Goal: Task Accomplishment & Management: Use online tool/utility

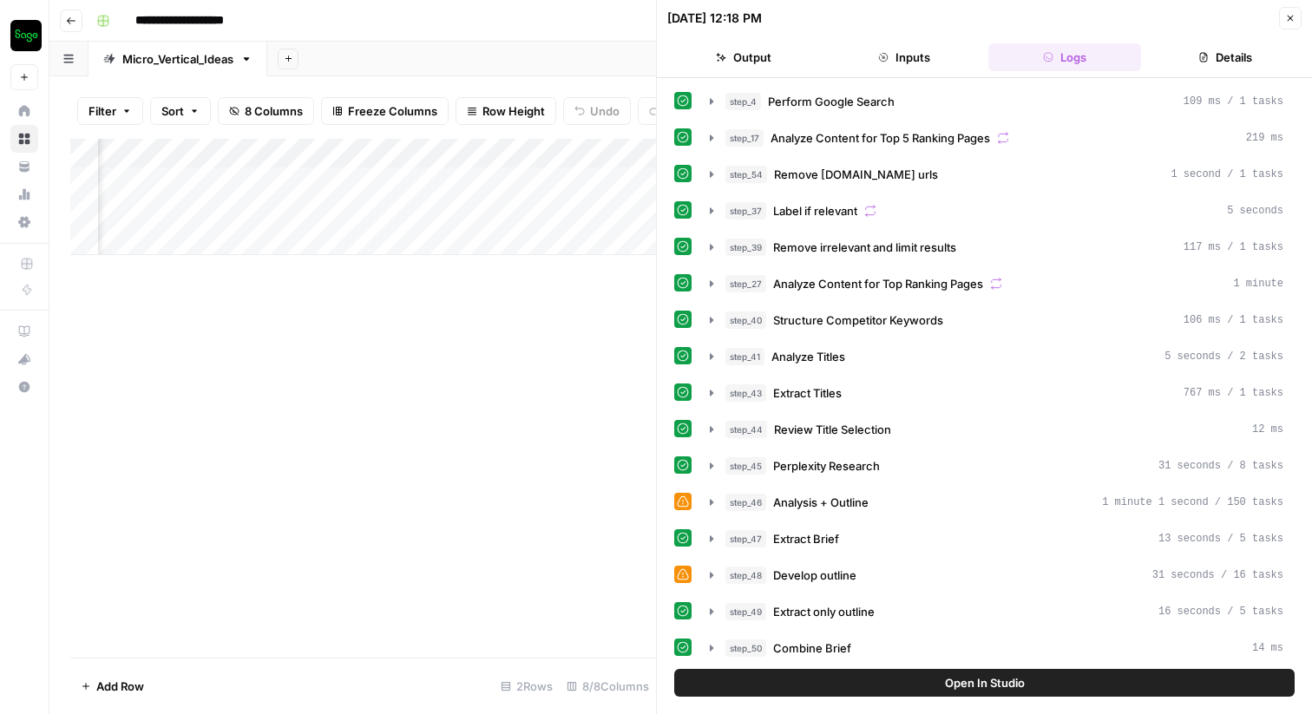
scroll to position [541, 0]
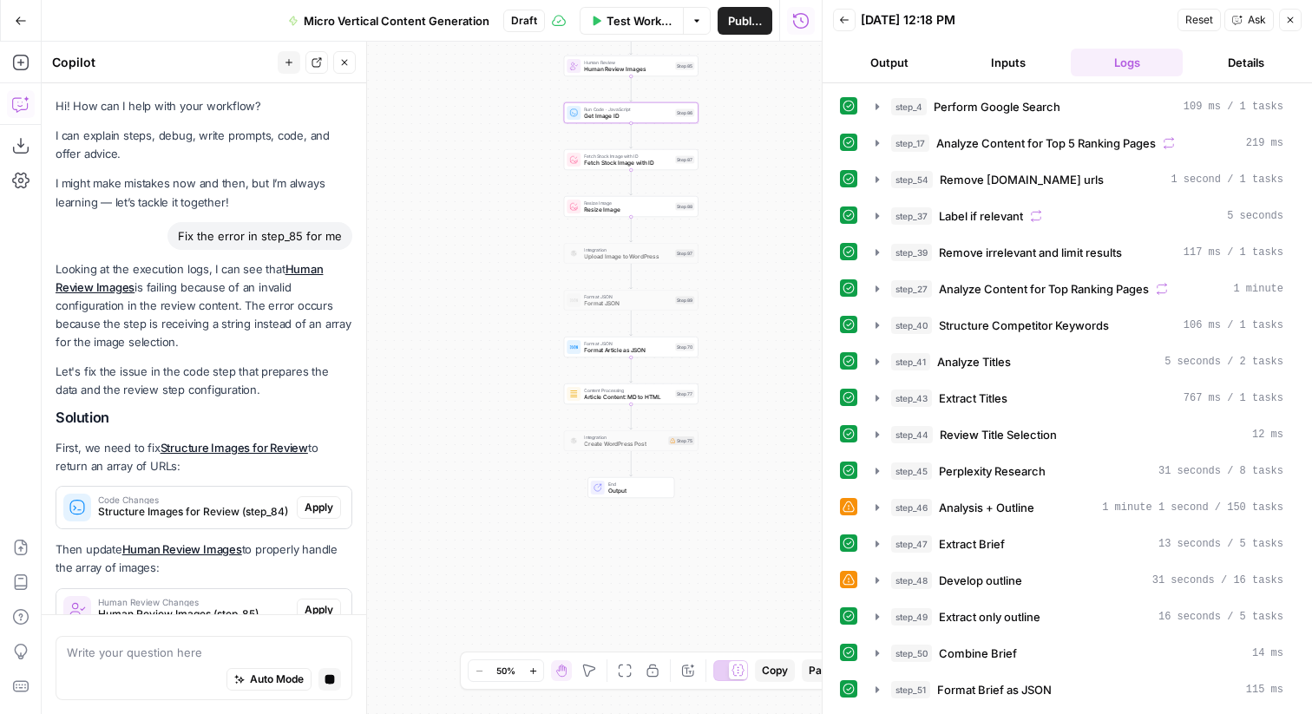
scroll to position [178, 0]
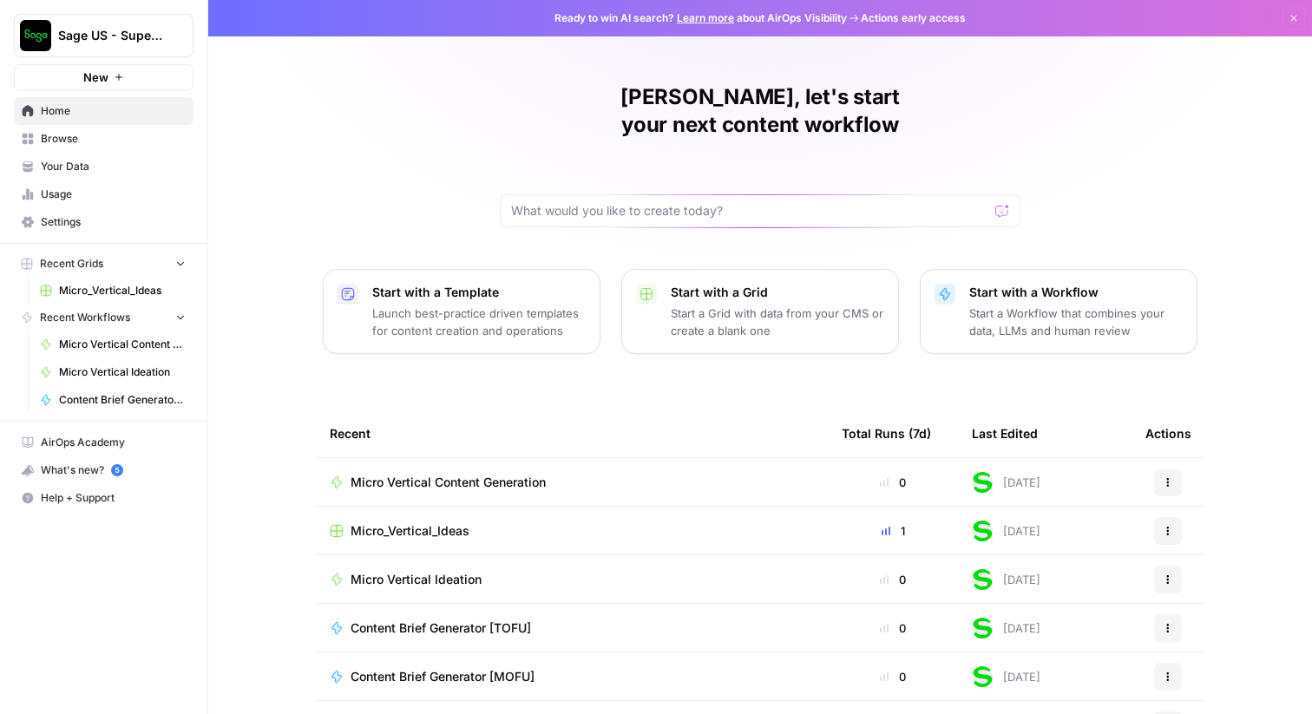
click at [389, 150] on div "[PERSON_NAME], let's start your next content workflow Start with a Template Lau…" at bounding box center [760, 388] width 1104 height 777
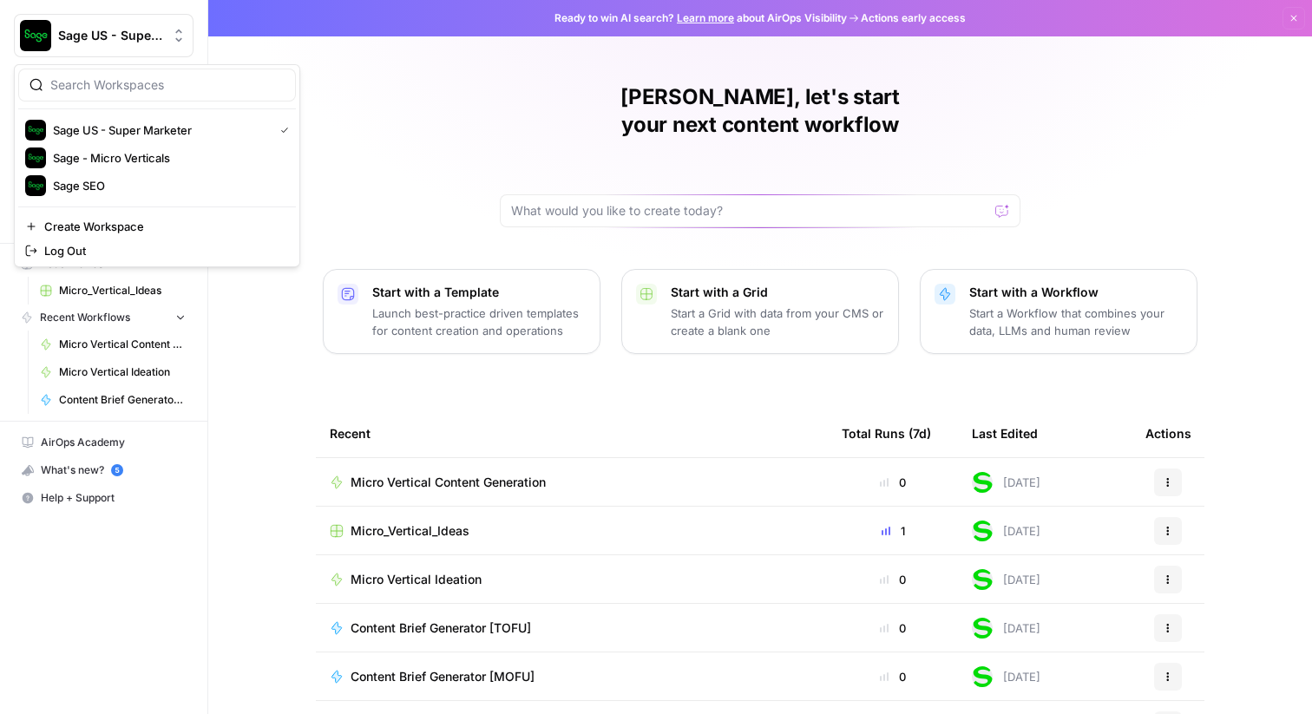
click at [154, 37] on span "Sage US - Super Marketer" at bounding box center [110, 35] width 105 height 17
click at [173, 155] on span "Sage - Micro Verticals" at bounding box center [167, 157] width 229 height 17
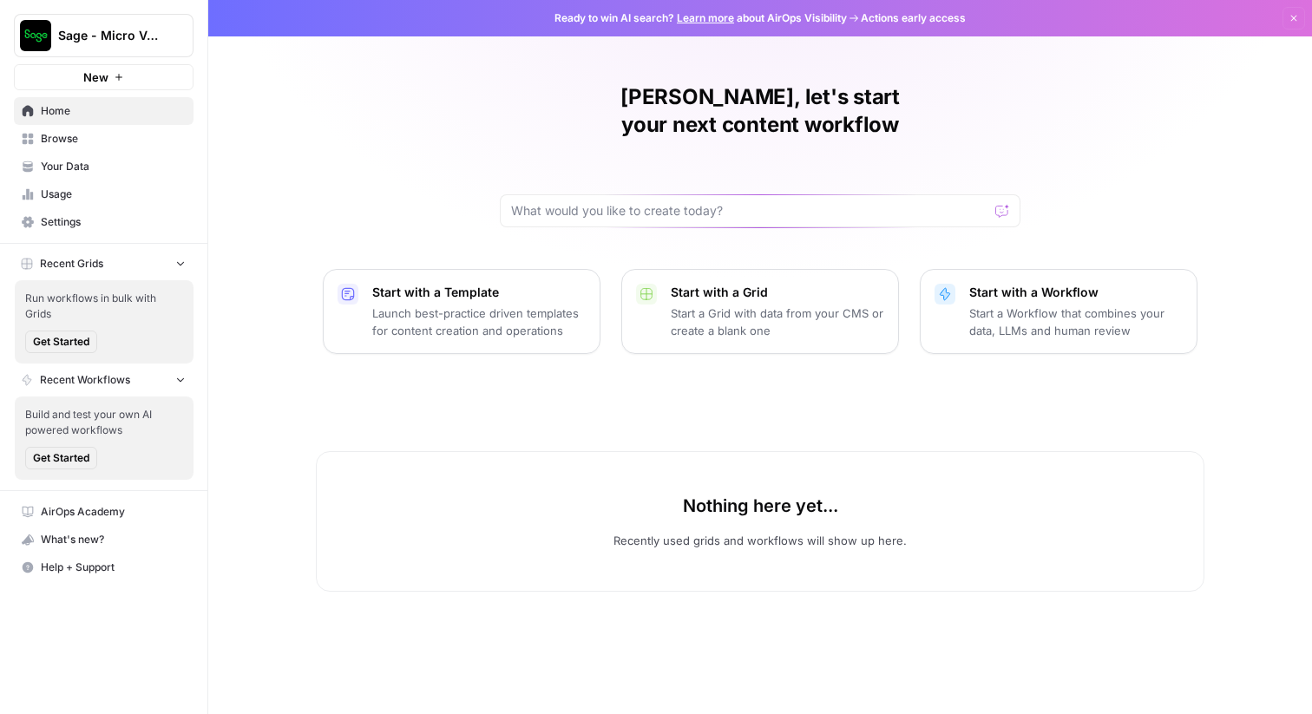
click at [117, 68] on button "New" at bounding box center [104, 77] width 180 height 26
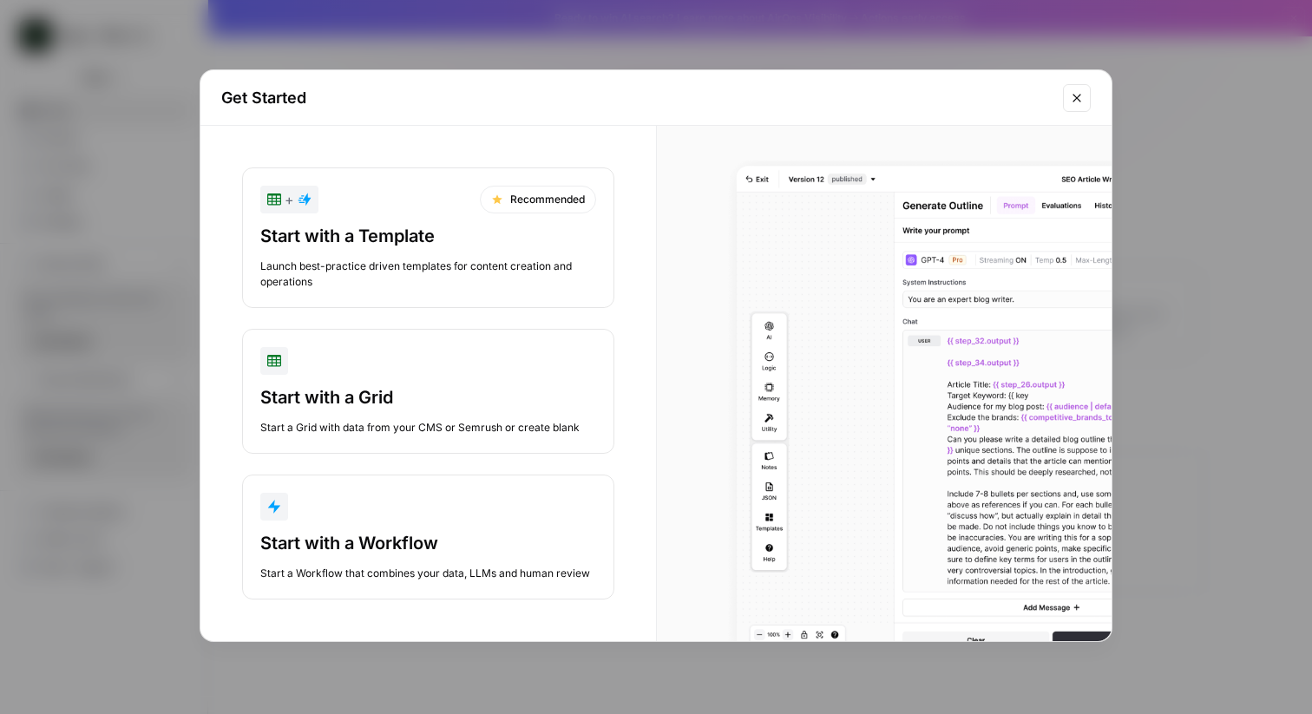
click at [434, 525] on button "Start with a Workflow Start a Workflow that combines your data, LLMs and human …" at bounding box center [428, 537] width 372 height 125
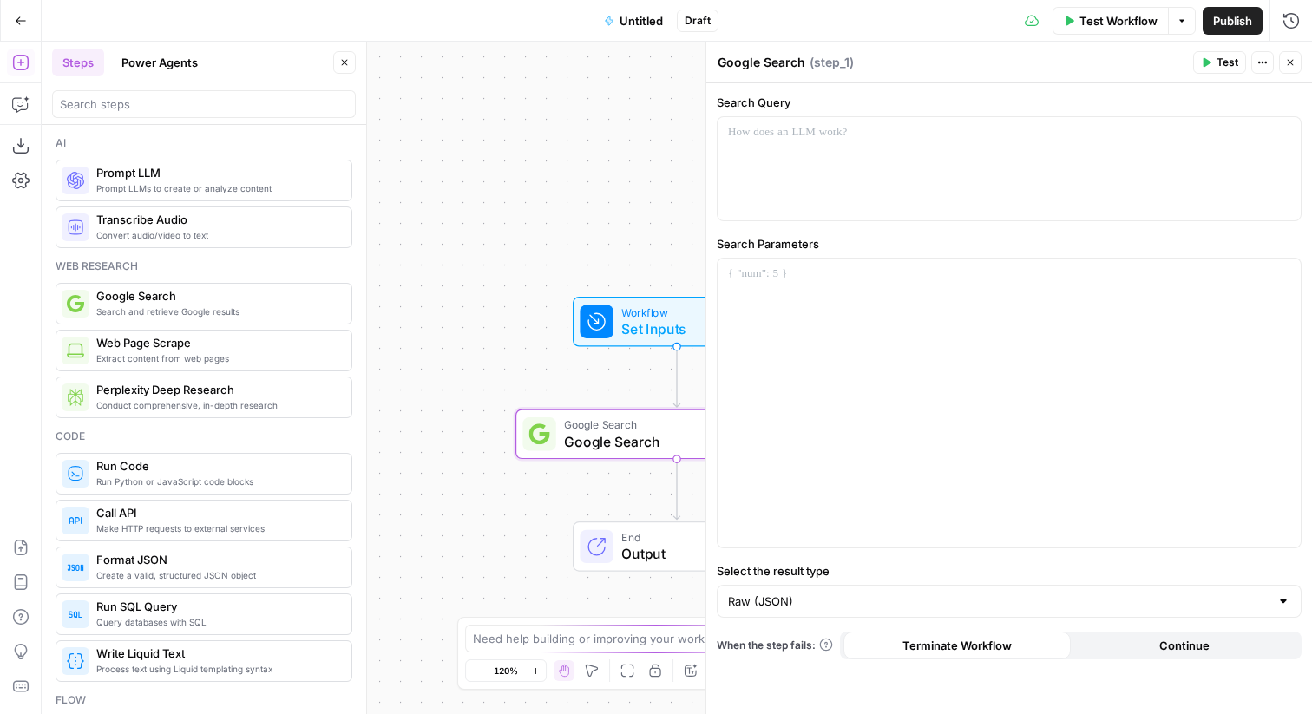
click at [645, 333] on span "Set Inputs" at bounding box center [672, 328] width 103 height 21
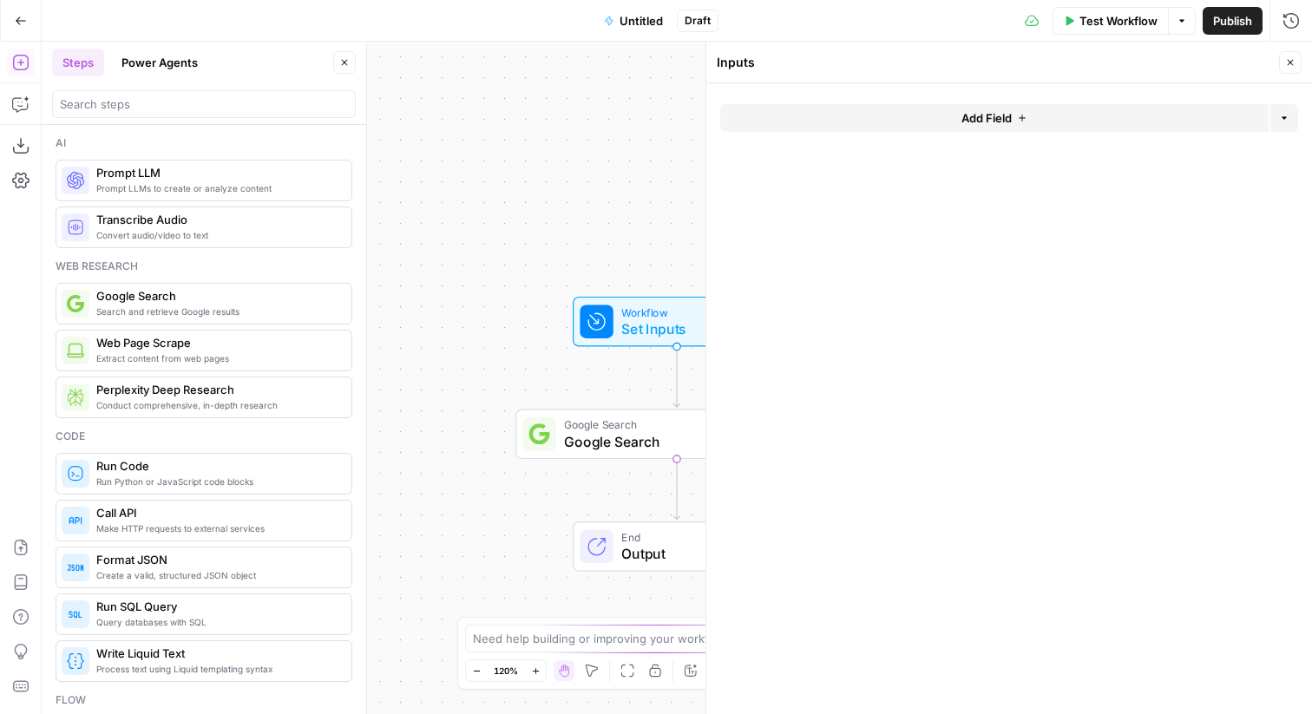
click at [993, 119] on span "Add Field" at bounding box center [986, 117] width 50 height 17
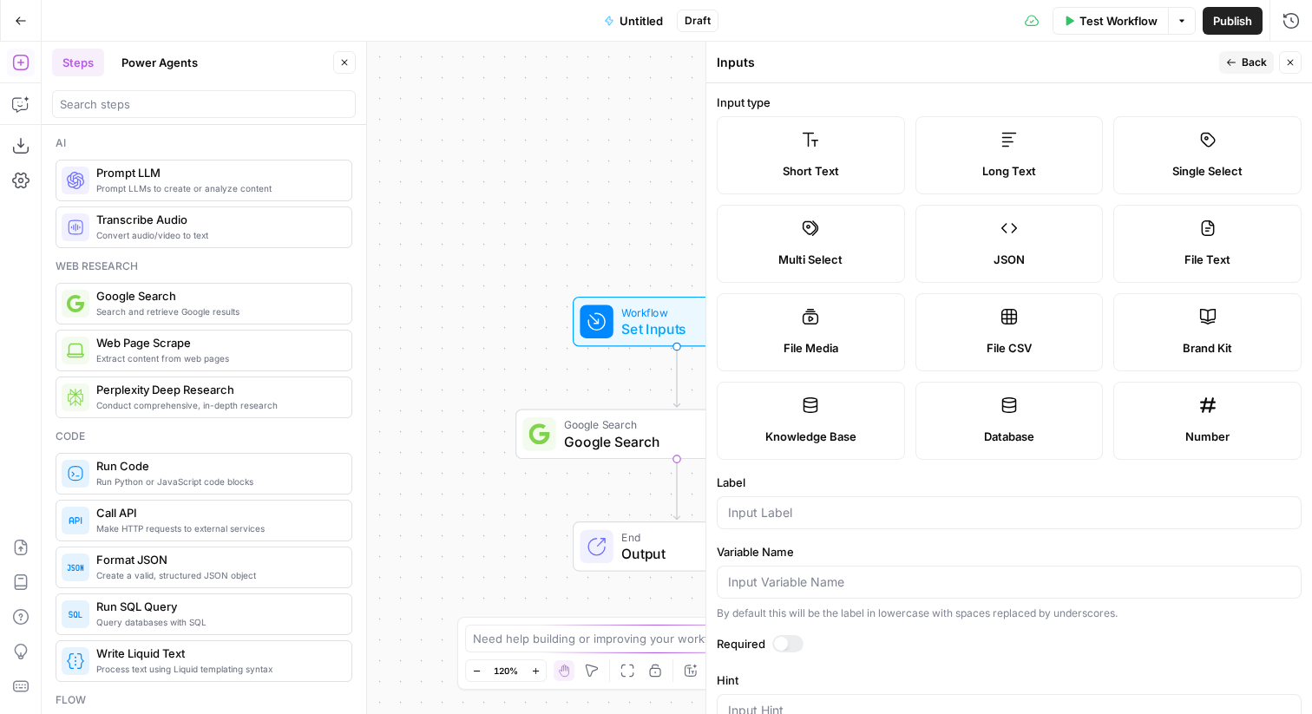
click at [826, 170] on span "Short Text" at bounding box center [811, 170] width 56 height 17
click at [827, 512] on input "Label" at bounding box center [1009, 512] width 562 height 17
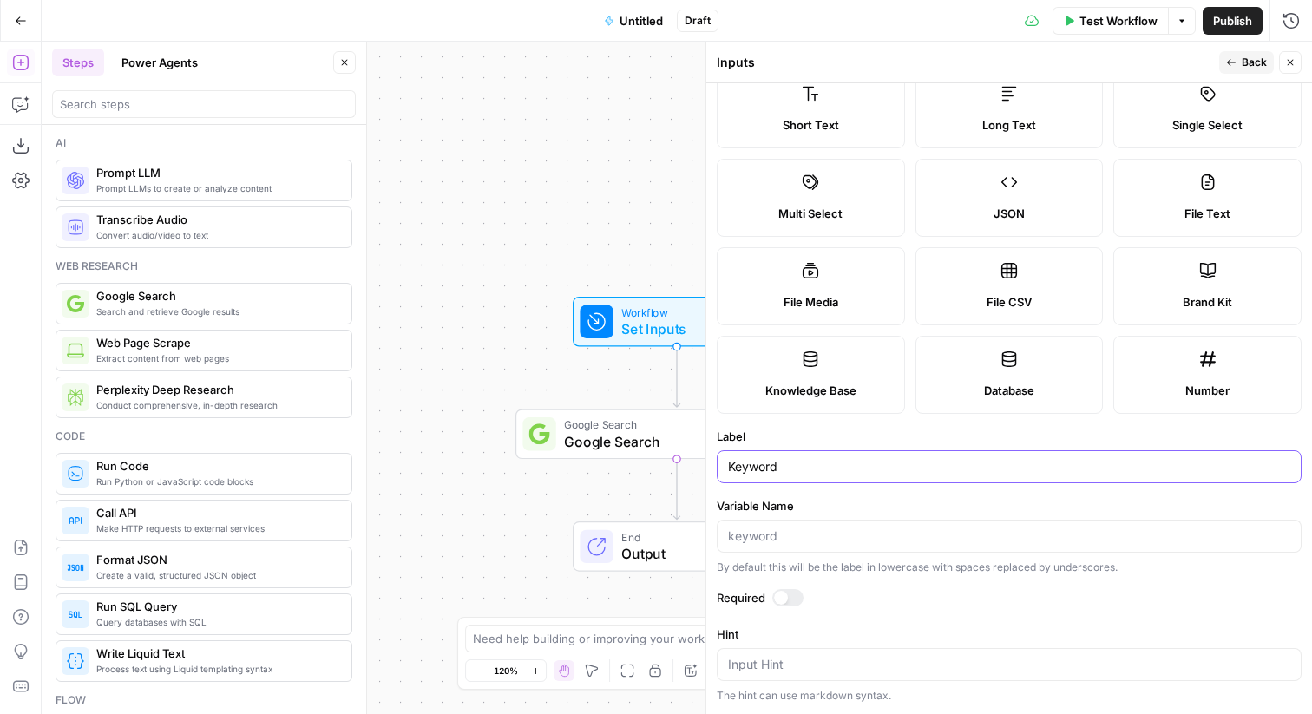
scroll to position [44, 0]
type input "Keyword"
click at [1242, 65] on span "Back" at bounding box center [1254, 63] width 25 height 16
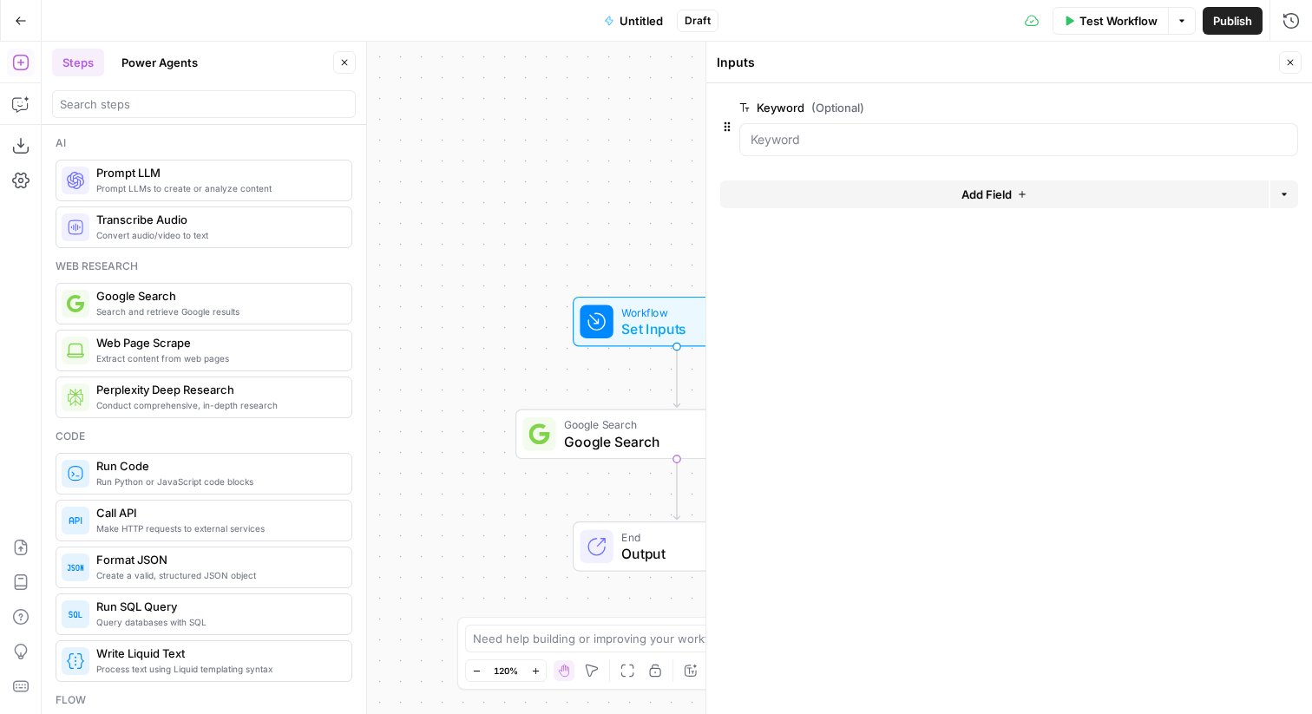
click at [990, 192] on span "Add Field" at bounding box center [986, 194] width 50 height 17
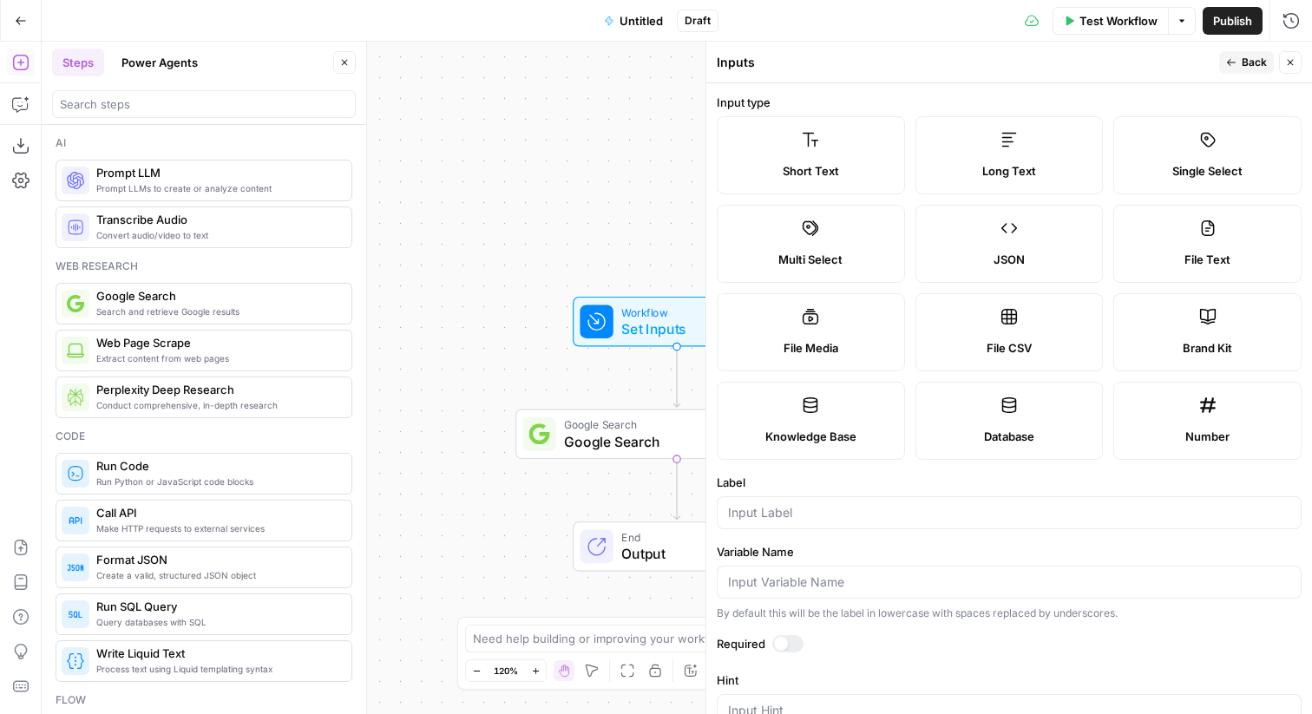
click at [1183, 165] on span "Single Select" at bounding box center [1207, 170] width 70 height 17
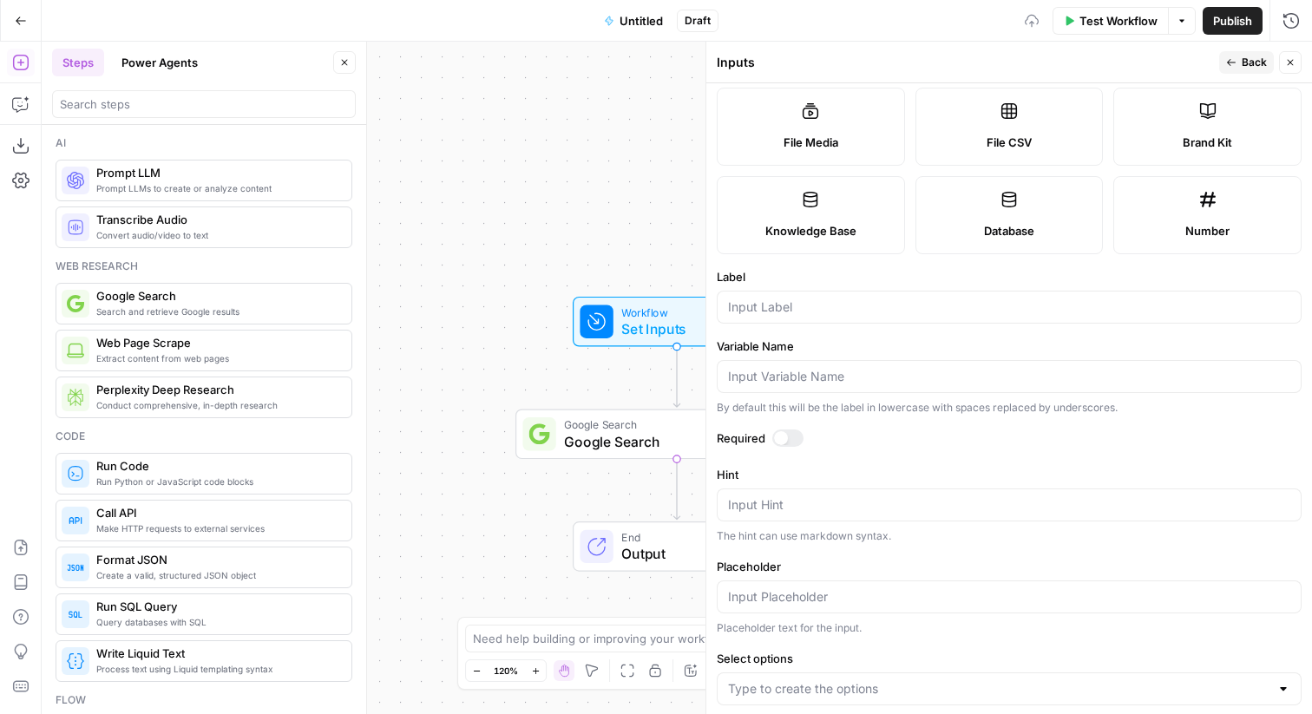
scroll to position [227, 0]
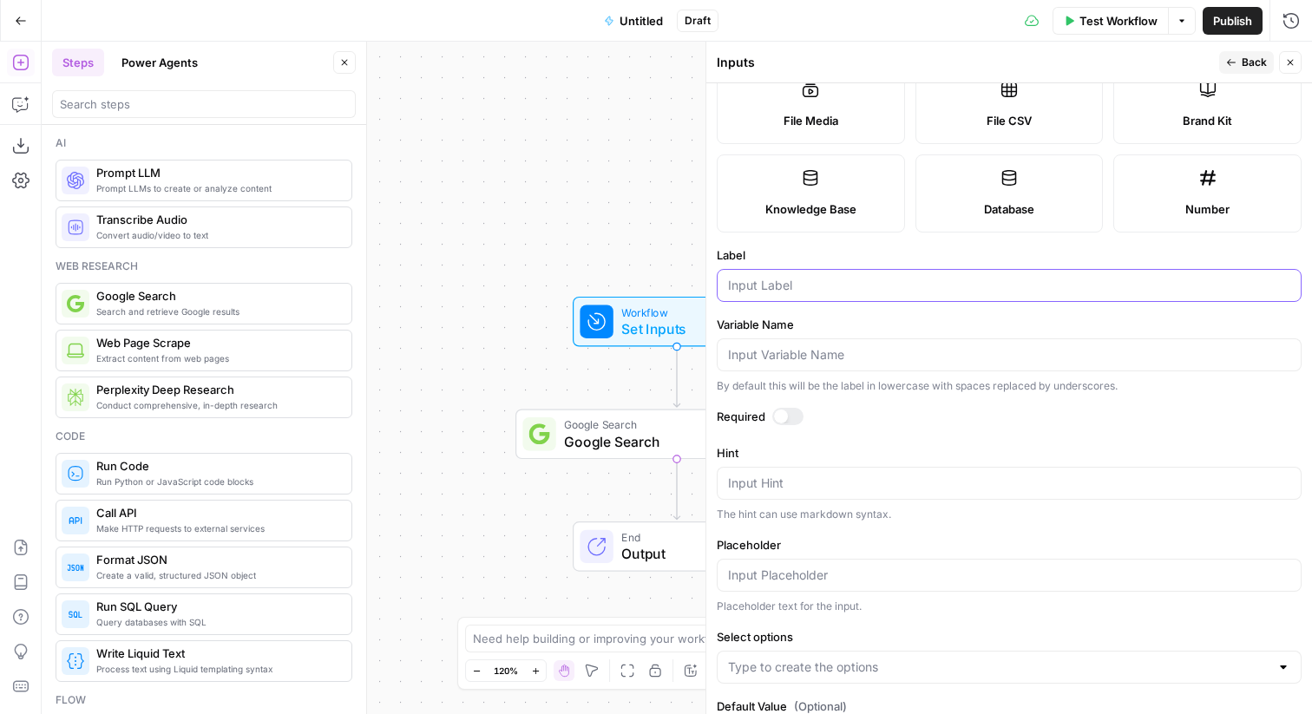
click at [892, 292] on input "Label" at bounding box center [1009, 285] width 562 height 17
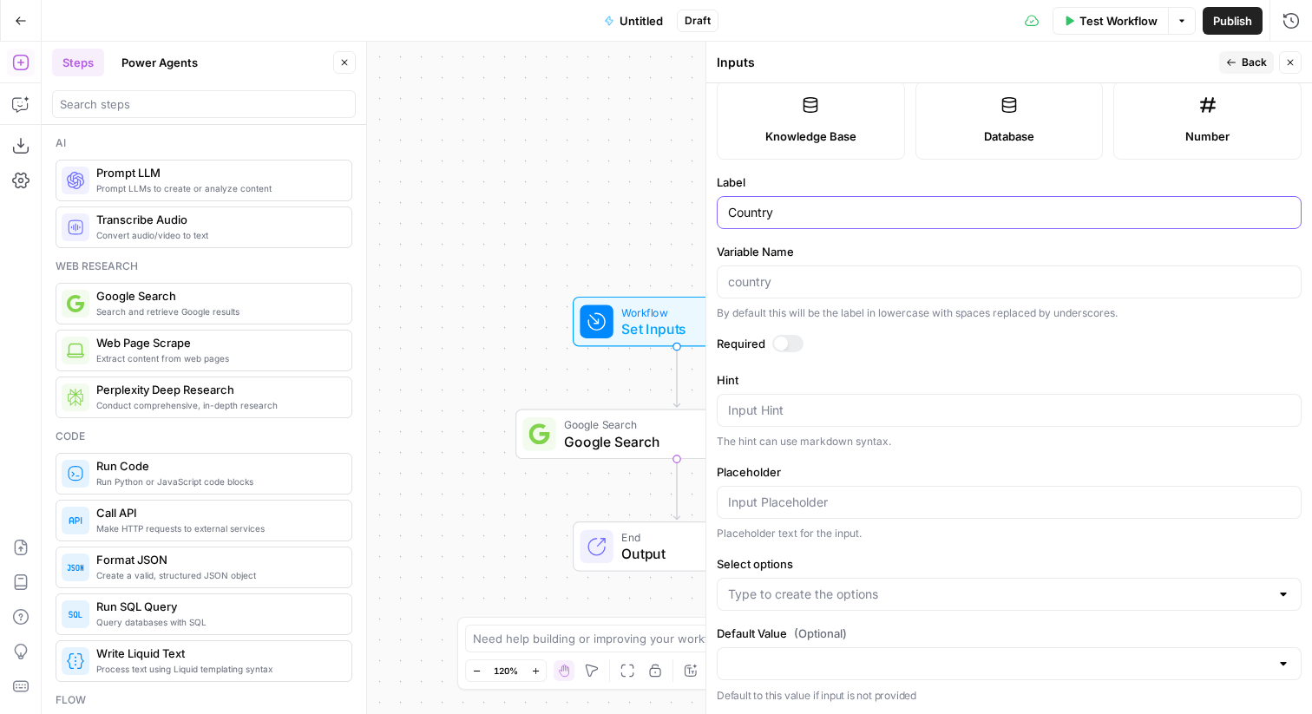
type input "Country"
click at [785, 595] on input "Select options" at bounding box center [998, 594] width 541 height 17
type input "[GEOGRAPHIC_DATA]"
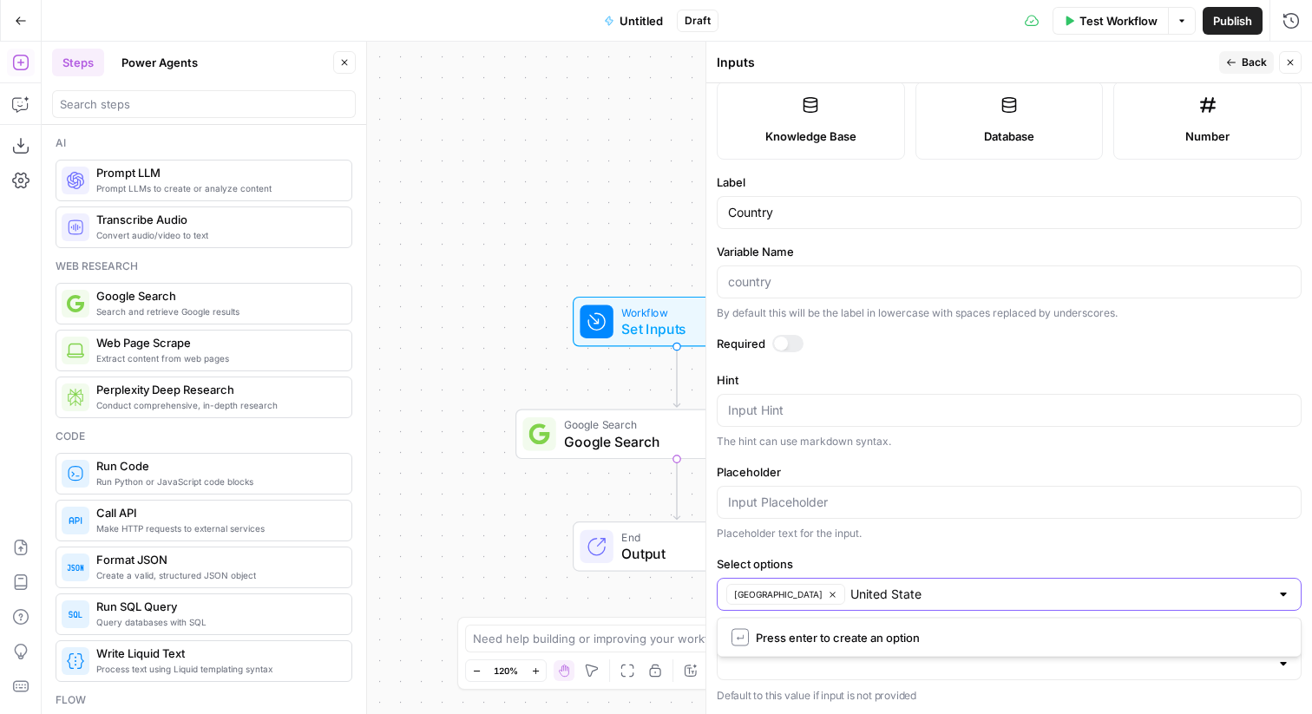
type input "[GEOGRAPHIC_DATA]"
type input "U"
type input "[GEOGRAPHIC_DATA], [GEOGRAPHIC_DATA]"
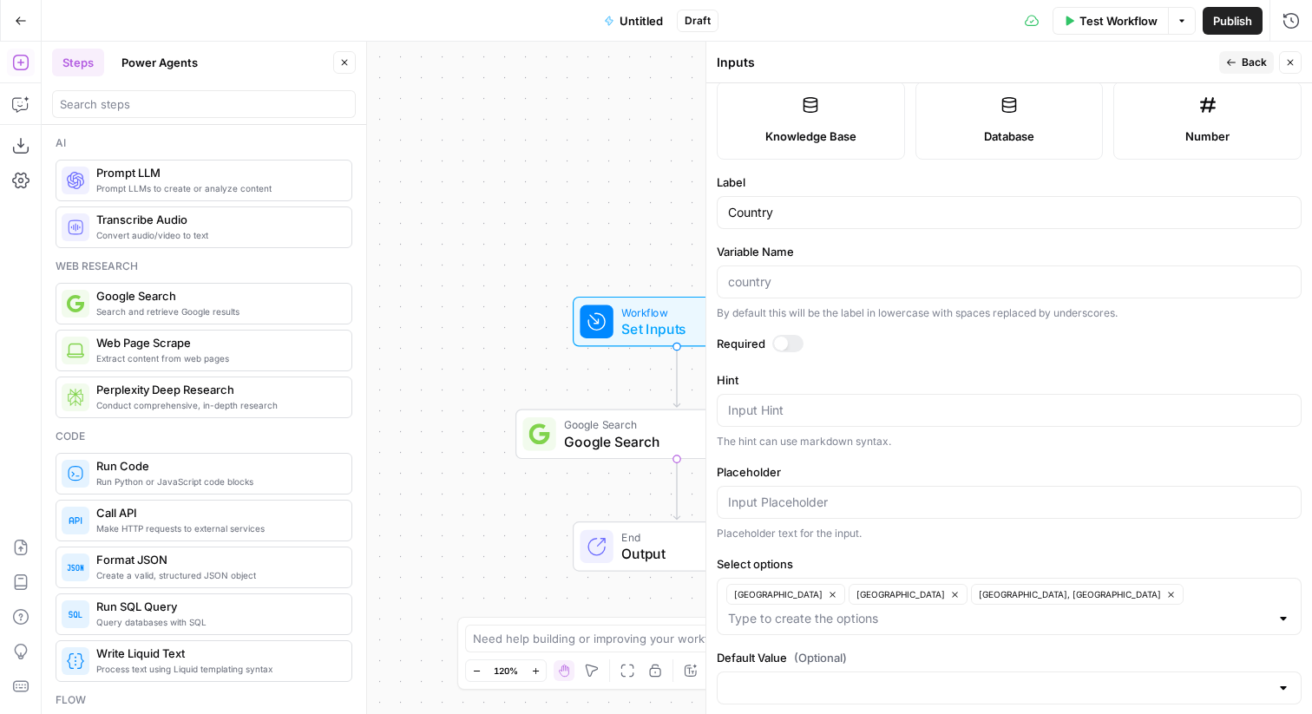
click at [1292, 63] on icon "button" at bounding box center [1290, 62] width 10 height 10
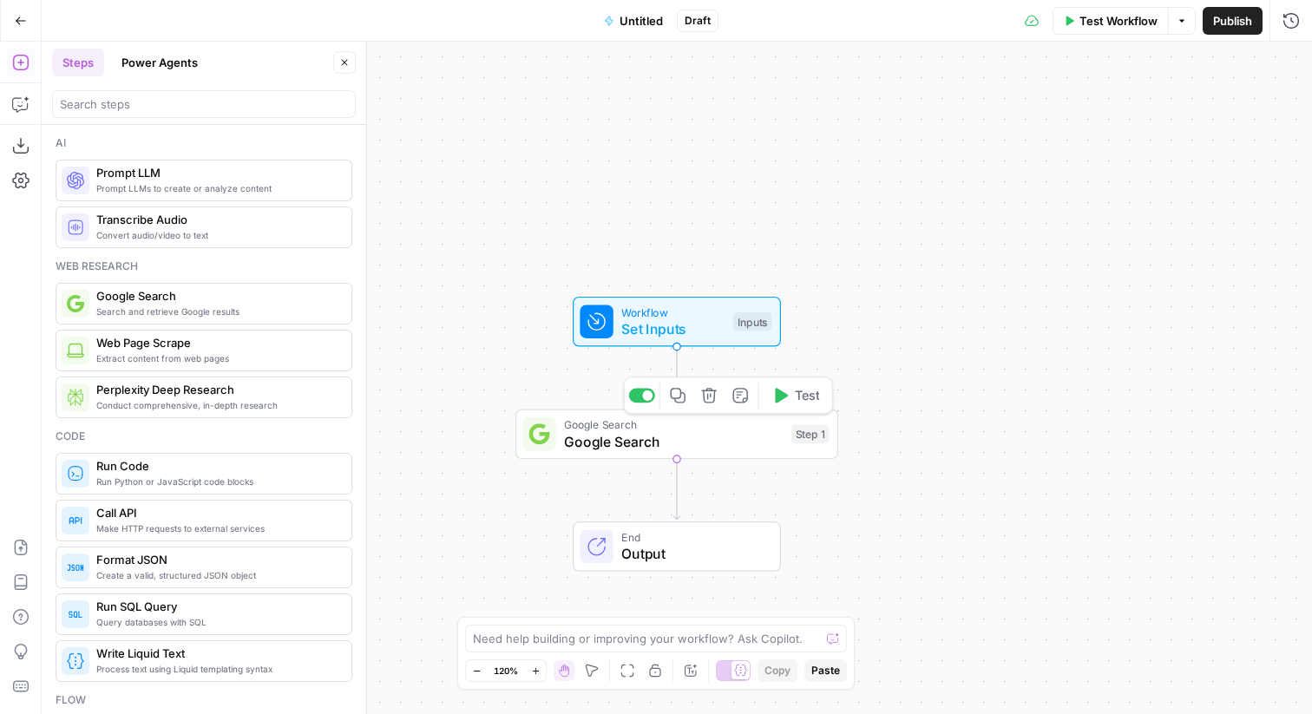
click at [692, 443] on span "Google Search" at bounding box center [673, 441] width 219 height 21
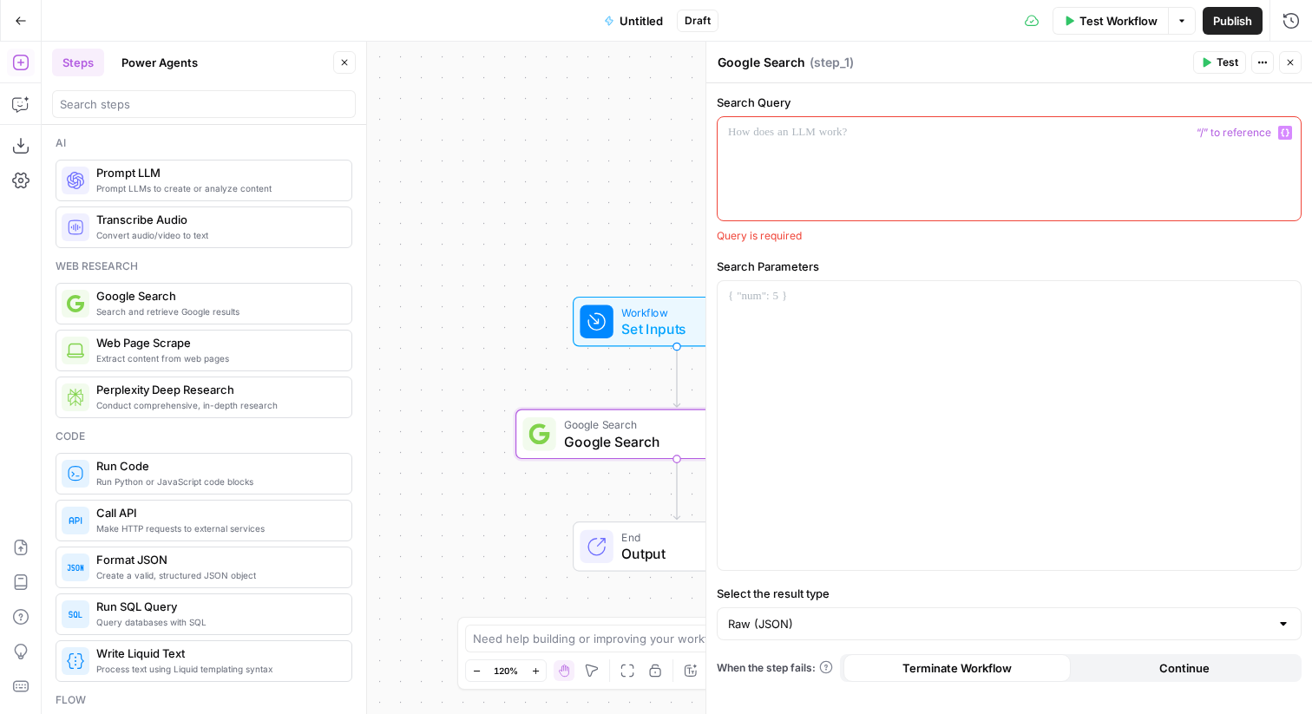
click at [792, 162] on div at bounding box center [1009, 168] width 583 height 103
click at [1283, 128] on icon "button" at bounding box center [1285, 132] width 9 height 9
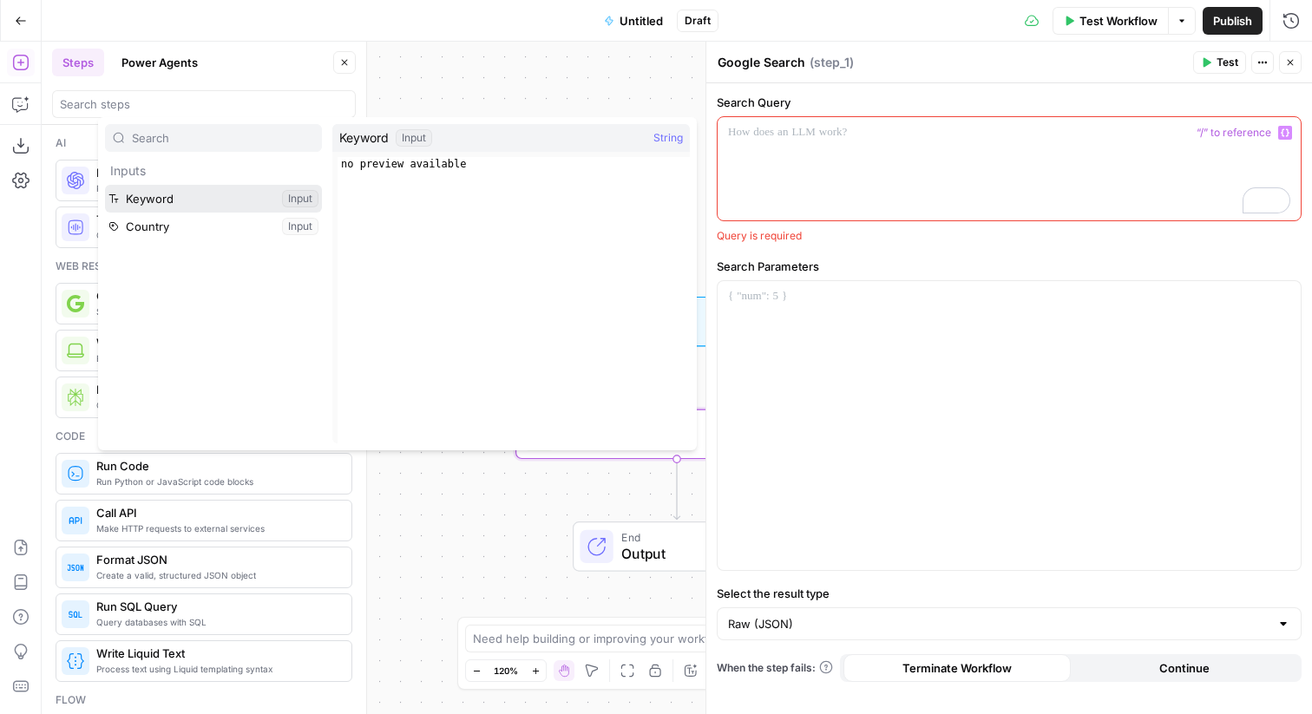
click at [182, 206] on button "Select variable Keyword" at bounding box center [213, 199] width 217 height 28
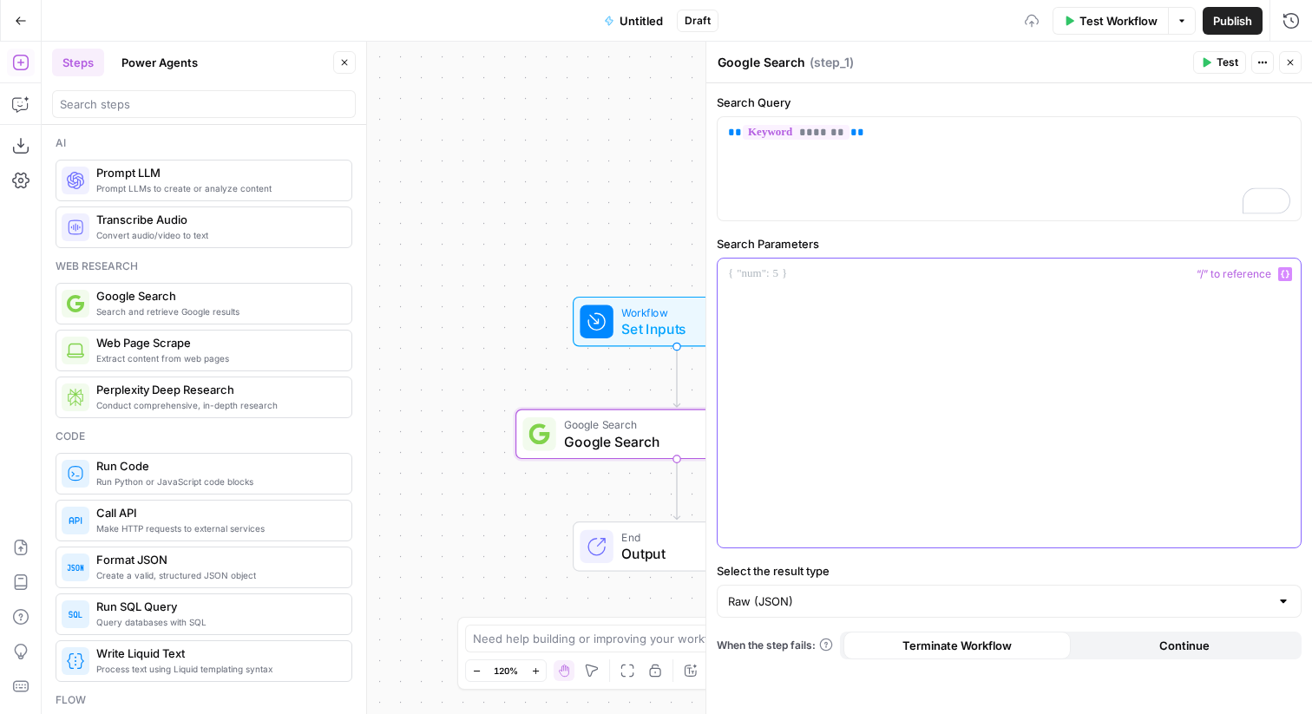
click at [854, 325] on div at bounding box center [1009, 403] width 583 height 289
click at [751, 294] on p "**********" at bounding box center [1009, 292] width 562 height 52
click at [810, 292] on p "**********" at bounding box center [1009, 292] width 562 height 52
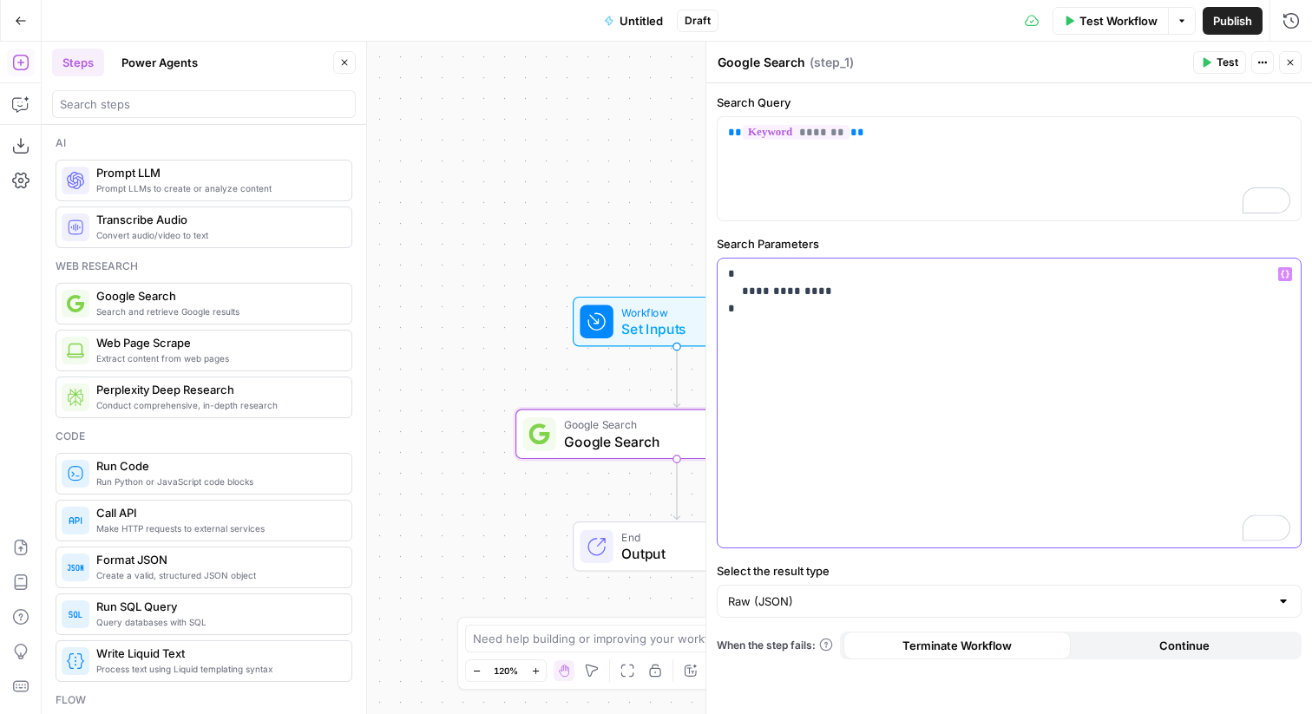
click at [1286, 272] on icon "button" at bounding box center [1285, 274] width 9 height 9
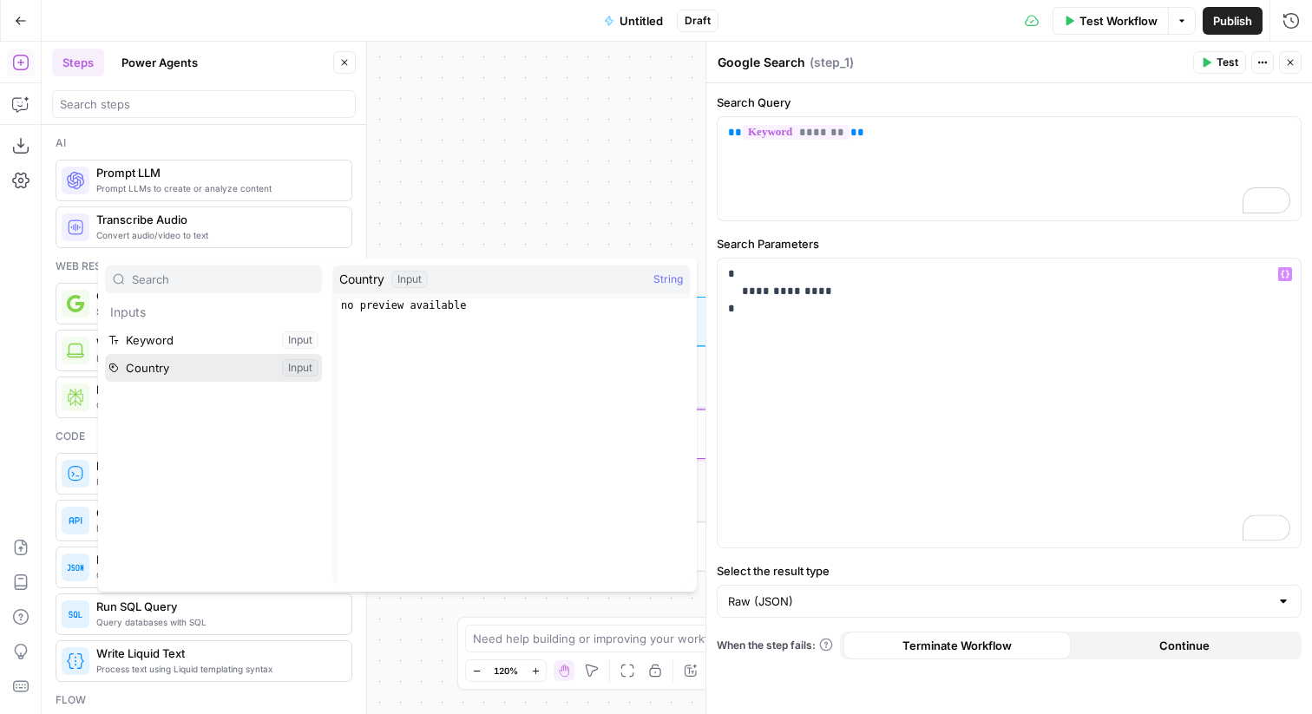
click at [234, 366] on button "Select variable Country" at bounding box center [213, 368] width 217 height 28
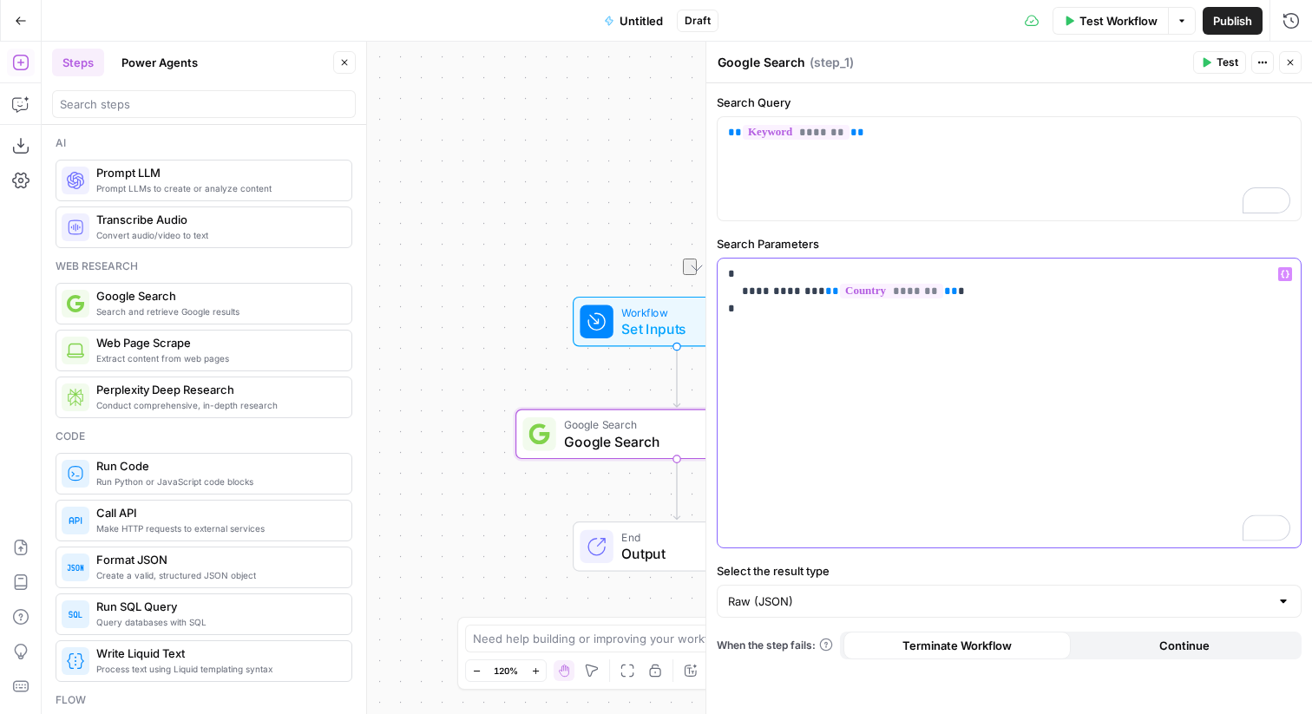
drag, startPoint x: 941, startPoint y: 289, endPoint x: 739, endPoint y: 289, distance: 202.2
click at [739, 289] on p "**********" at bounding box center [1009, 292] width 562 height 52
click at [890, 349] on div "**********" at bounding box center [1009, 403] width 583 height 289
drag, startPoint x: 805, startPoint y: 292, endPoint x: 927, endPoint y: 292, distance: 121.5
click at [927, 292] on p "**********" at bounding box center [1009, 292] width 562 height 52
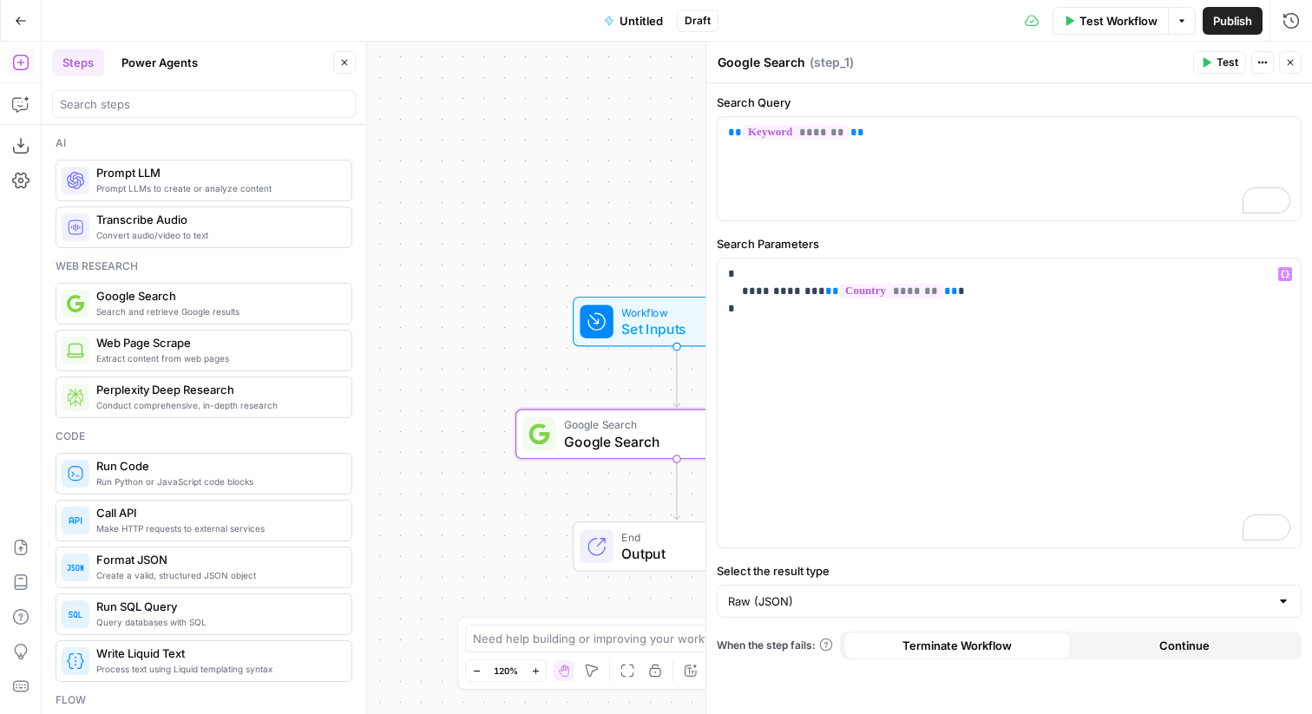
click at [174, 347] on span "Web Page Scrape" at bounding box center [216, 342] width 241 height 17
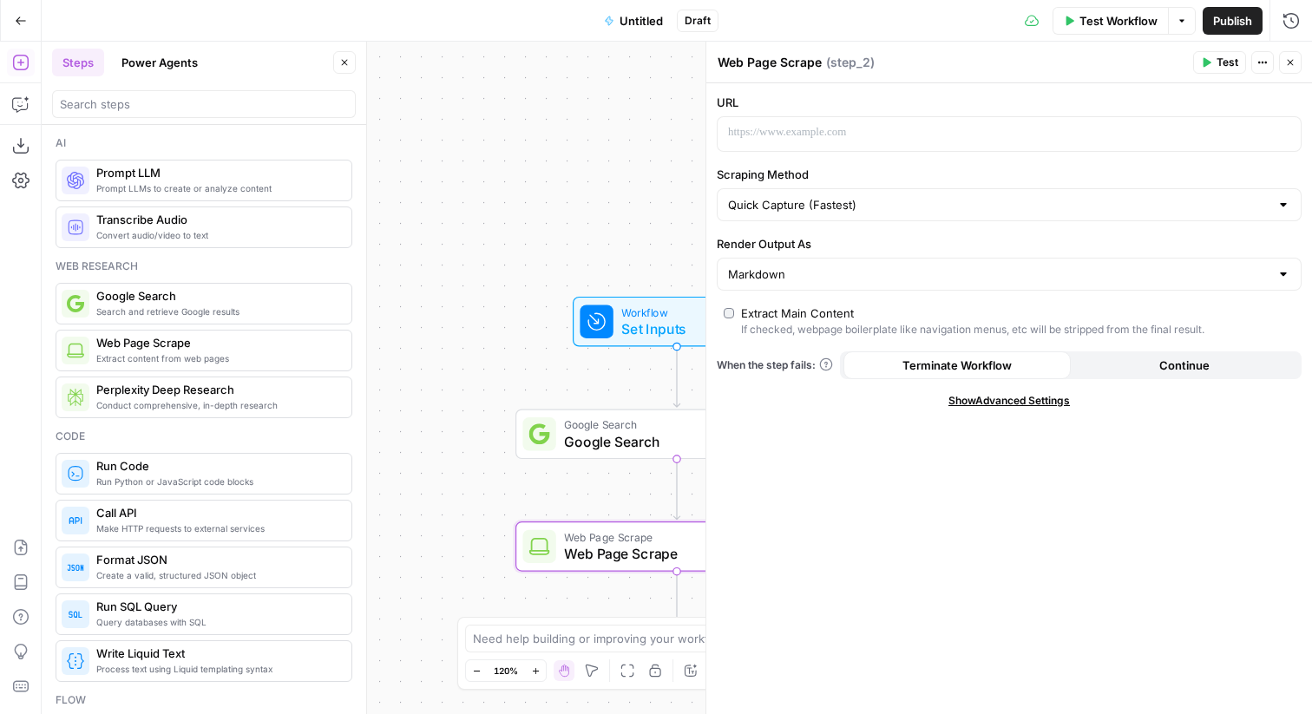
click at [1285, 59] on icon "button" at bounding box center [1290, 62] width 10 height 10
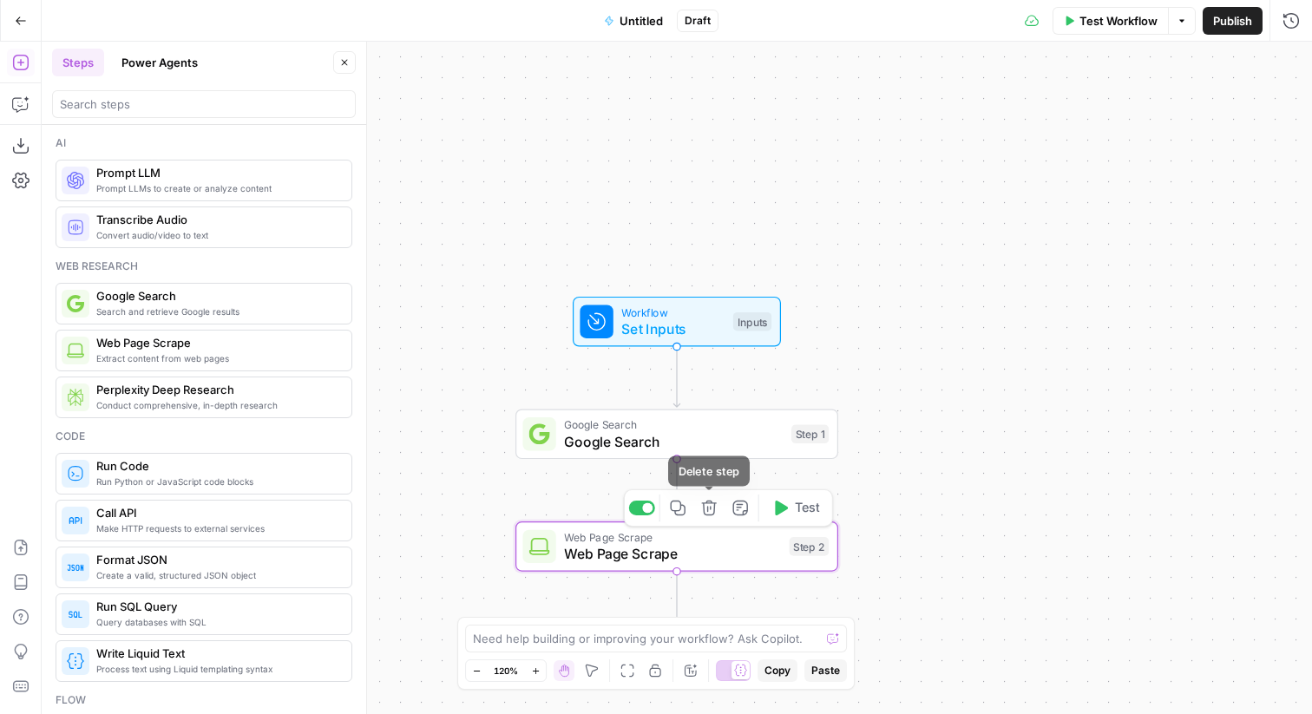
click at [710, 505] on icon "button" at bounding box center [709, 508] width 16 height 16
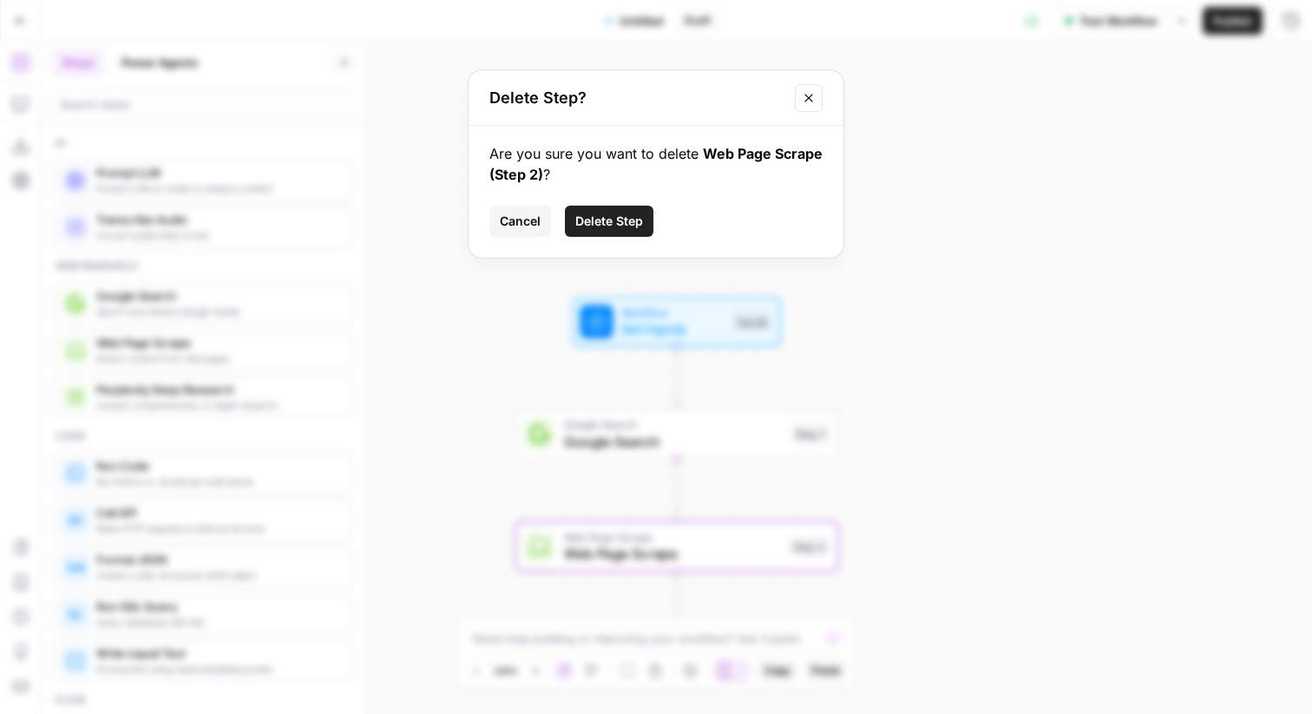
click at [633, 224] on span "Delete Step" at bounding box center [609, 221] width 68 height 17
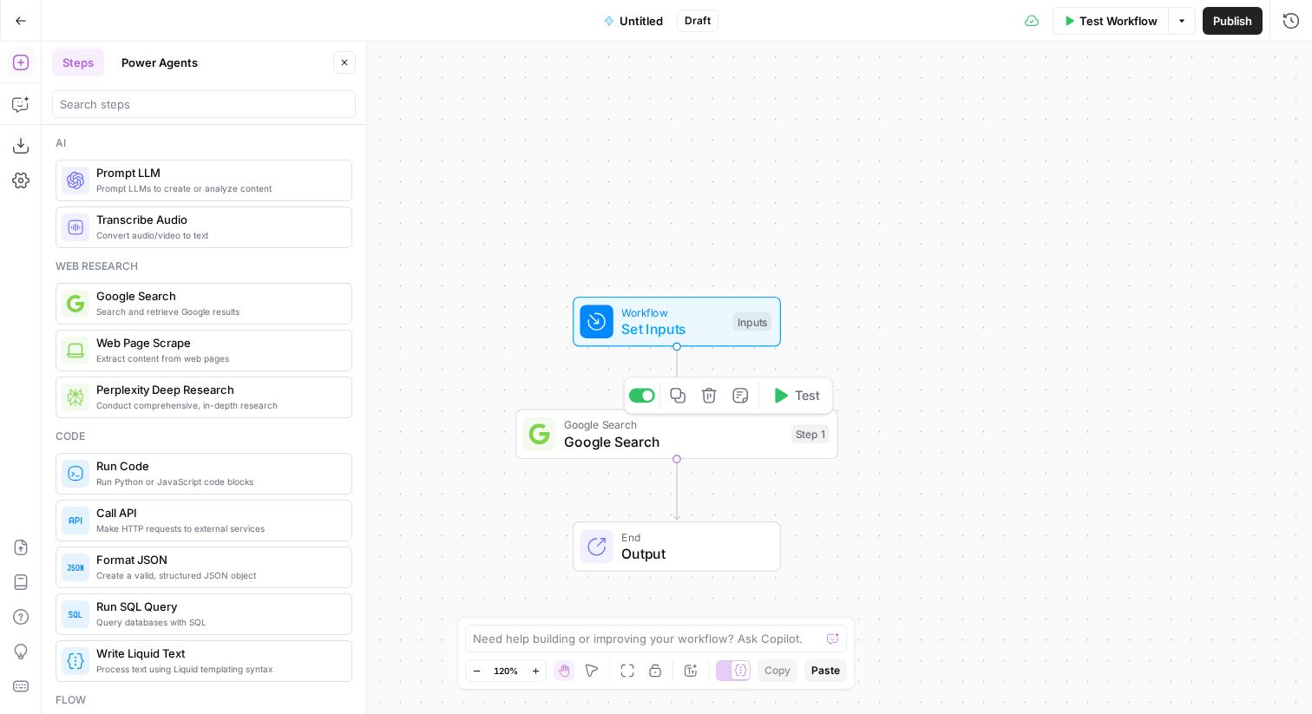
click at [798, 402] on span "Test" at bounding box center [807, 395] width 25 height 19
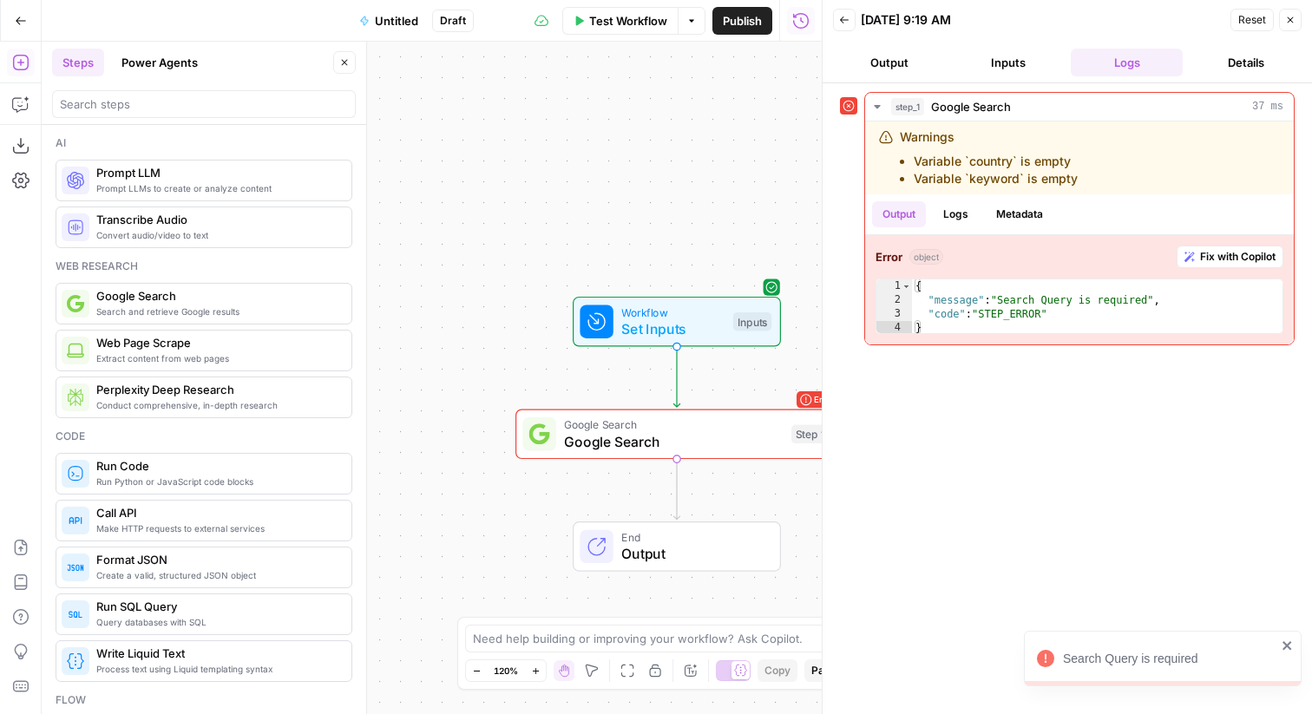
click at [1288, 28] on button "Close" at bounding box center [1290, 20] width 23 height 23
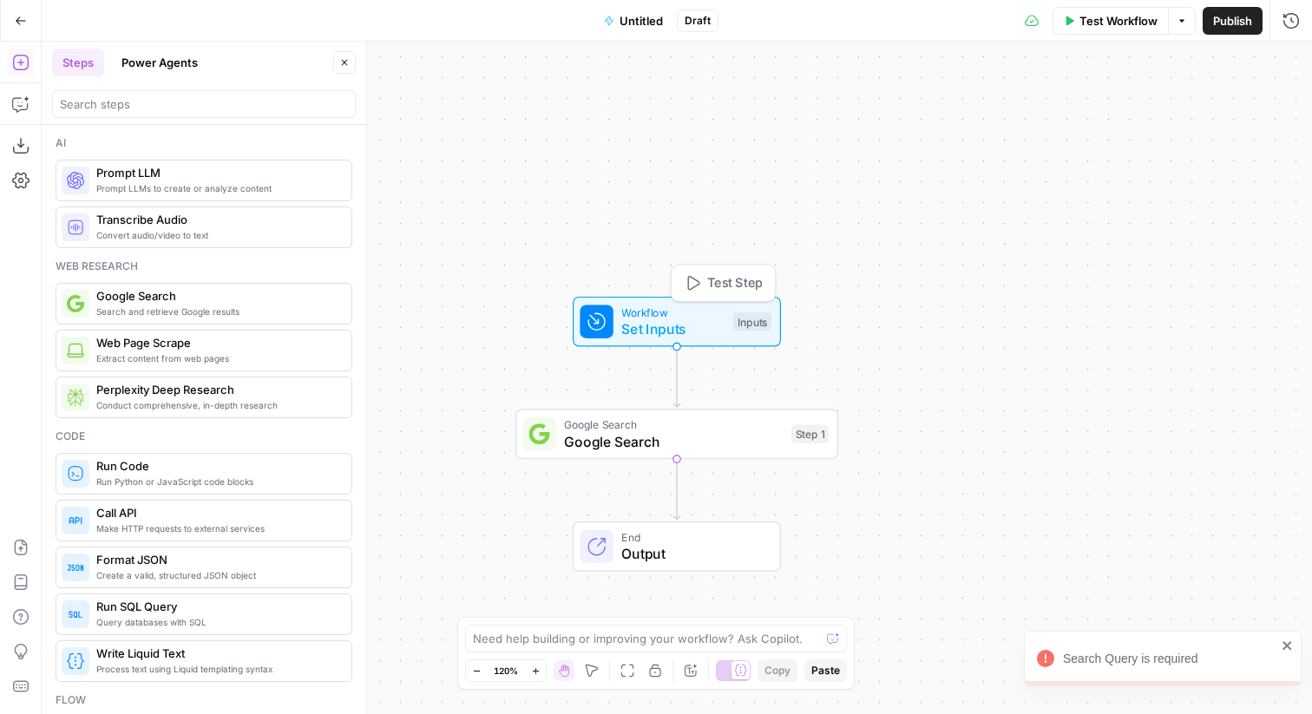
click at [689, 320] on span "Set Inputs" at bounding box center [672, 328] width 103 height 21
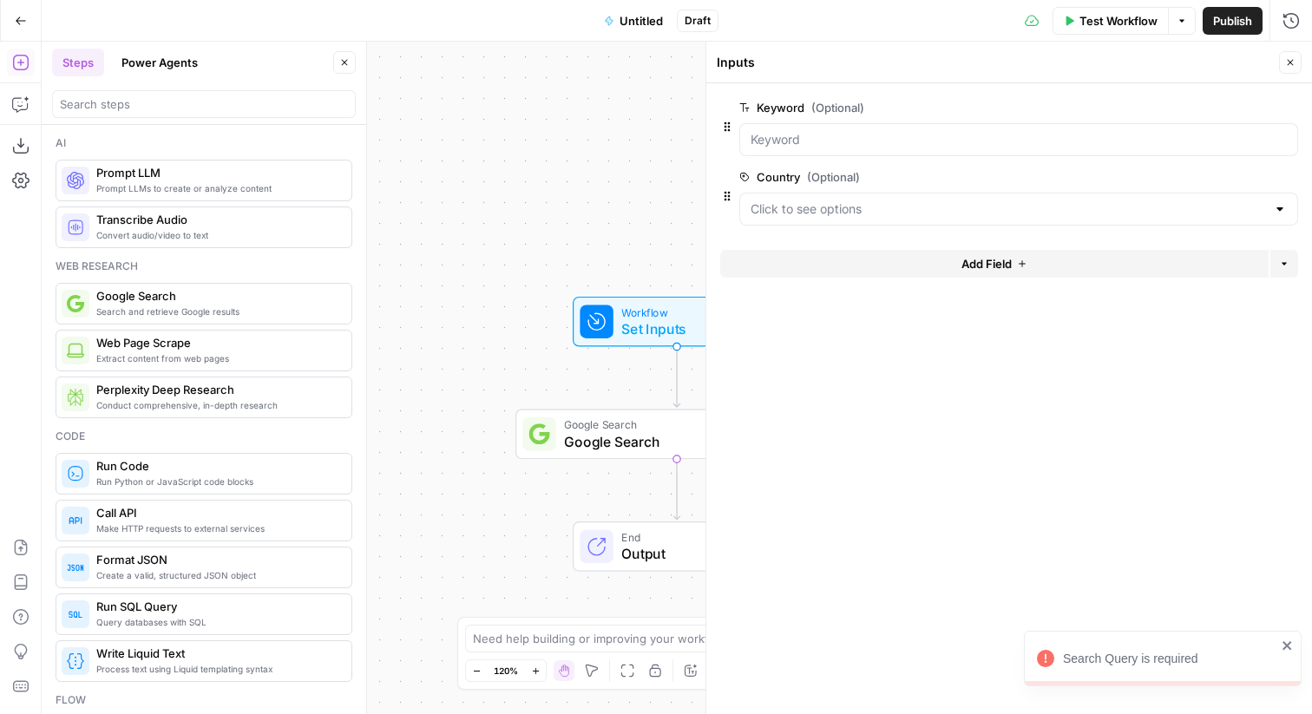
click at [1239, 177] on span "edit field" at bounding box center [1233, 177] width 38 height 14
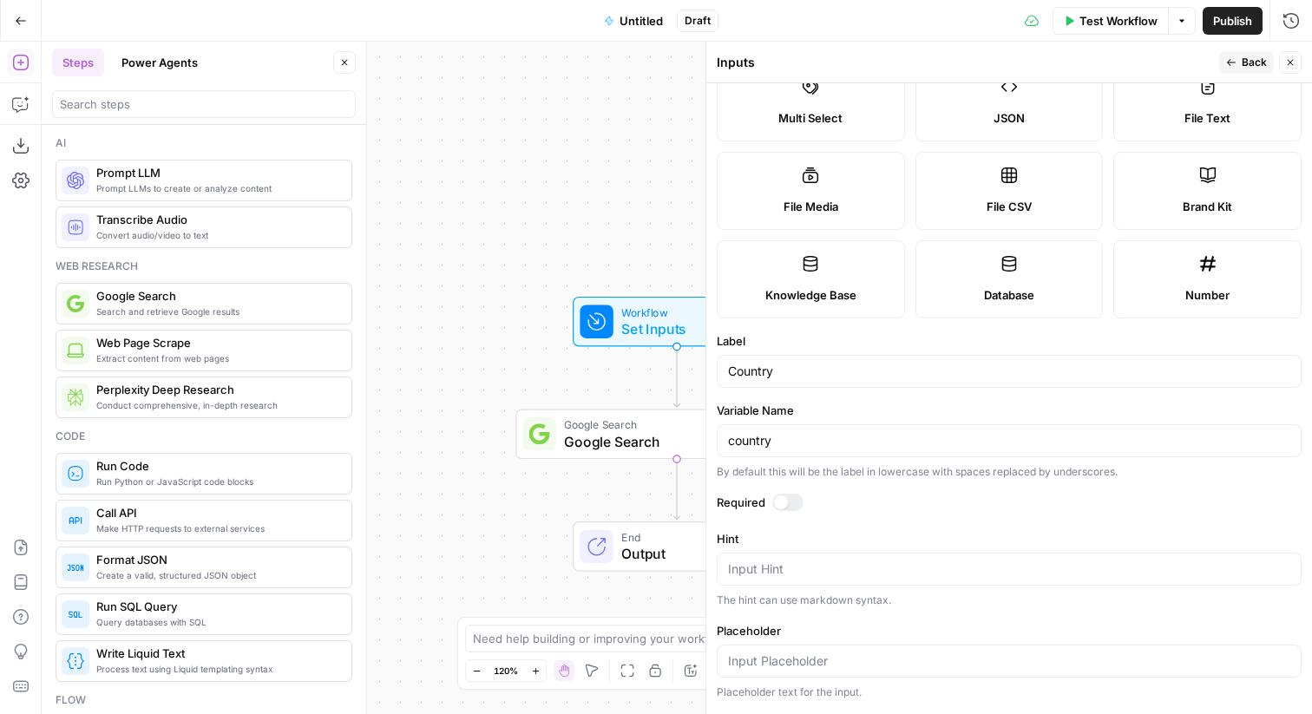
scroll to position [300, 0]
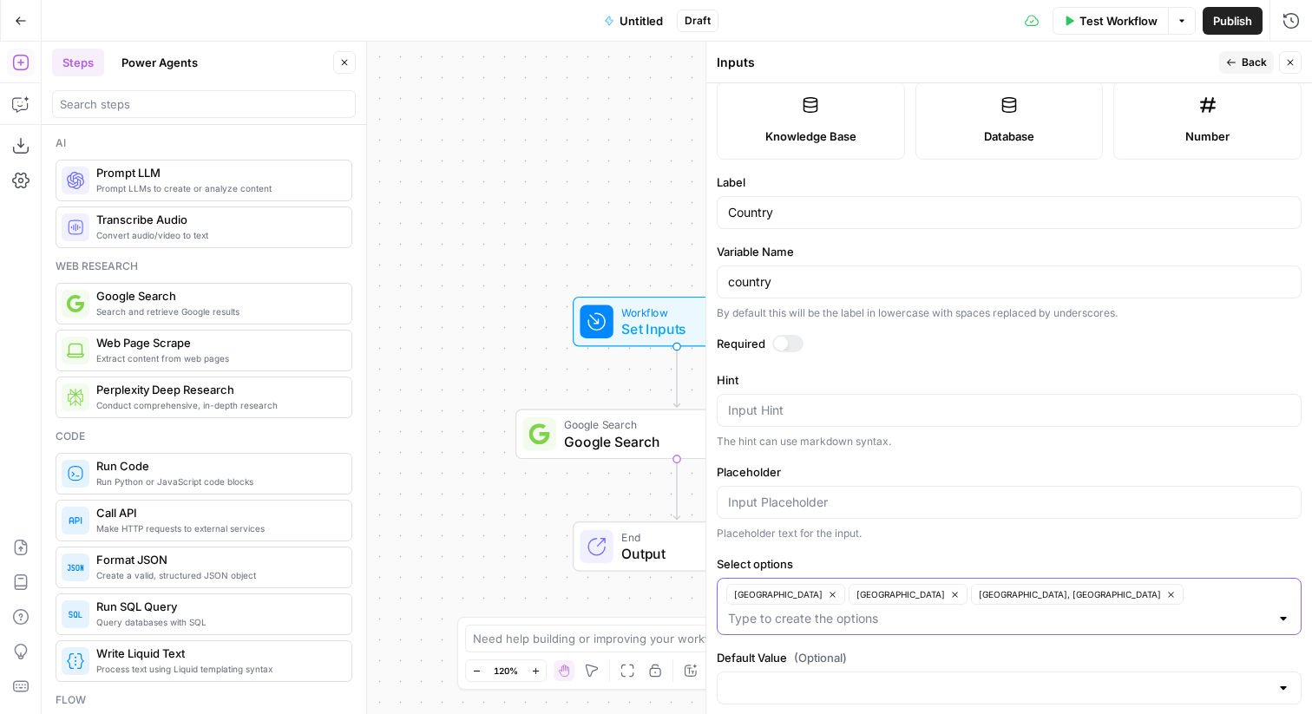
click at [1166, 592] on icon "button" at bounding box center [1171, 595] width 10 height 10
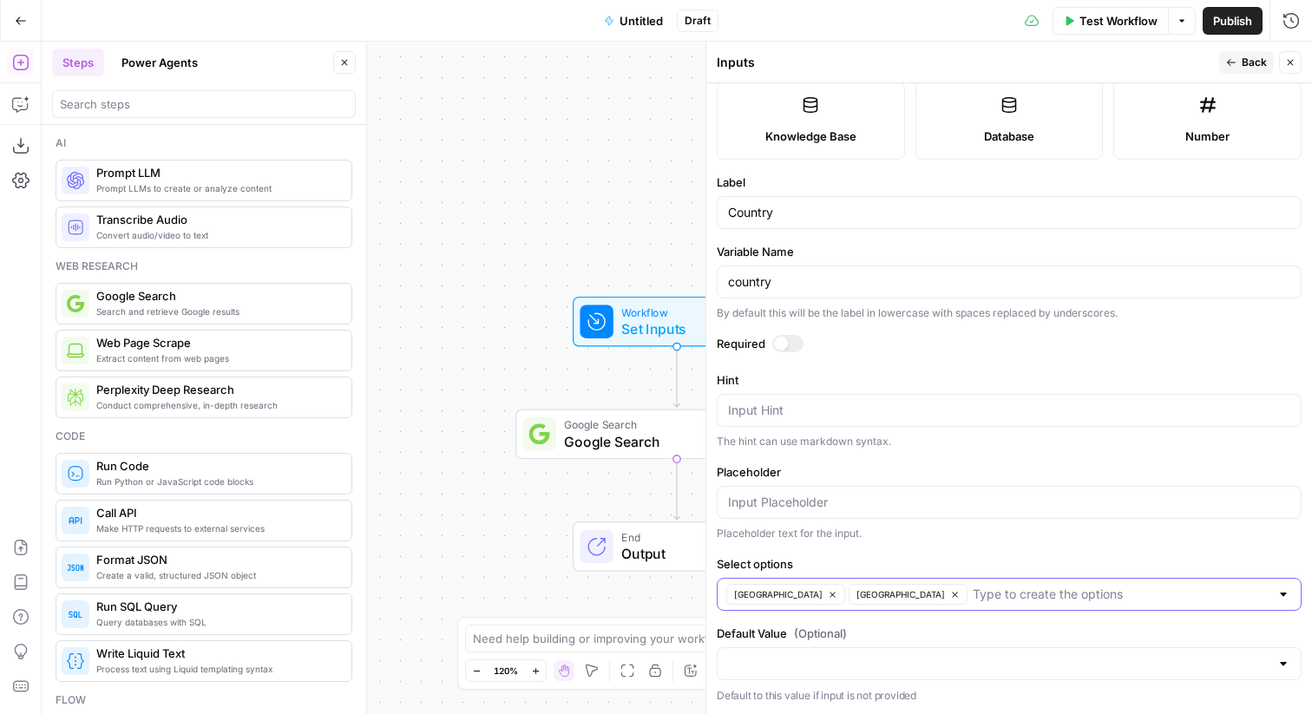
click at [973, 592] on input "Select options" at bounding box center [1121, 594] width 297 height 17
type input "[GEOGRAPHIC_DATA]"
click at [1282, 66] on button "Close" at bounding box center [1290, 62] width 23 height 23
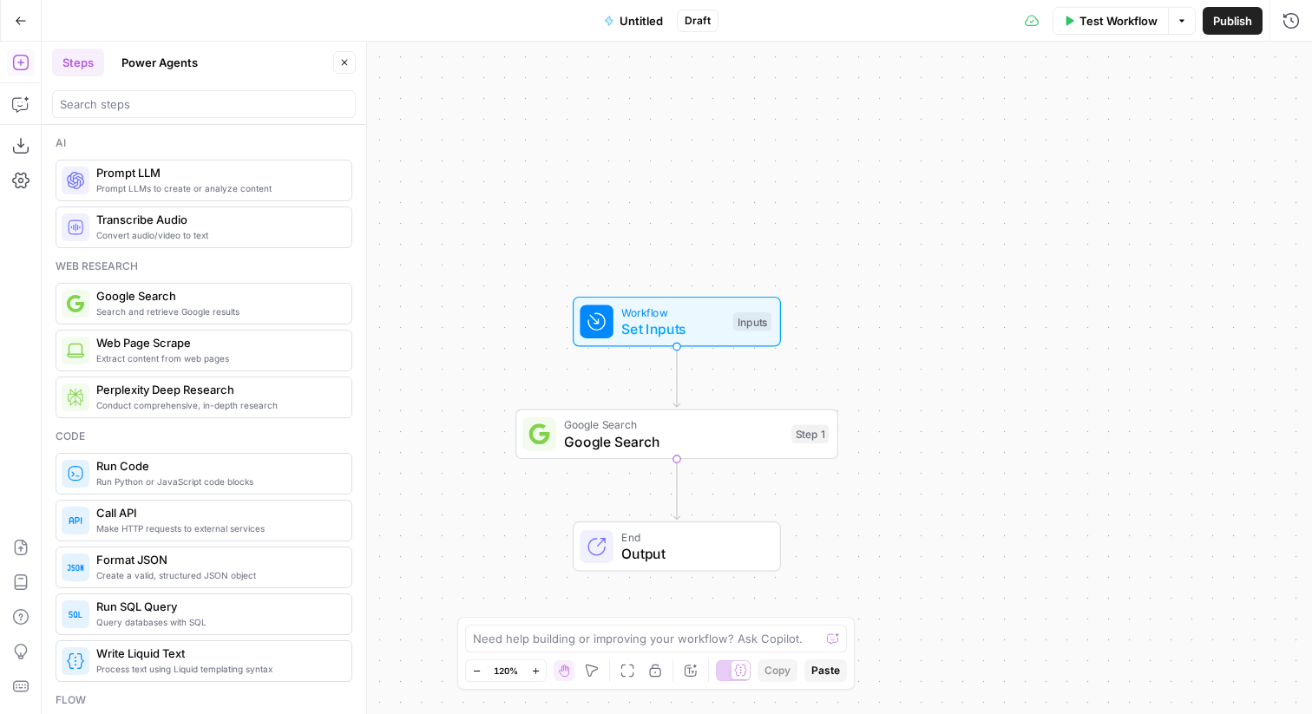
click at [1128, 24] on span "Test Workflow" at bounding box center [1118, 20] width 78 height 17
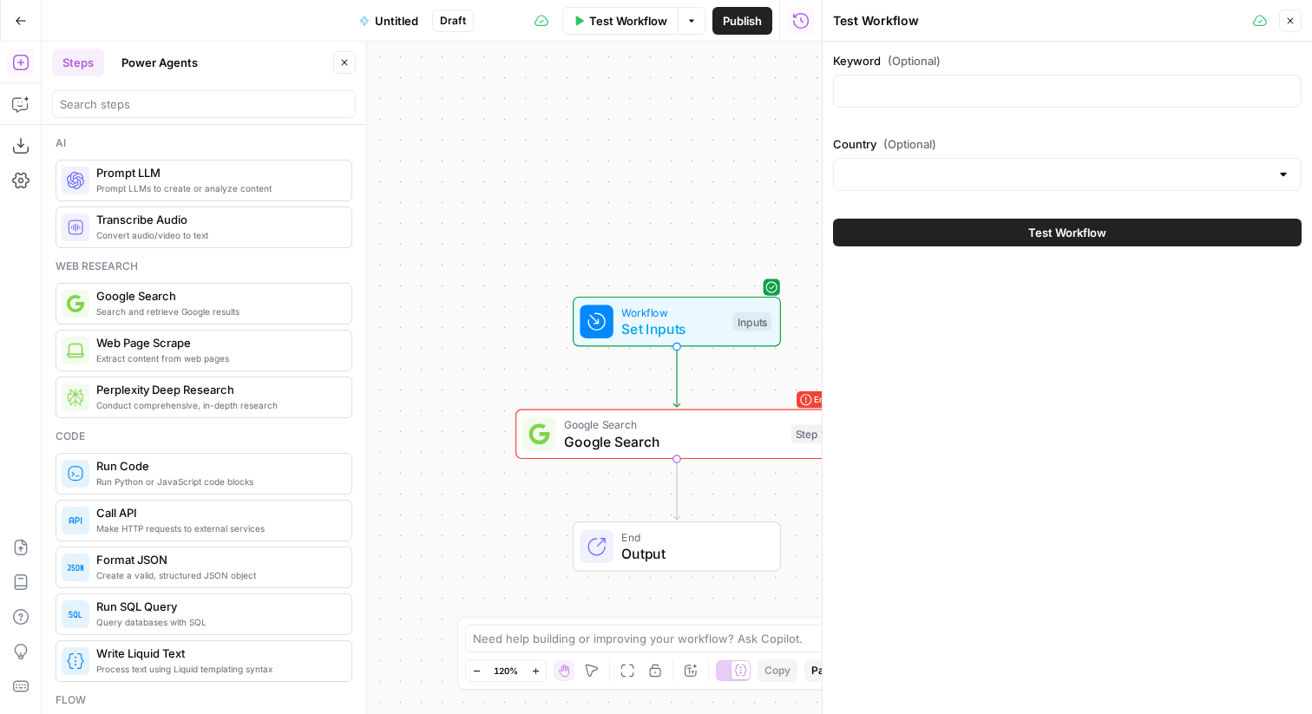
click at [1022, 78] on div at bounding box center [1067, 91] width 469 height 33
type input "accounting software"
click at [987, 164] on div at bounding box center [1067, 174] width 469 height 33
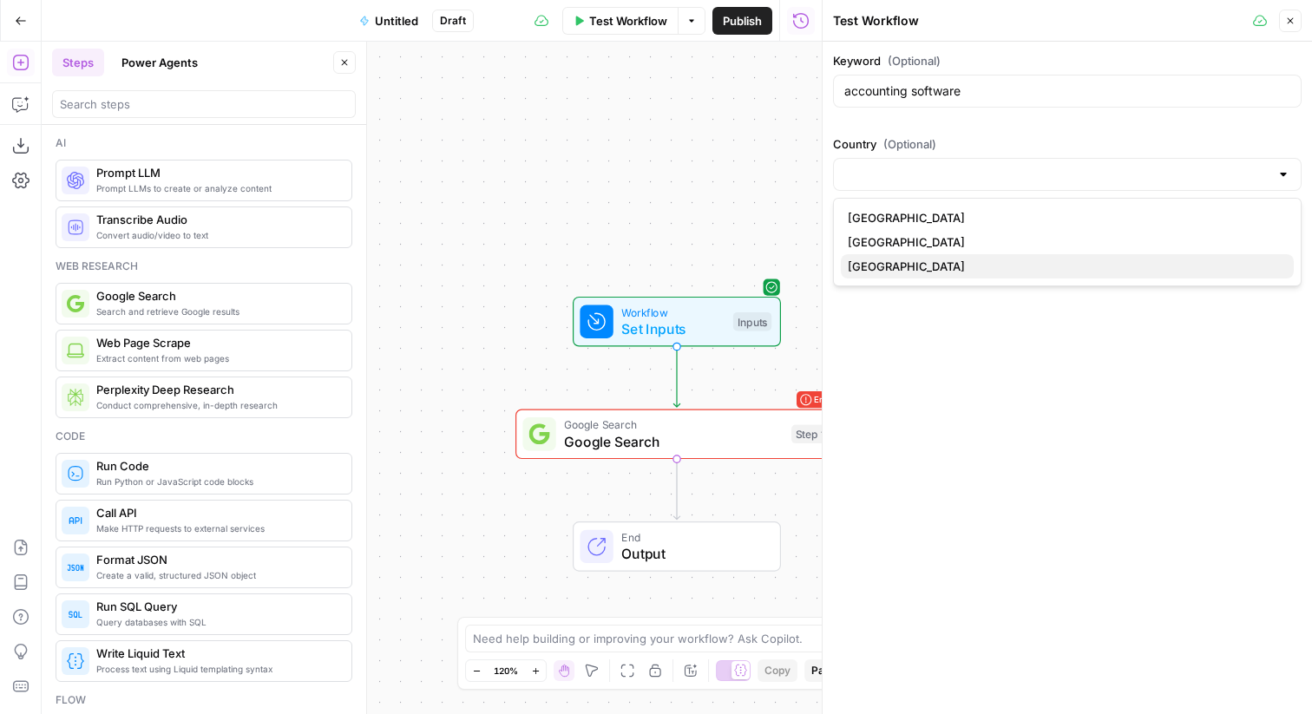
click at [923, 272] on span "[GEOGRAPHIC_DATA]" at bounding box center [1064, 266] width 432 height 17
type input "[GEOGRAPHIC_DATA]"
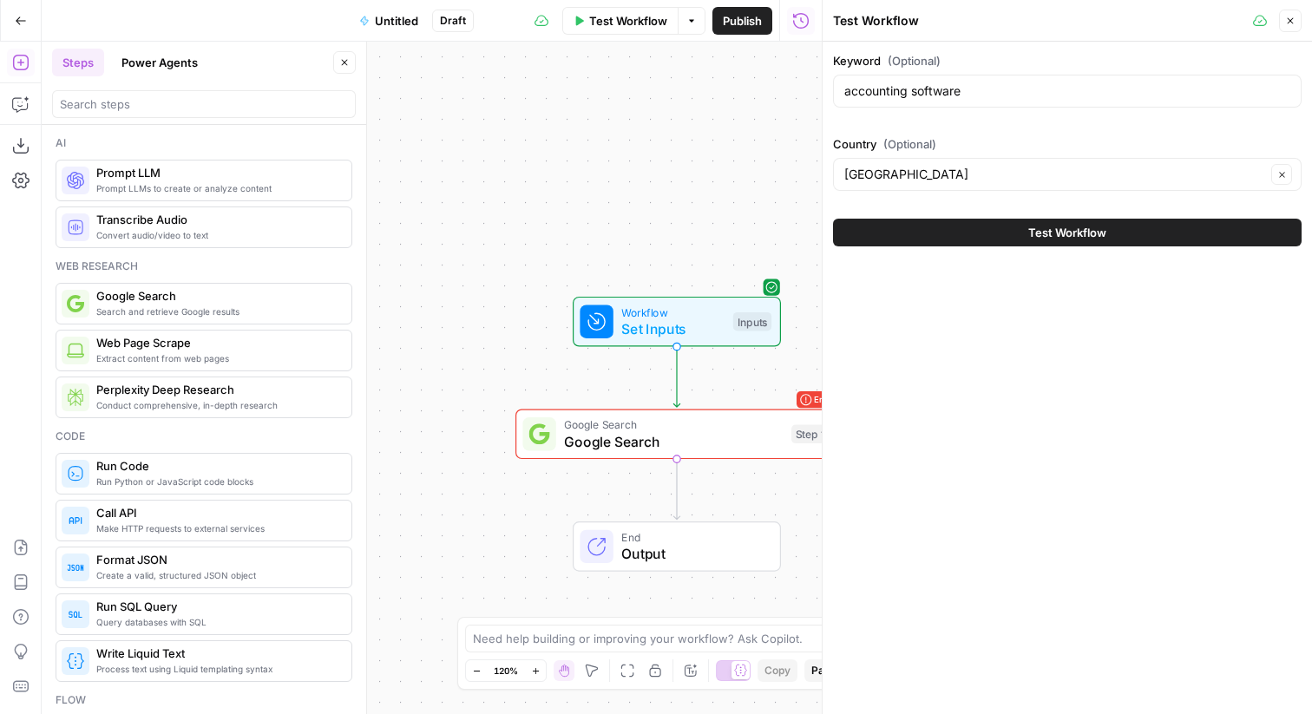
click at [1013, 232] on button "Test Workflow" at bounding box center [1067, 233] width 469 height 28
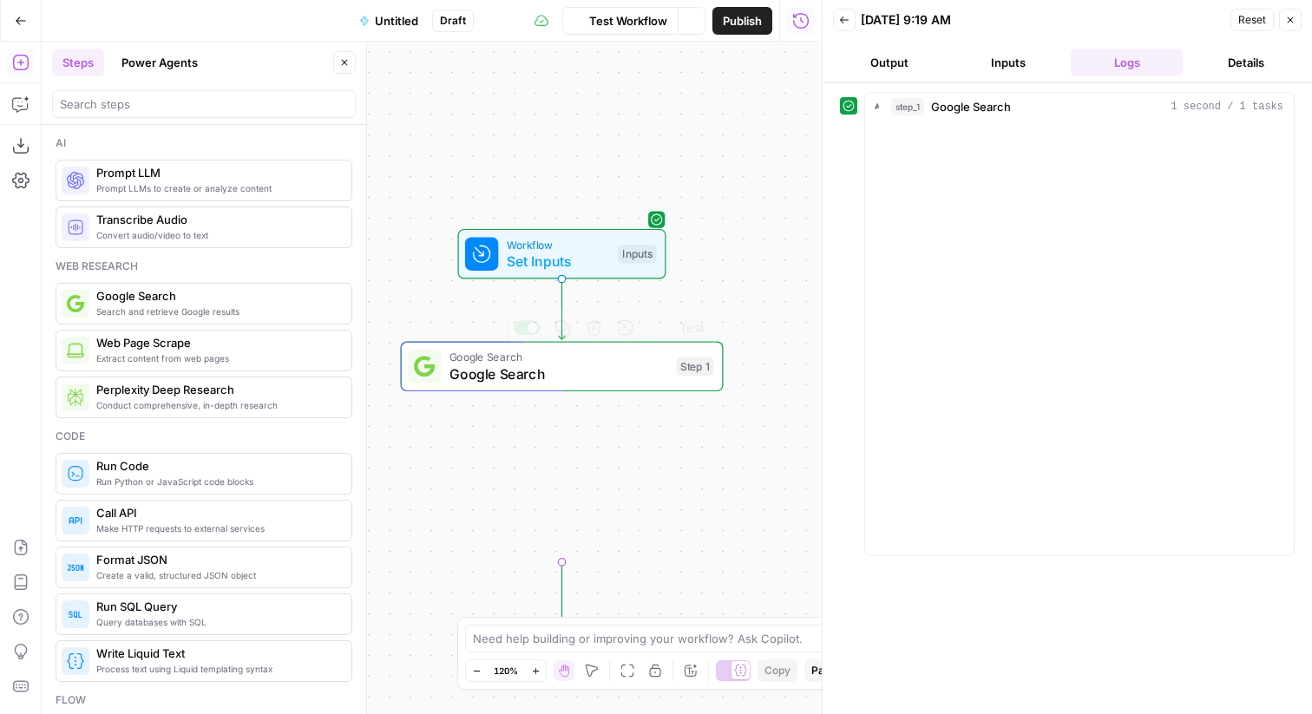
click at [609, 384] on div "Google Search Google Search Step 1 Copy step Delete step Add Note Test" at bounding box center [562, 367] width 323 height 50
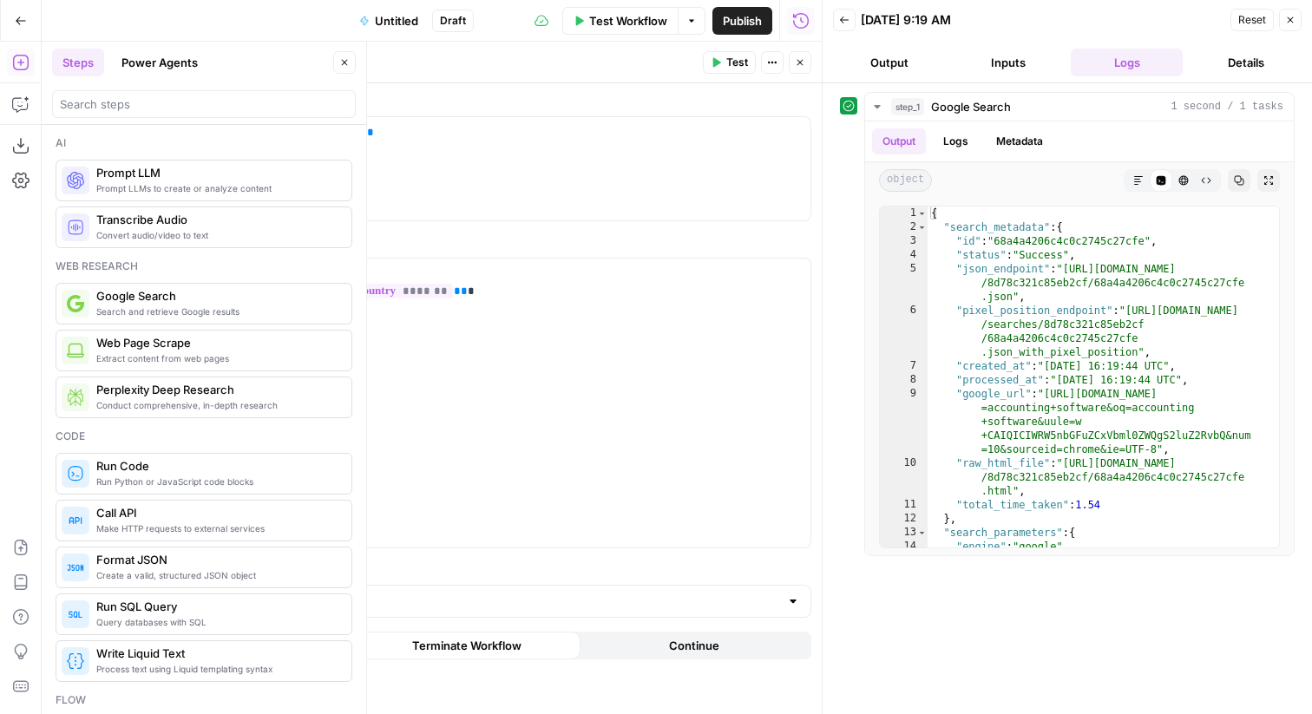
click at [797, 63] on icon "button" at bounding box center [800, 62] width 10 height 10
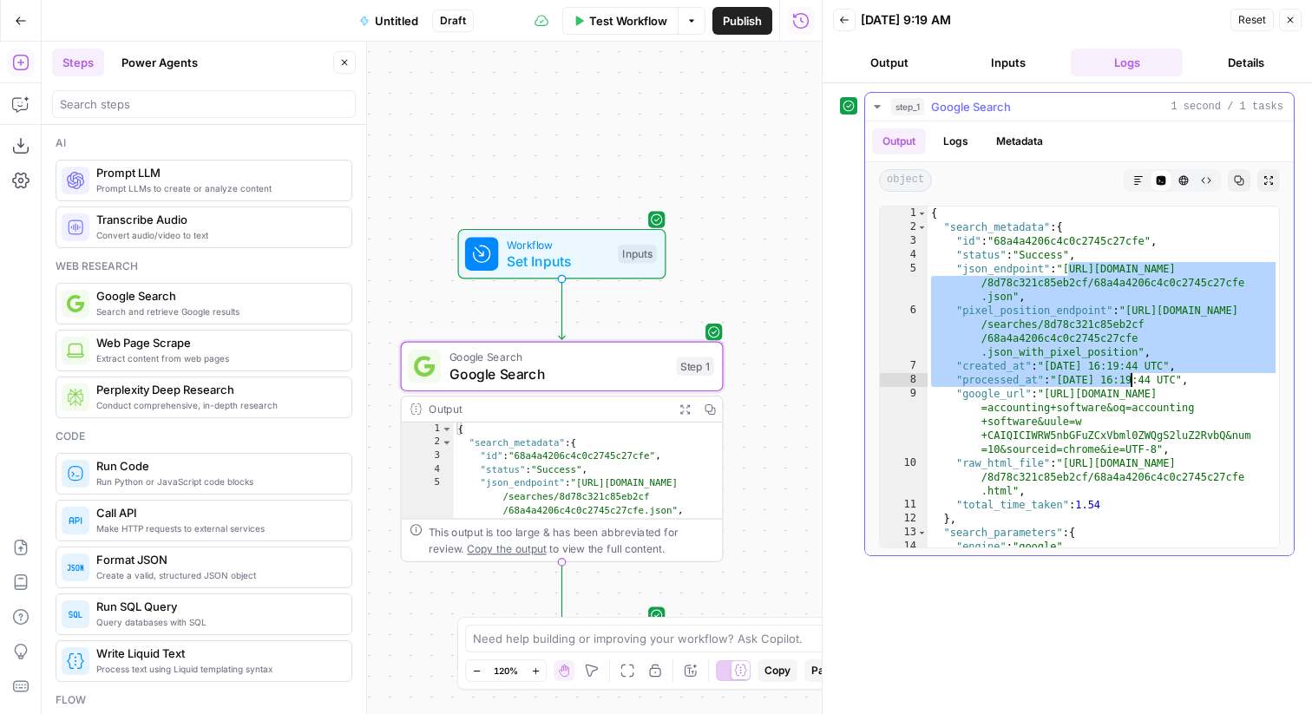
drag, startPoint x: 1068, startPoint y: 263, endPoint x: 1133, endPoint y: 379, distance: 133.2
click at [1133, 379] on div "{ "search_metadata" : { "id" : "68a4a4206c4c0c2745c27cfe" , "status" : "Success…" at bounding box center [1103, 391] width 351 height 369
click at [1140, 304] on div "{ "search_metadata" : { "id" : "68a4a4206c4c0c2745c27cfe" , "status" : "Success…" at bounding box center [1103, 391] width 351 height 369
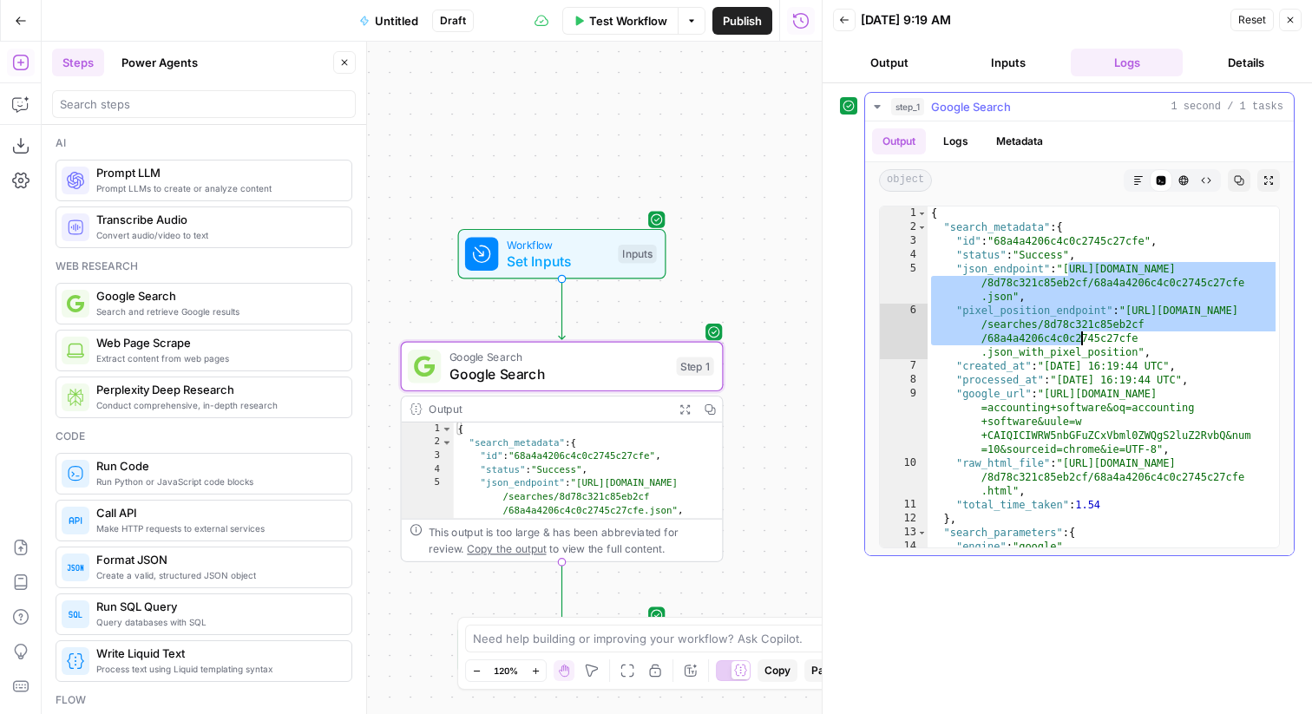
drag, startPoint x: 1066, startPoint y: 266, endPoint x: 1087, endPoint y: 343, distance: 80.0
click at [1087, 343] on div "{ "search_metadata" : { "id" : "68a4a4206c4c0c2745c27cfe" , "status" : "Success…" at bounding box center [1103, 391] width 351 height 369
click at [1155, 357] on div "{ "search_metadata" : { "id" : "68a4a4206c4c0c2745c27cfe" , "status" : "Success…" at bounding box center [1103, 391] width 351 height 369
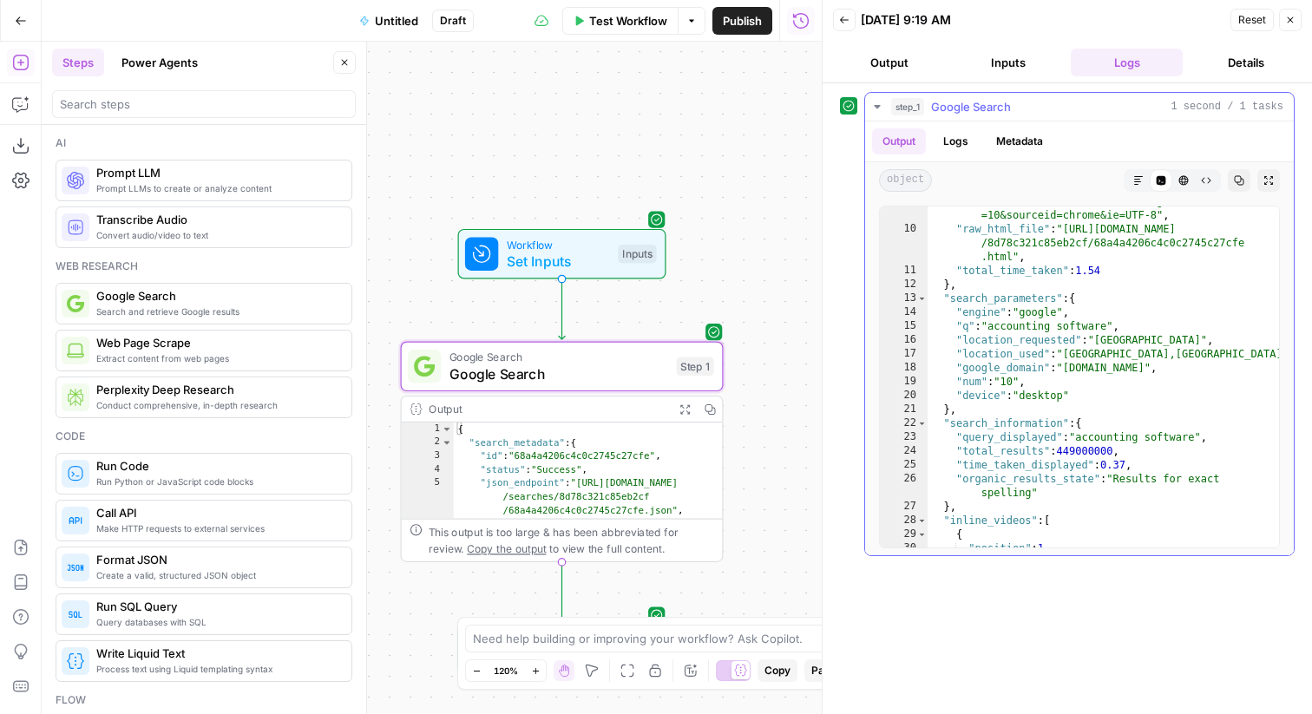
scroll to position [236, 0]
click at [1112, 336] on div ""google_url" : "[URL][DOMAIN_NAME] =accounting+software&oq=accounting +software…" at bounding box center [1103, 363] width 351 height 424
click at [1046, 395] on div ""google_url" : "[URL][DOMAIN_NAME] =accounting+software&oq=accounting +software…" at bounding box center [1103, 363] width 351 height 424
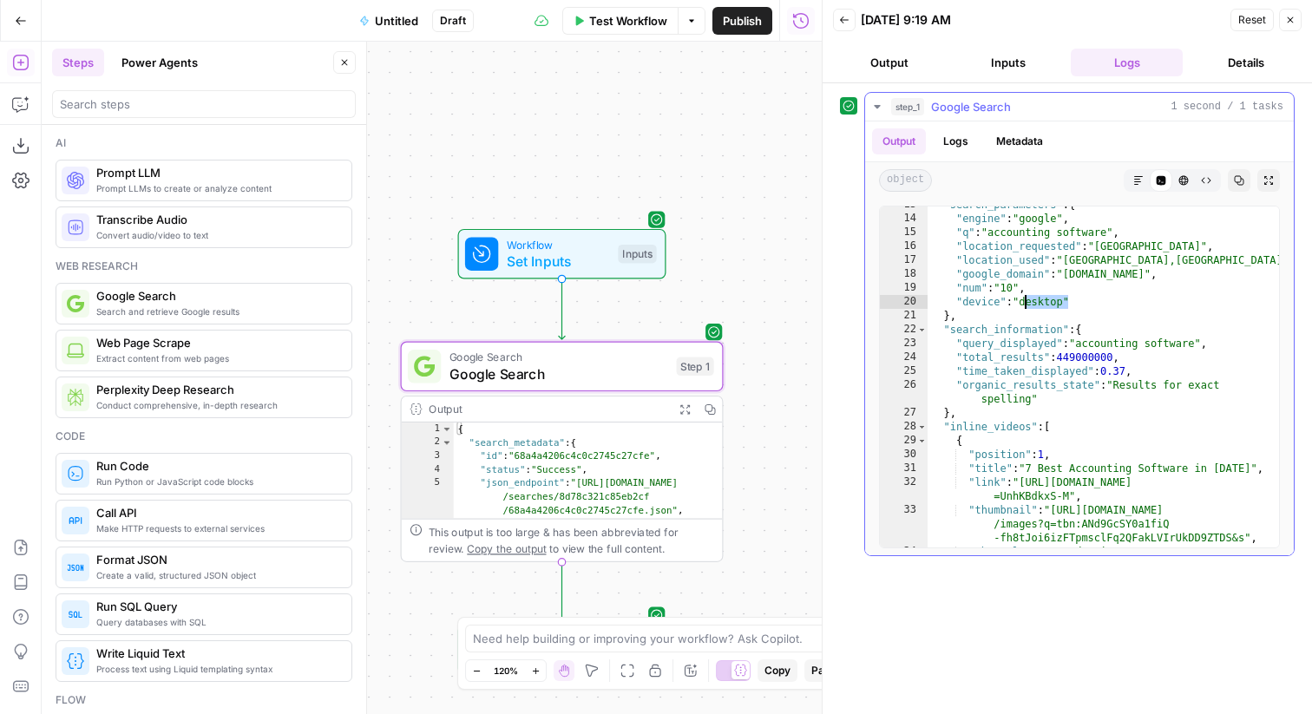
scroll to position [336, 0]
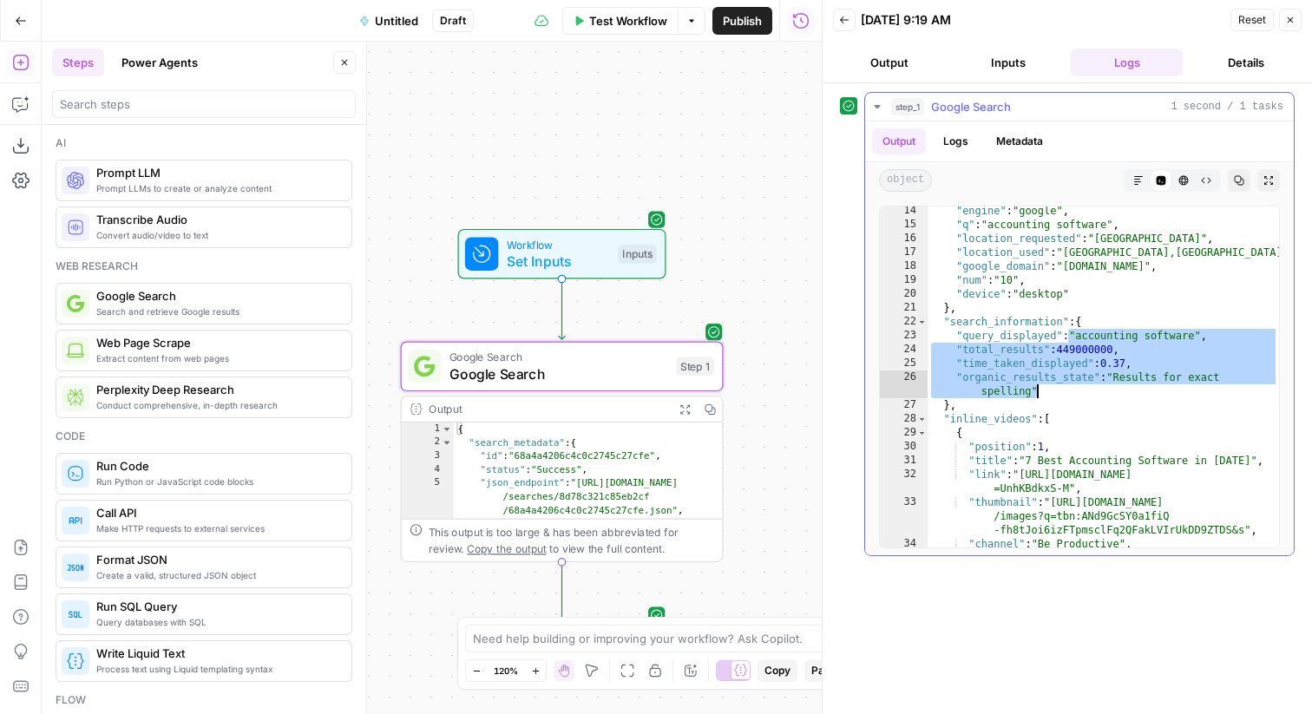
drag, startPoint x: 1070, startPoint y: 332, endPoint x: 1155, endPoint y: 390, distance: 103.0
click at [1155, 390] on div ""engine" : "google" , "q" : "accounting software" , "location_requested" : "[GE…" at bounding box center [1103, 388] width 351 height 369
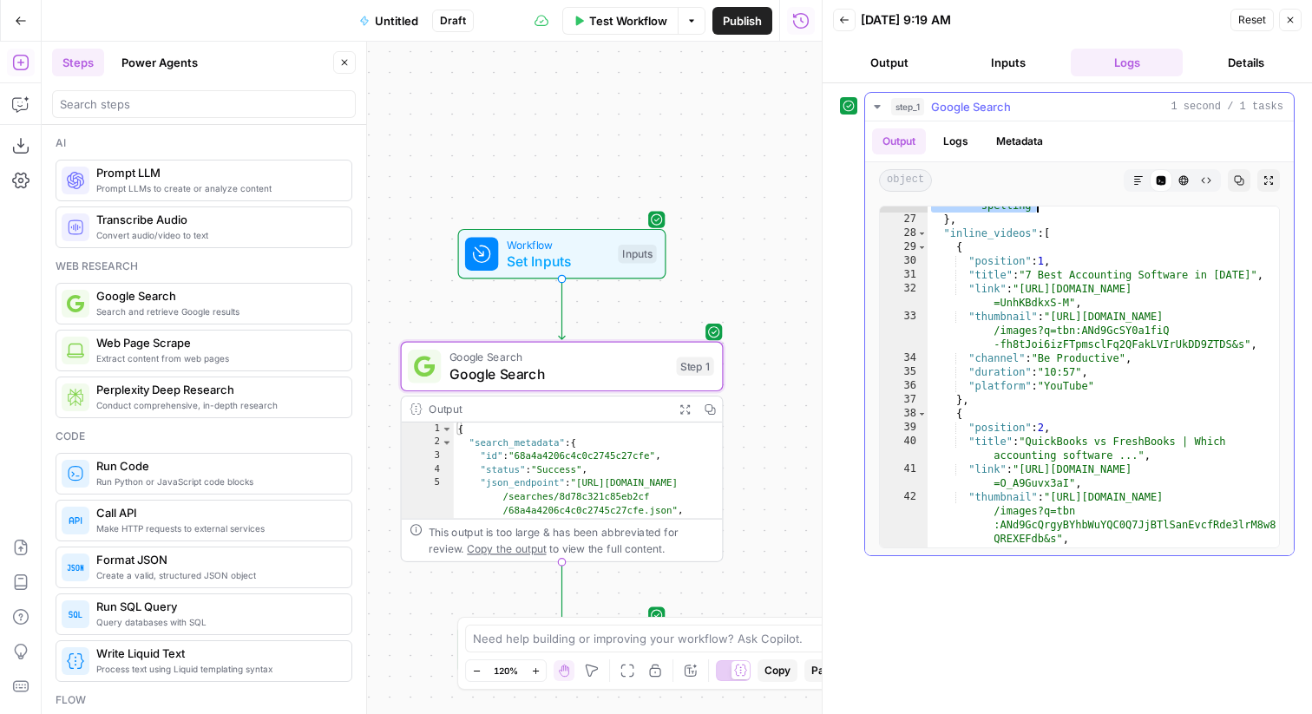
scroll to position [554, 0]
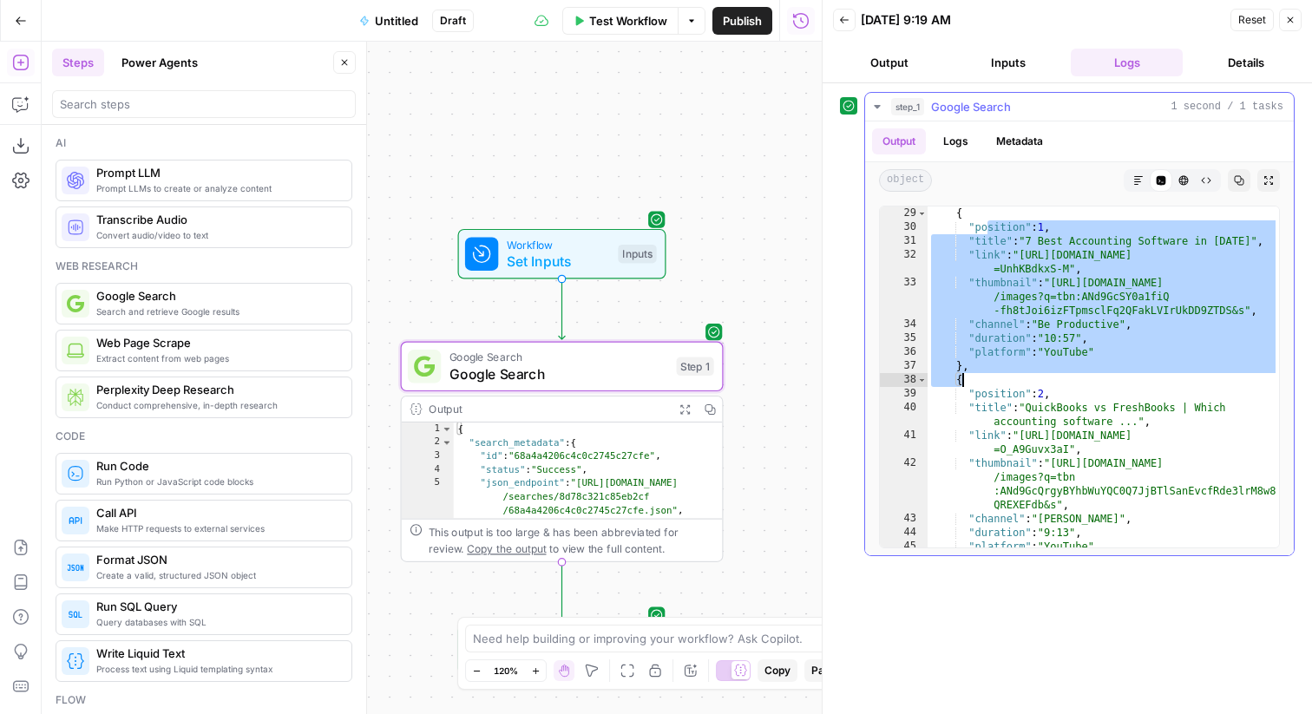
drag, startPoint x: 988, startPoint y: 231, endPoint x: 1111, endPoint y: 377, distance: 190.3
click at [1111, 377] on div ""inline_videos" : [ { "position" : 1 , "title" : "7 Best Accounting Software in…" at bounding box center [1103, 377] width 351 height 369
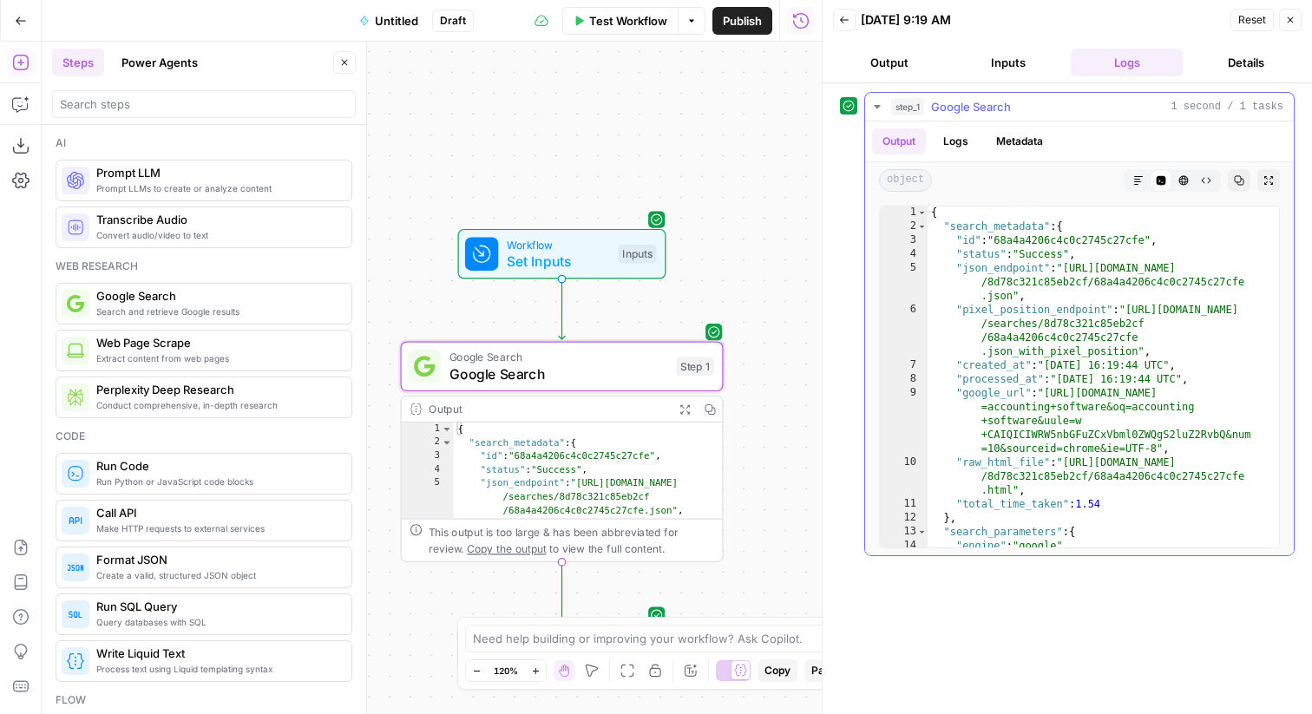
scroll to position [0, 0]
drag, startPoint x: 1064, startPoint y: 268, endPoint x: 1184, endPoint y: 272, distance: 120.7
click at [1184, 272] on div "{ "search_metadata" : { "id" : "68a4a4206c4c0c2745c27cfe" , "status" : "Success…" at bounding box center [1103, 391] width 351 height 369
type textarea "**********"
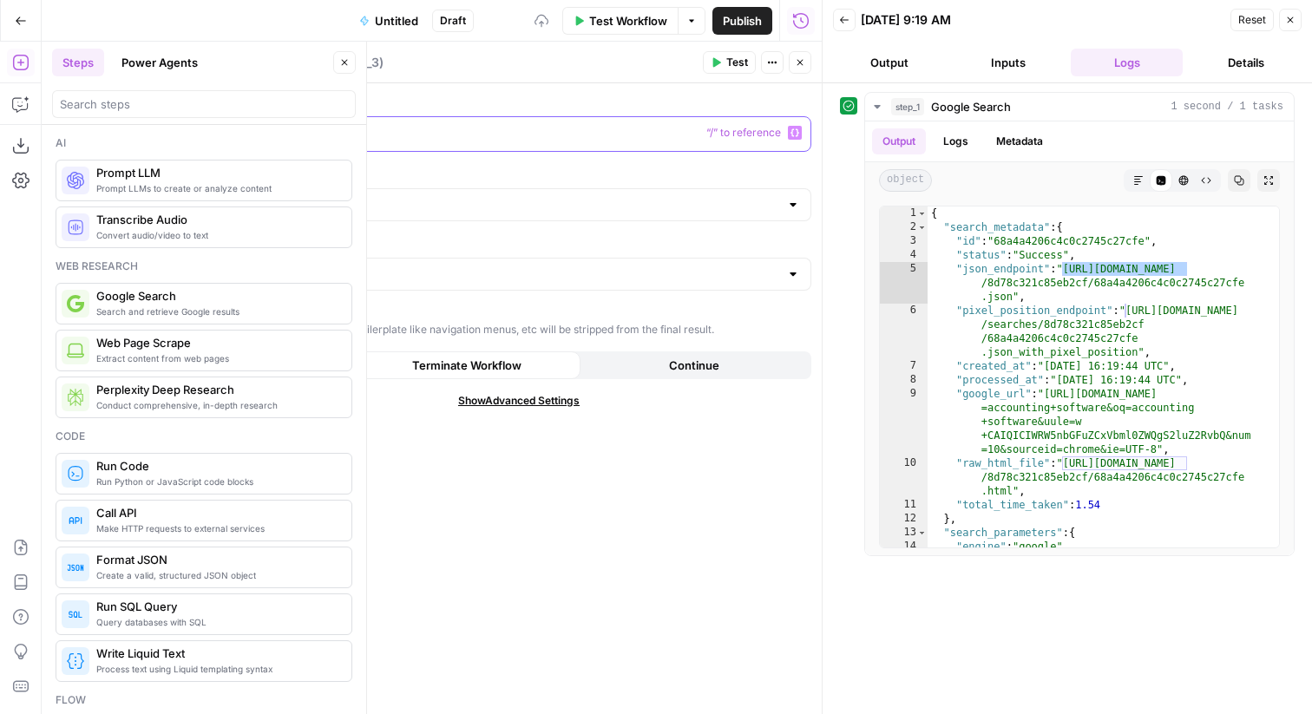
click at [433, 136] on p at bounding box center [505, 132] width 534 height 17
click at [798, 60] on icon "button" at bounding box center [800, 62] width 10 height 10
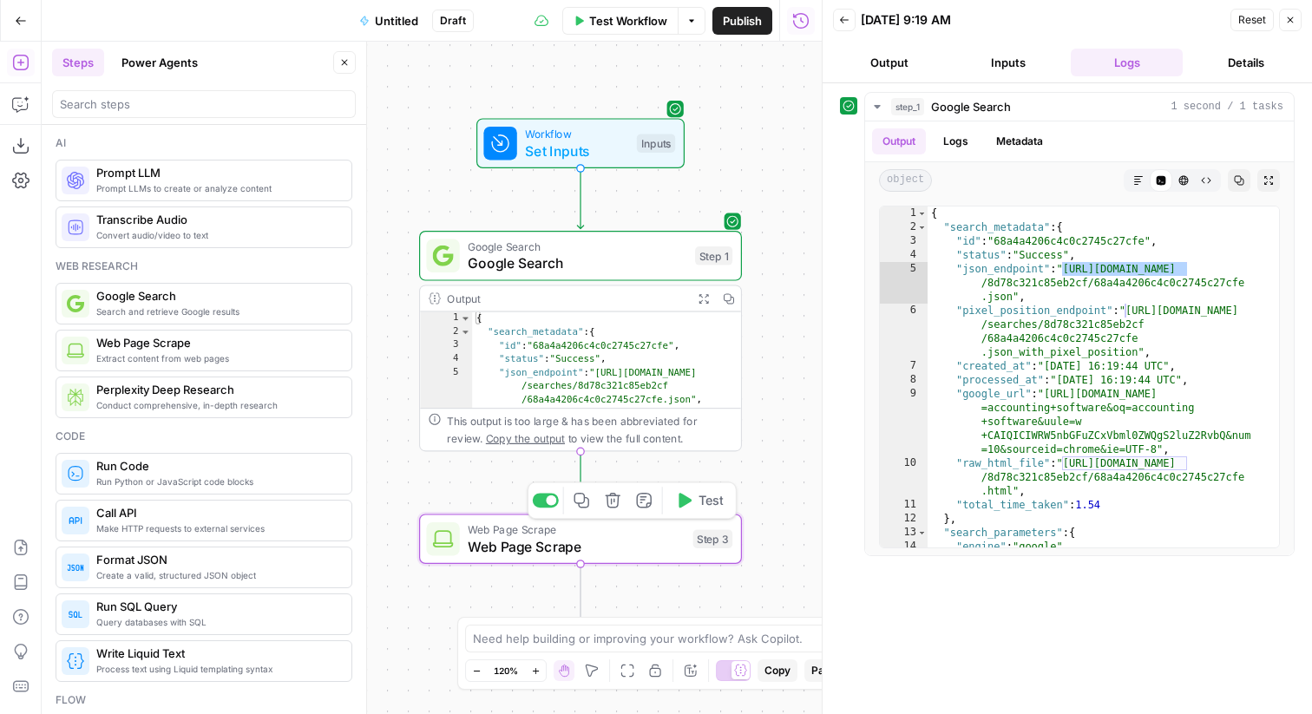
click at [689, 498] on icon "button" at bounding box center [685, 500] width 13 height 15
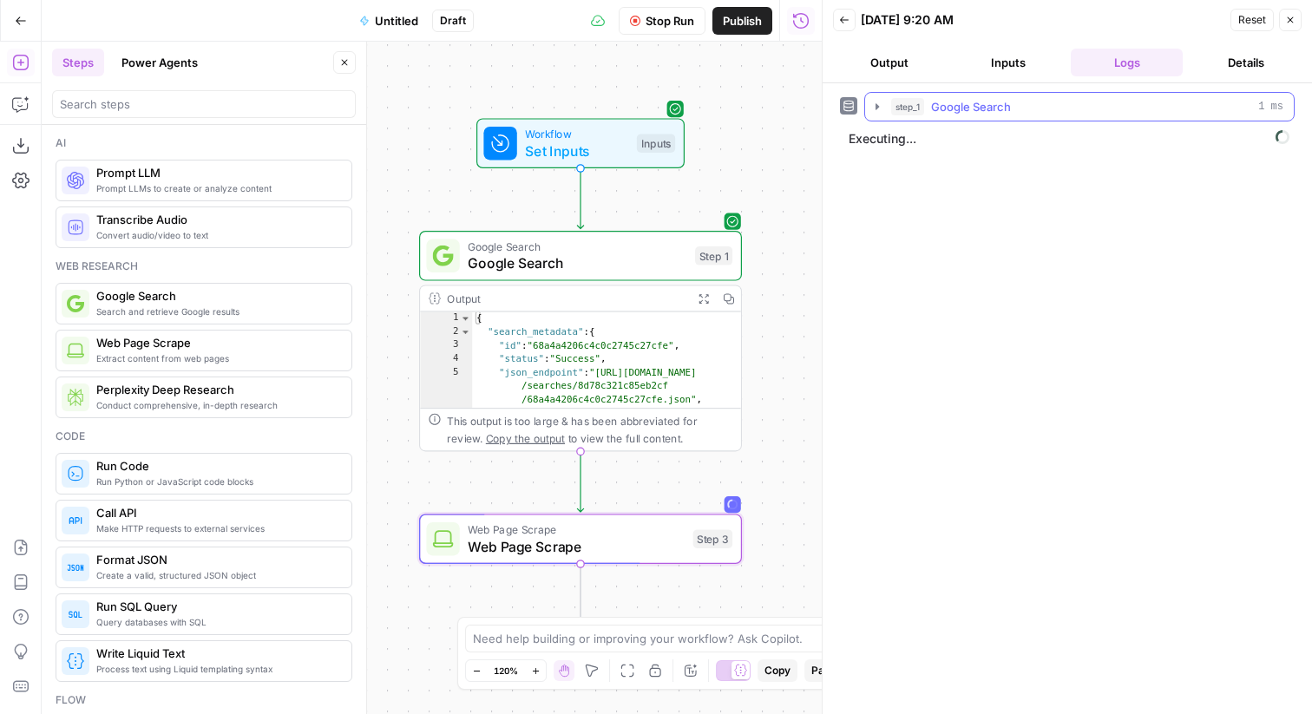
click at [872, 108] on icon "button" at bounding box center [877, 107] width 14 height 14
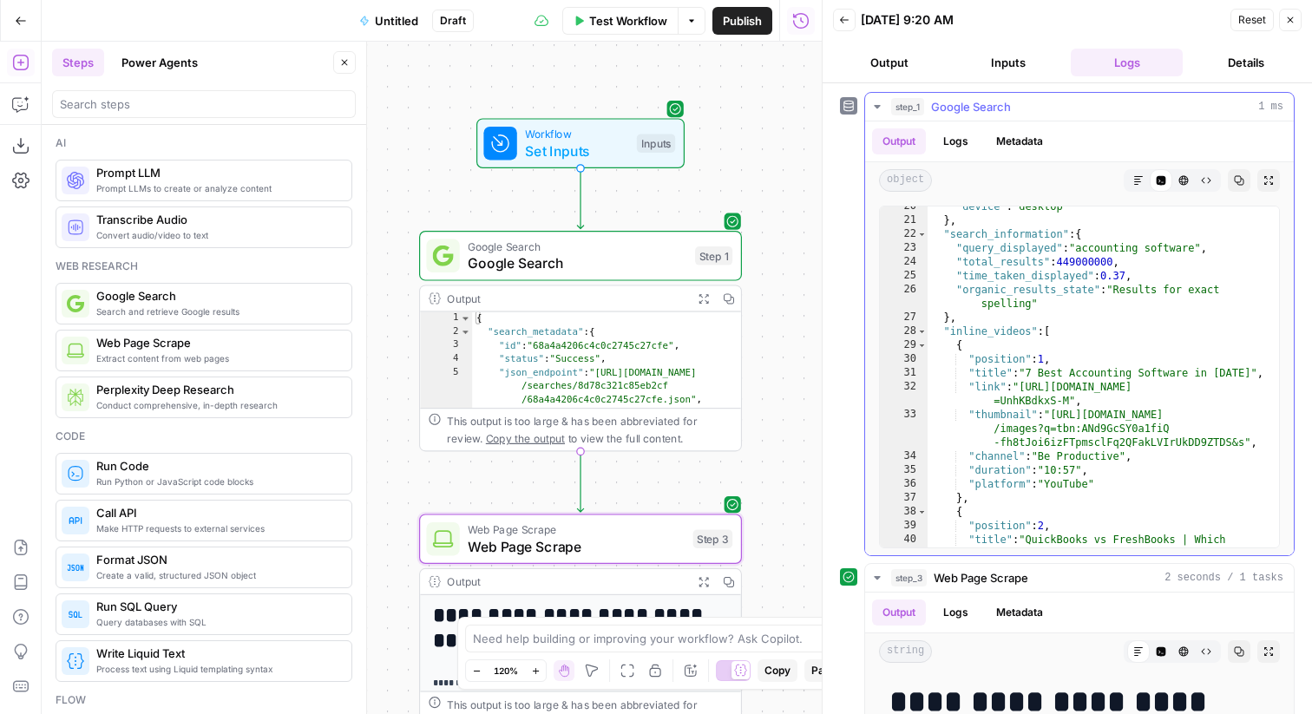
scroll to position [470, 0]
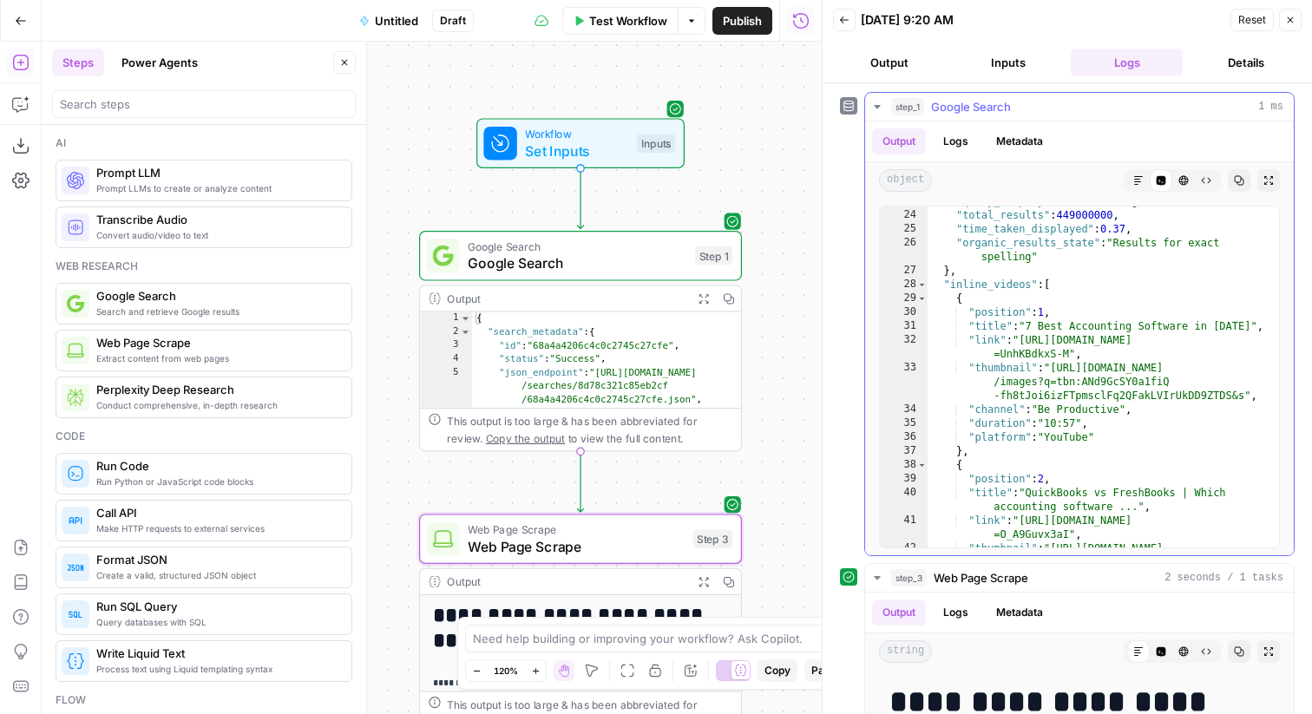
click at [877, 104] on icon "button" at bounding box center [877, 107] width 14 height 14
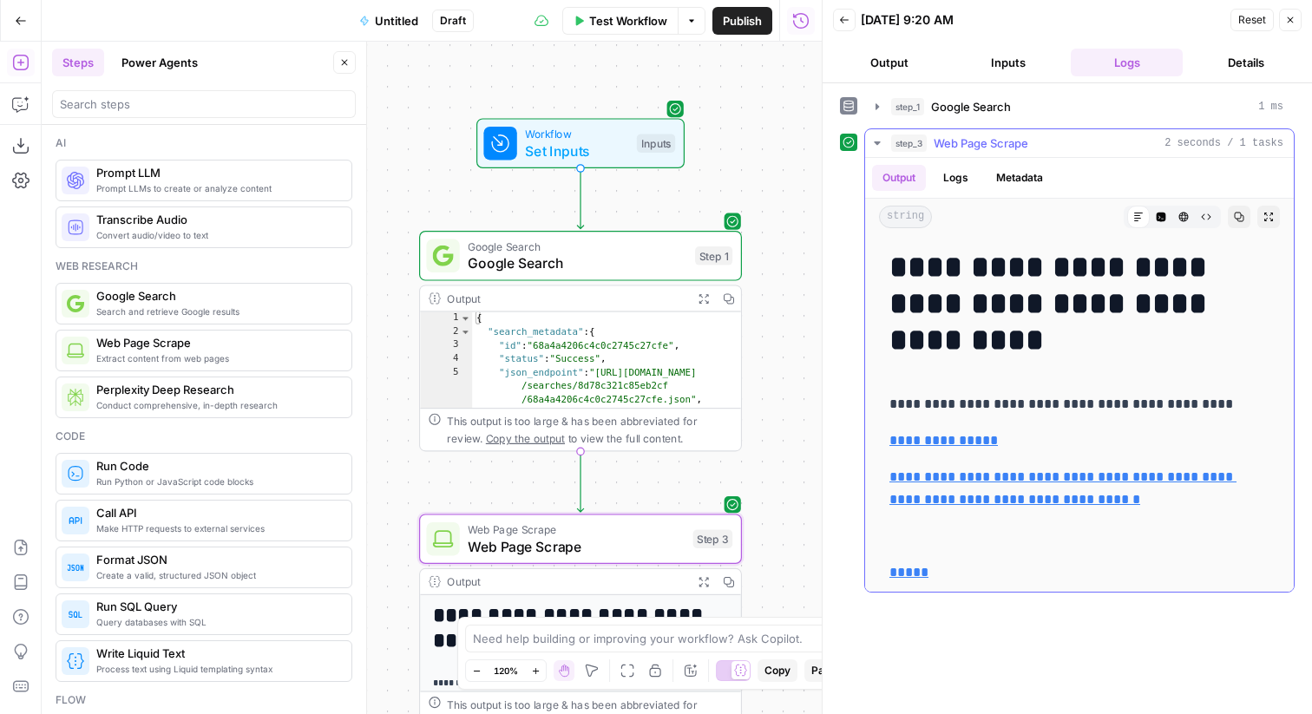
click at [949, 181] on button "Logs" at bounding box center [956, 178] width 46 height 26
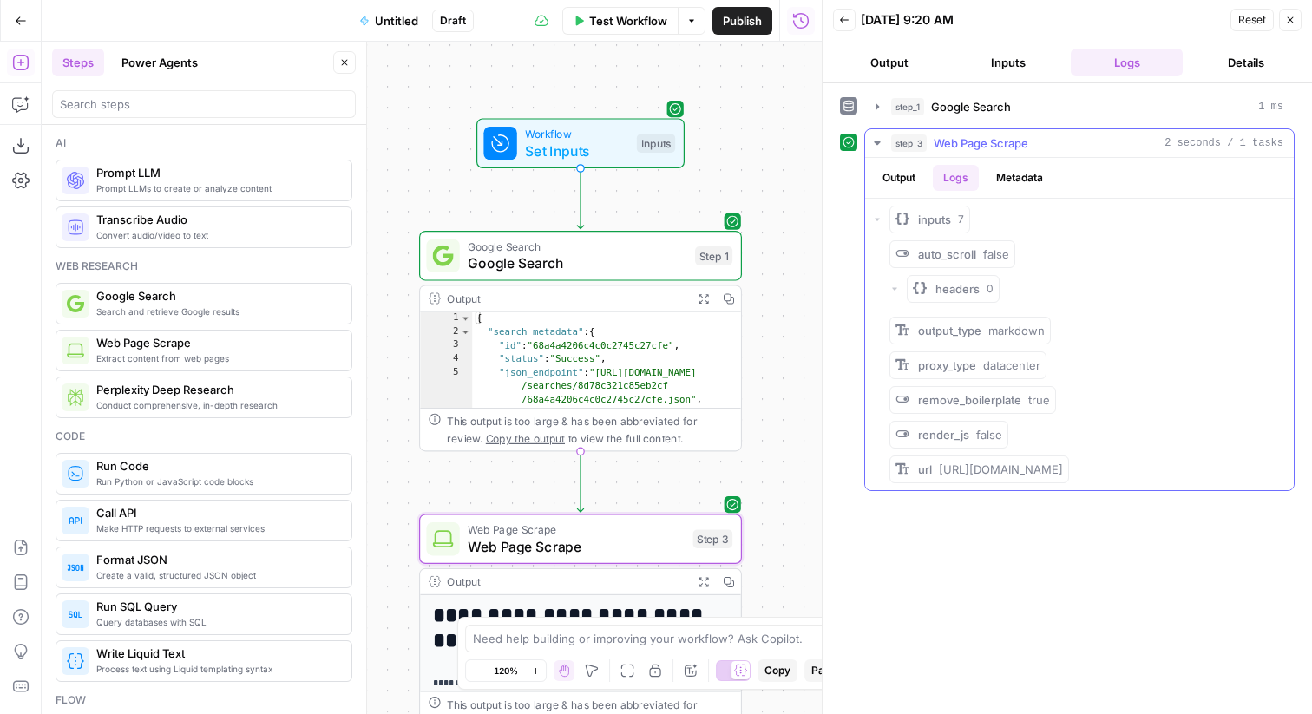
click at [896, 292] on icon "button" at bounding box center [894, 289] width 10 height 10
click at [1016, 177] on button "Metadata" at bounding box center [1020, 178] width 68 height 26
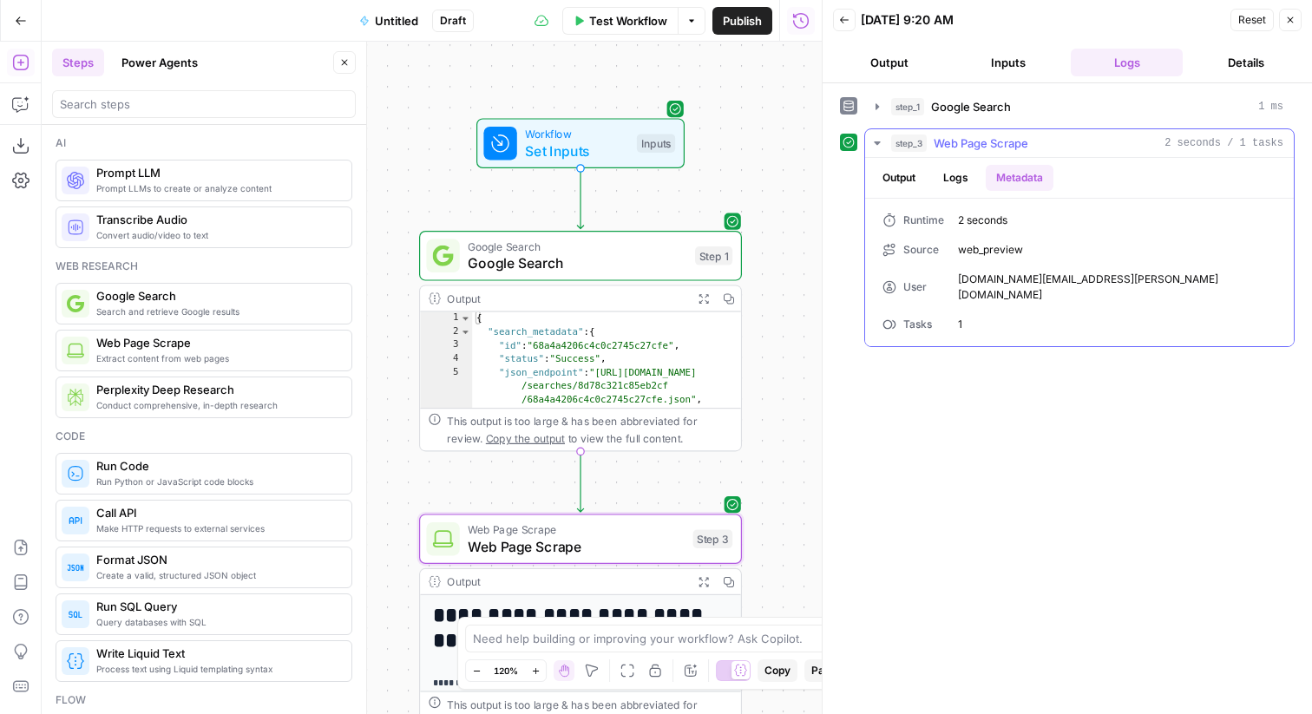
click at [956, 179] on button "Logs" at bounding box center [956, 178] width 46 height 26
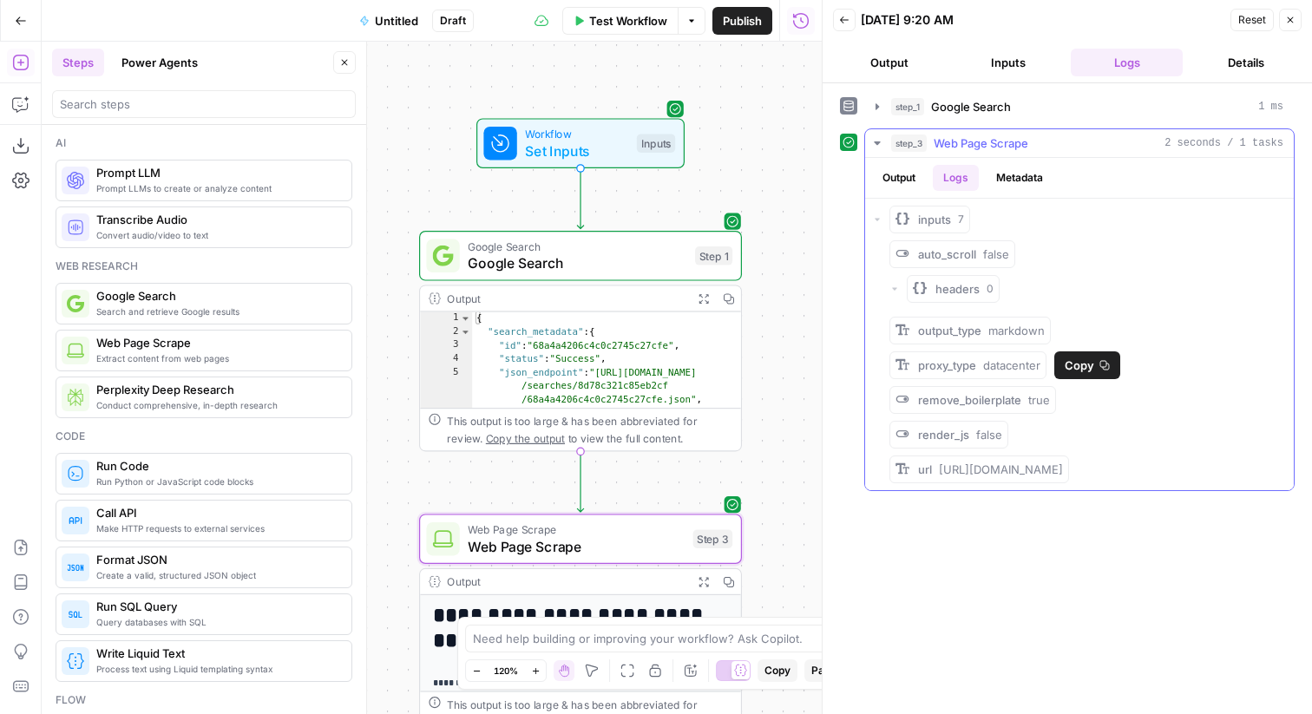
drag, startPoint x: 923, startPoint y: 367, endPoint x: 1036, endPoint y: 369, distance: 112.8
click at [1036, 369] on div "proxy_type datacenter" at bounding box center [979, 365] width 122 height 17
click at [949, 220] on span "inputs" at bounding box center [934, 219] width 33 height 17
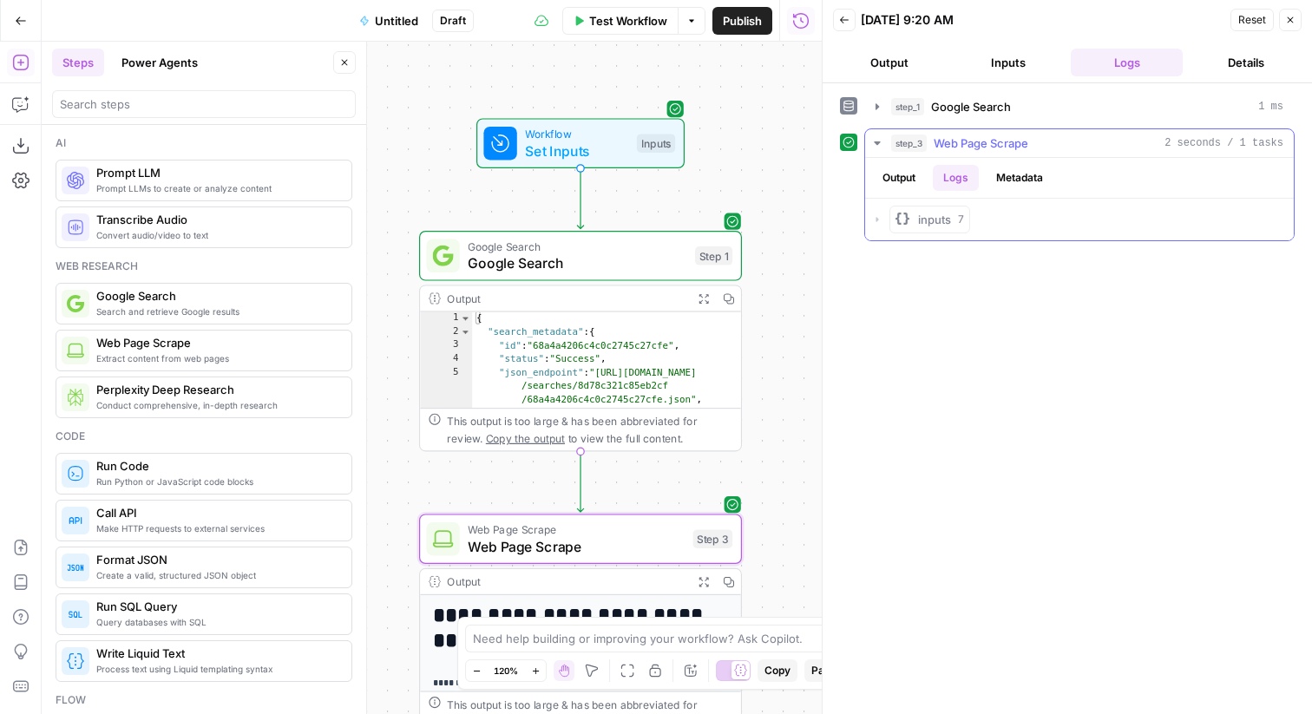
click at [948, 220] on span "inputs" at bounding box center [934, 219] width 33 height 17
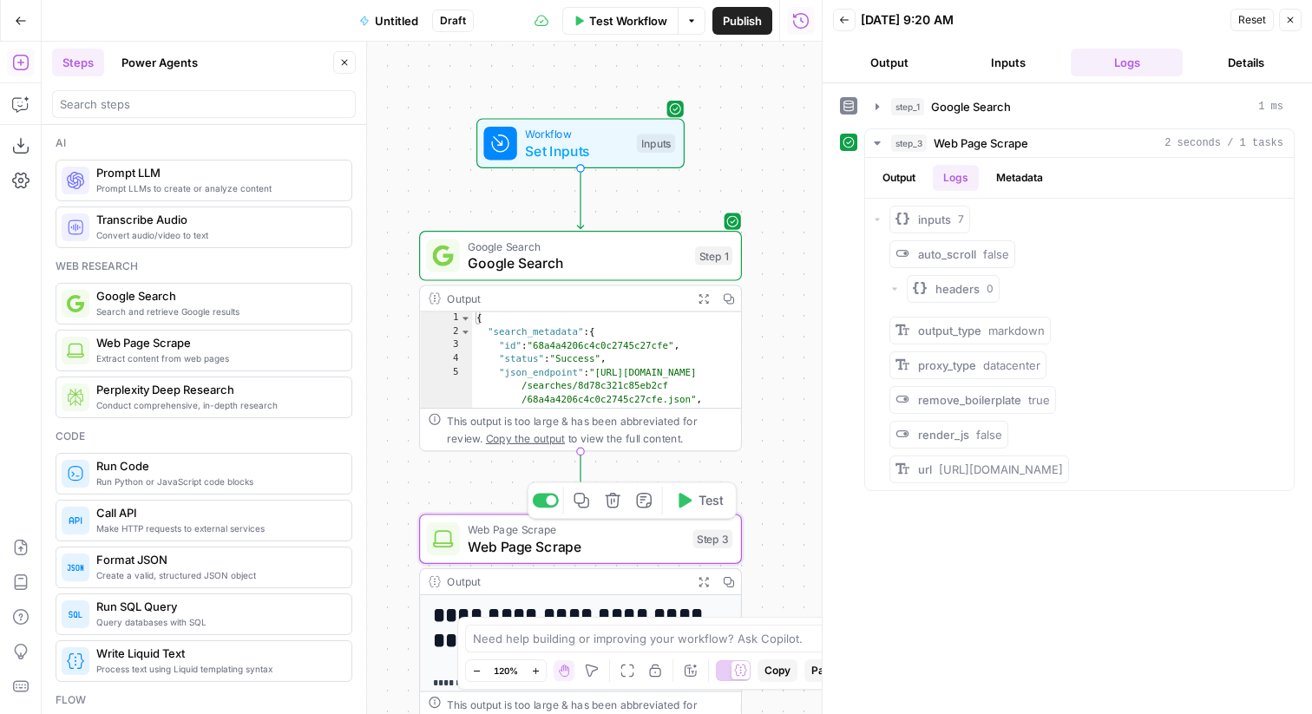
click at [637, 545] on span "Web Page Scrape" at bounding box center [576, 546] width 217 height 21
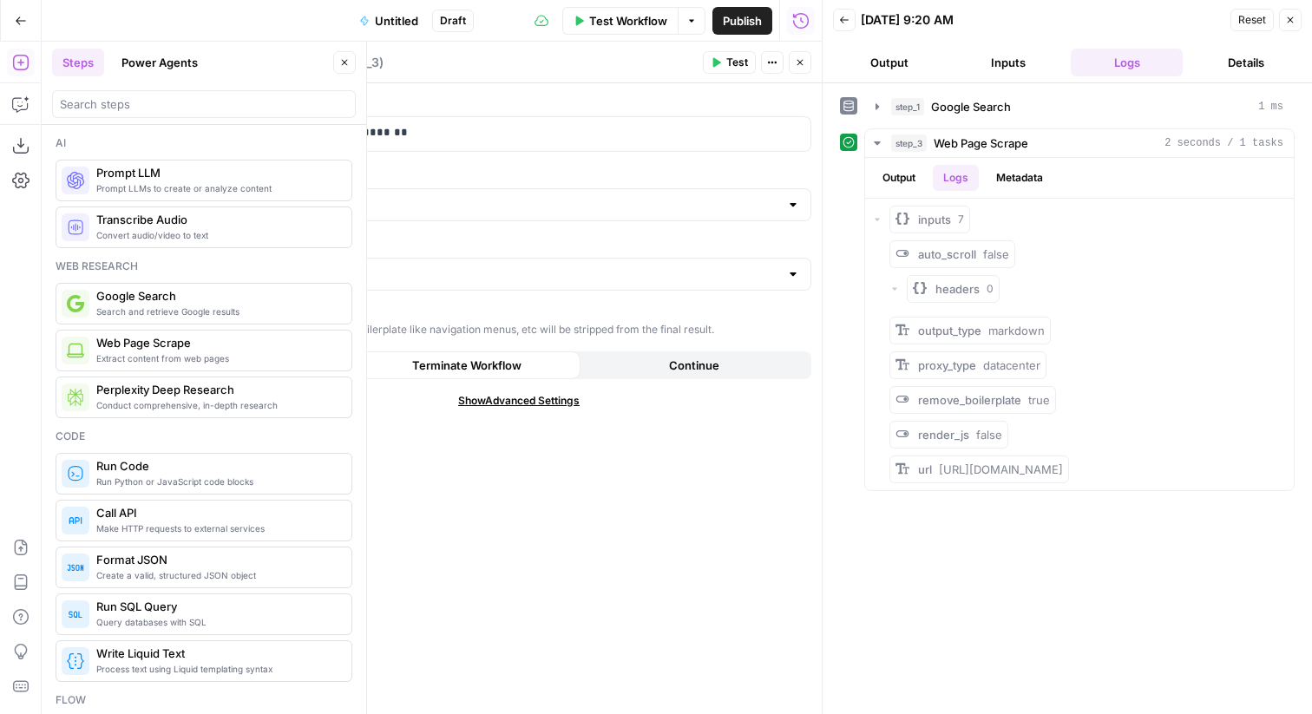
click at [539, 399] on span "Show Advanced Settings" at bounding box center [518, 401] width 121 height 16
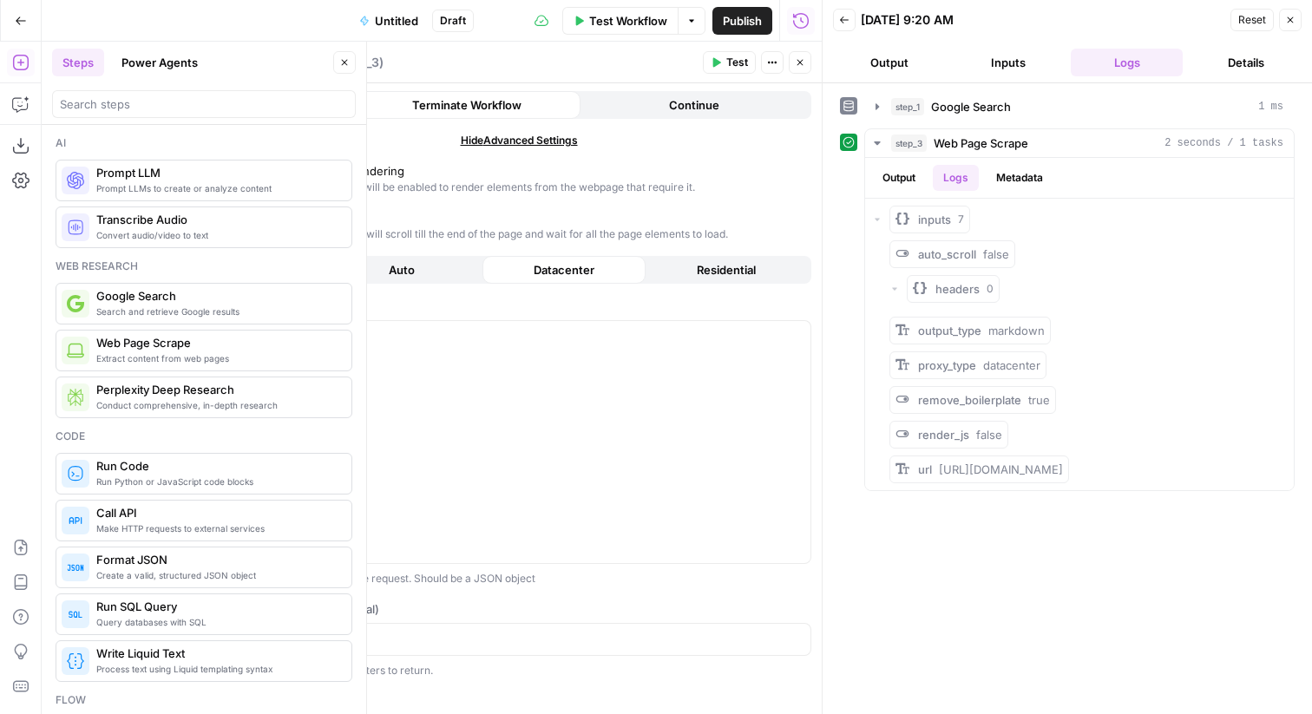
scroll to position [266, 0]
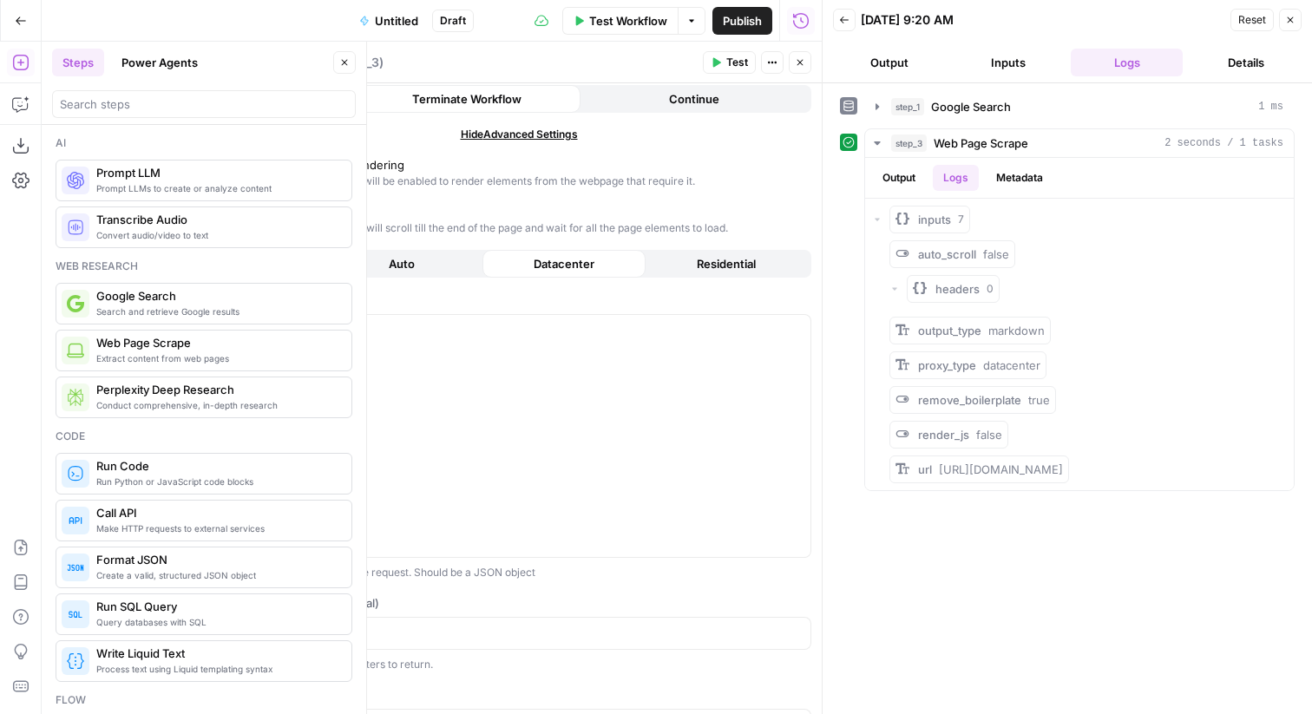
click at [697, 261] on span "Residential" at bounding box center [726, 263] width 59 height 17
type input "Custom"
click at [570, 268] on span "Datacenter" at bounding box center [564, 263] width 61 height 17
click at [420, 269] on button "Auto" at bounding box center [401, 264] width 162 height 28
click at [262, 346] on div at bounding box center [518, 436] width 583 height 243
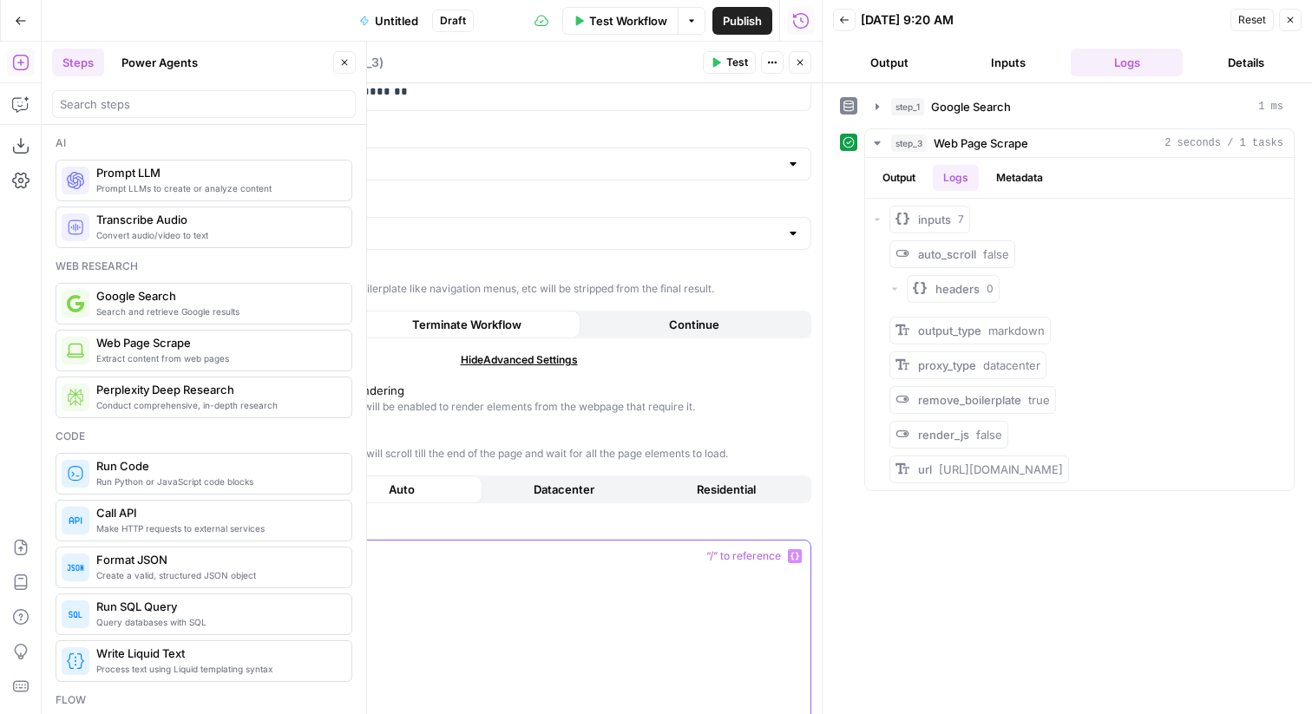
scroll to position [107, 0]
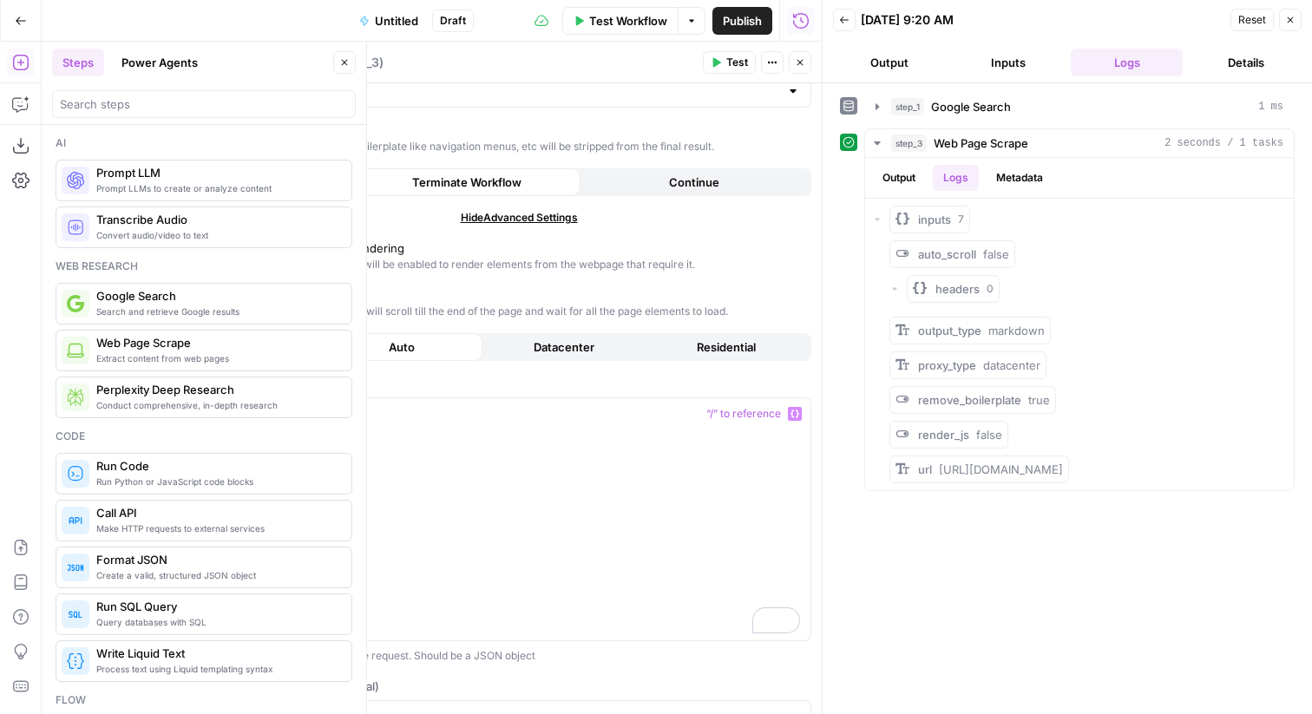
click at [576, 353] on span "Datacenter" at bounding box center [564, 346] width 61 height 17
click at [801, 62] on icon "button" at bounding box center [800, 63] width 6 height 6
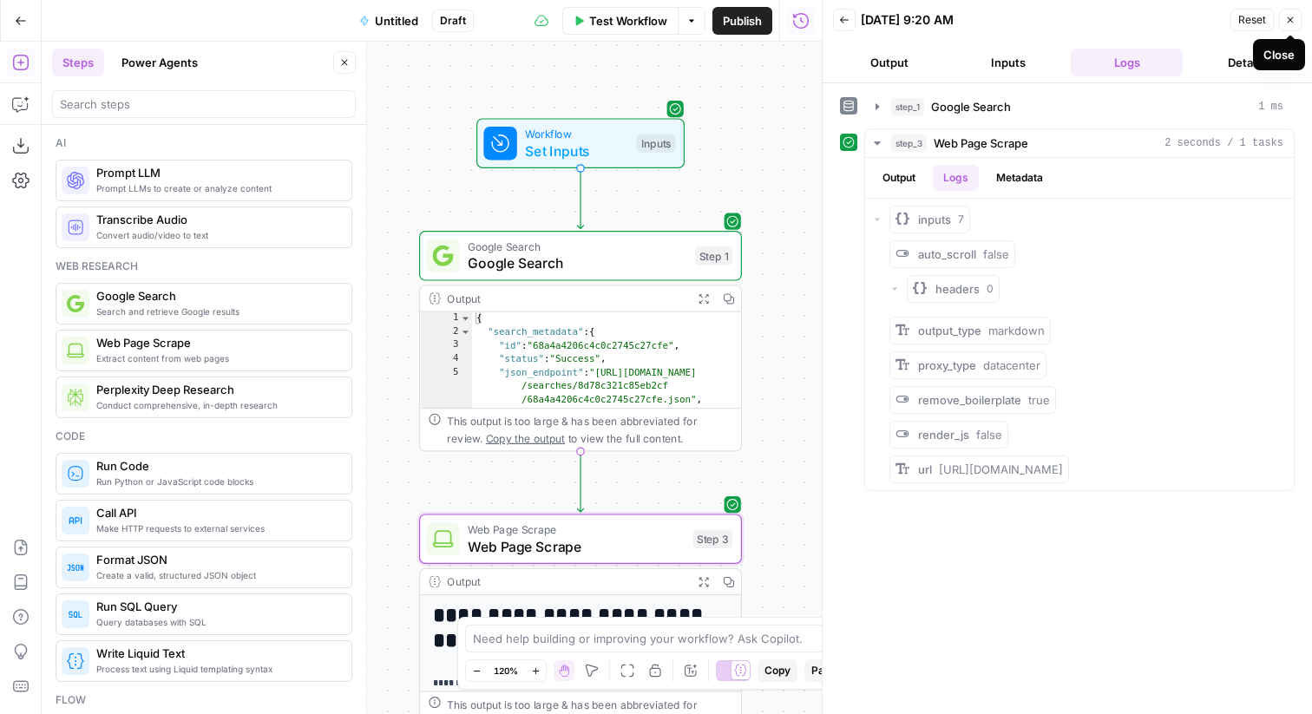
click at [1293, 16] on icon "button" at bounding box center [1290, 20] width 10 height 10
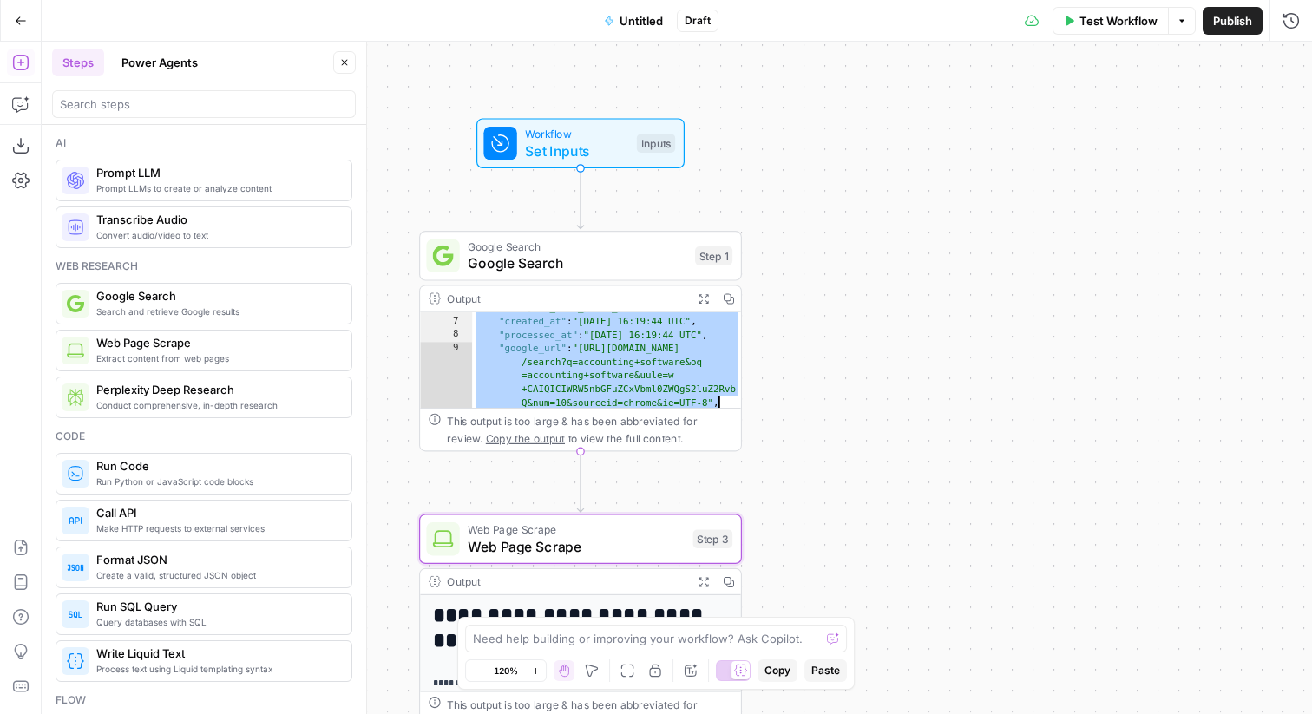
drag, startPoint x: 629, startPoint y: 352, endPoint x: 708, endPoint y: 403, distance: 93.6
click at [708, 403] on div ""pixel_position_endpoint" : "https ://[DOMAIN_NAME][URL] /8d78c321c85eb2cf /68a…" at bounding box center [607, 350] width 270 height 207
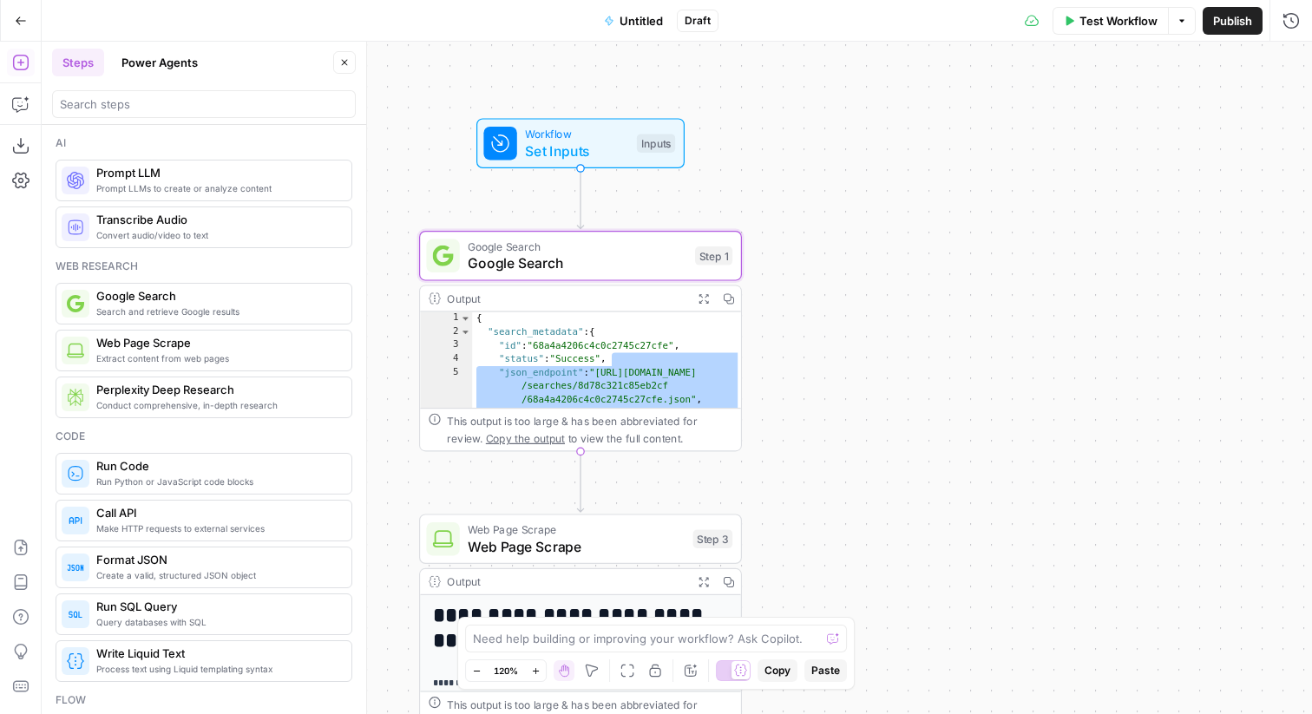
click at [633, 358] on div "{ "search_metadata" : { "id" : "68a4a4206c4c0c2745c27cfe" , "status" : "Success…" at bounding box center [607, 401] width 270 height 179
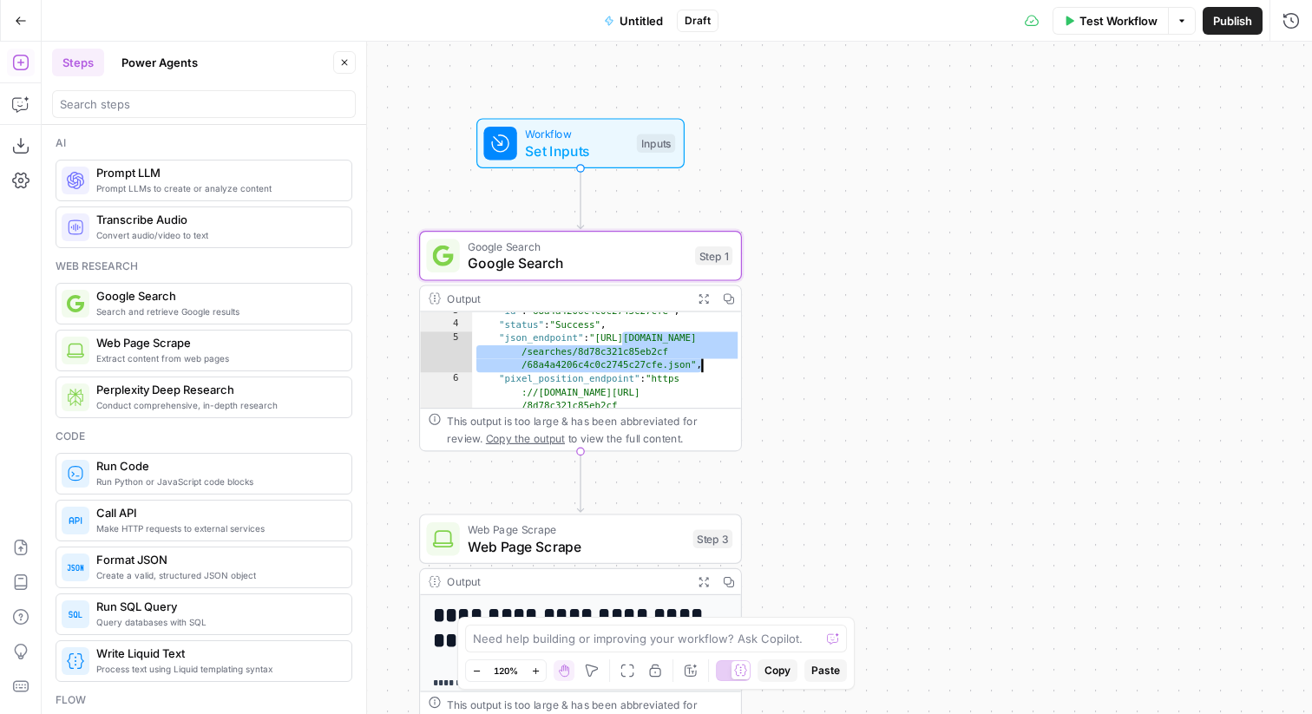
drag, startPoint x: 595, startPoint y: 335, endPoint x: 697, endPoint y: 358, distance: 104.2
click at [697, 358] on div ""id" : "68a4a4206c4c0c2745c27cfe" , "status" : "Success" , "json_endpoint" : "[…" at bounding box center [607, 394] width 270 height 179
click at [544, 348] on div ""id" : "68a4a4206c4c0c2745c27cfe" , "status" : "Success" , "json_endpoint" : "[…" at bounding box center [607, 394] width 270 height 179
drag, startPoint x: 500, startPoint y: 338, endPoint x: 674, endPoint y: 361, distance: 176.0
click at [674, 361] on div ""id" : "68a4a4206c4c0c2745c27cfe" , "status" : "Success" , "json_endpoint" : "[…" at bounding box center [607, 394] width 270 height 179
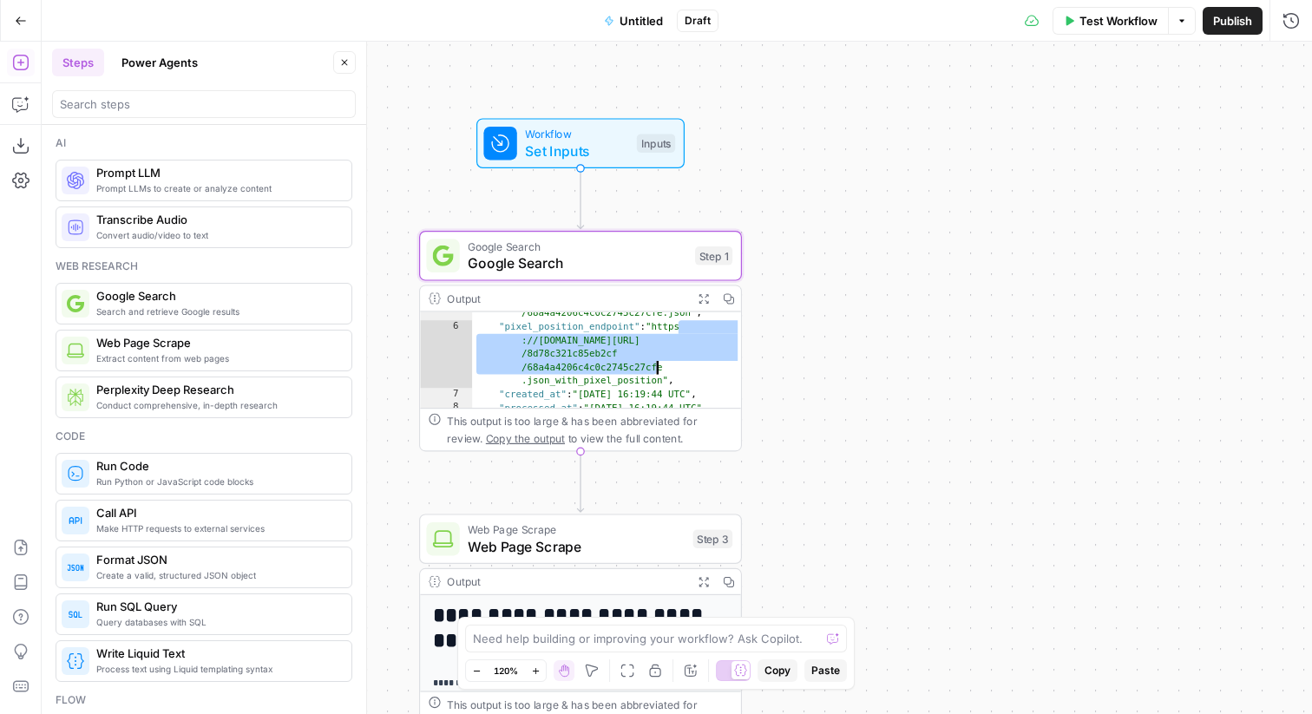
drag, startPoint x: 656, startPoint y: 327, endPoint x: 659, endPoint y: 362, distance: 34.8
click at [659, 362] on div ""json_endpoint" : "[URL][DOMAIN_NAME] /searches/8d78c321c85eb2cf /68a4a4206c4c0…" at bounding box center [607, 382] width 270 height 207
type textarea "**********"
drag, startPoint x: 661, startPoint y: 365, endPoint x: 655, endPoint y: 328, distance: 37.8
click at [655, 328] on div ""json_endpoint" : "[URL][DOMAIN_NAME] /searches/8d78c321c85eb2cf /68a4a4206c4c0…" at bounding box center [607, 382] width 270 height 207
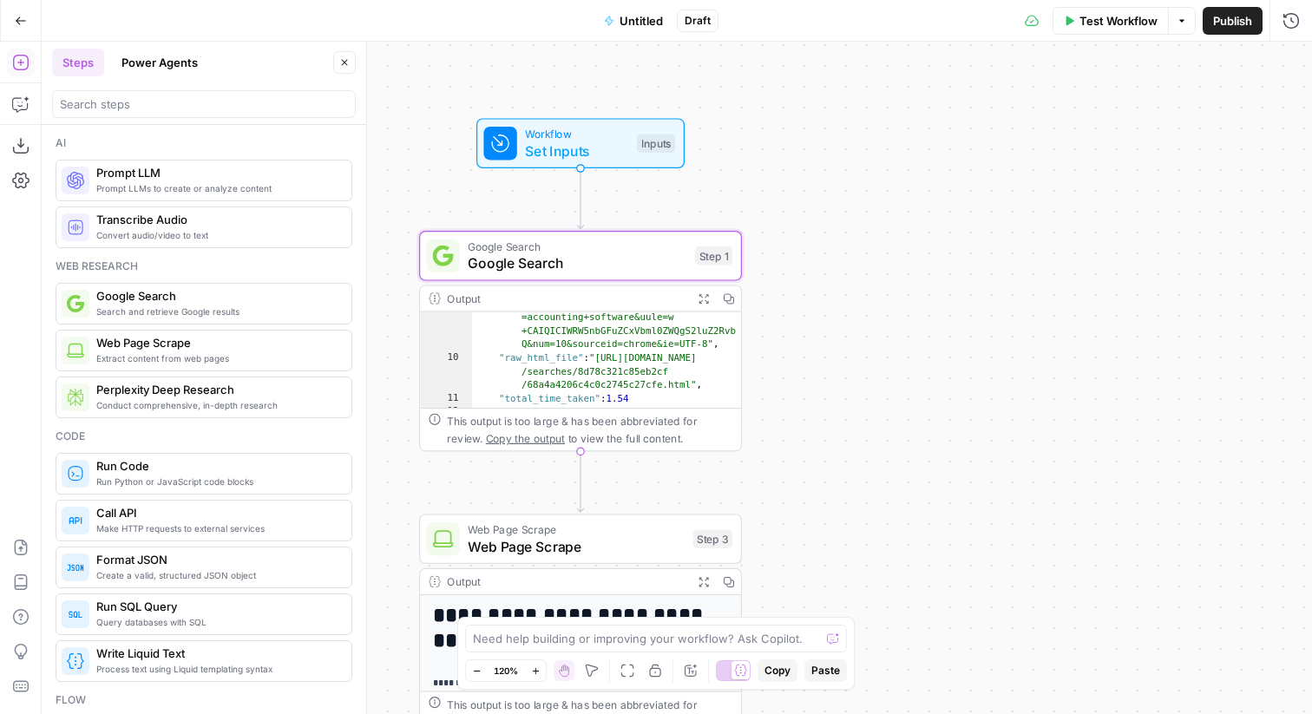
scroll to position [181, 0]
click at [701, 299] on icon "button" at bounding box center [703, 297] width 11 height 11
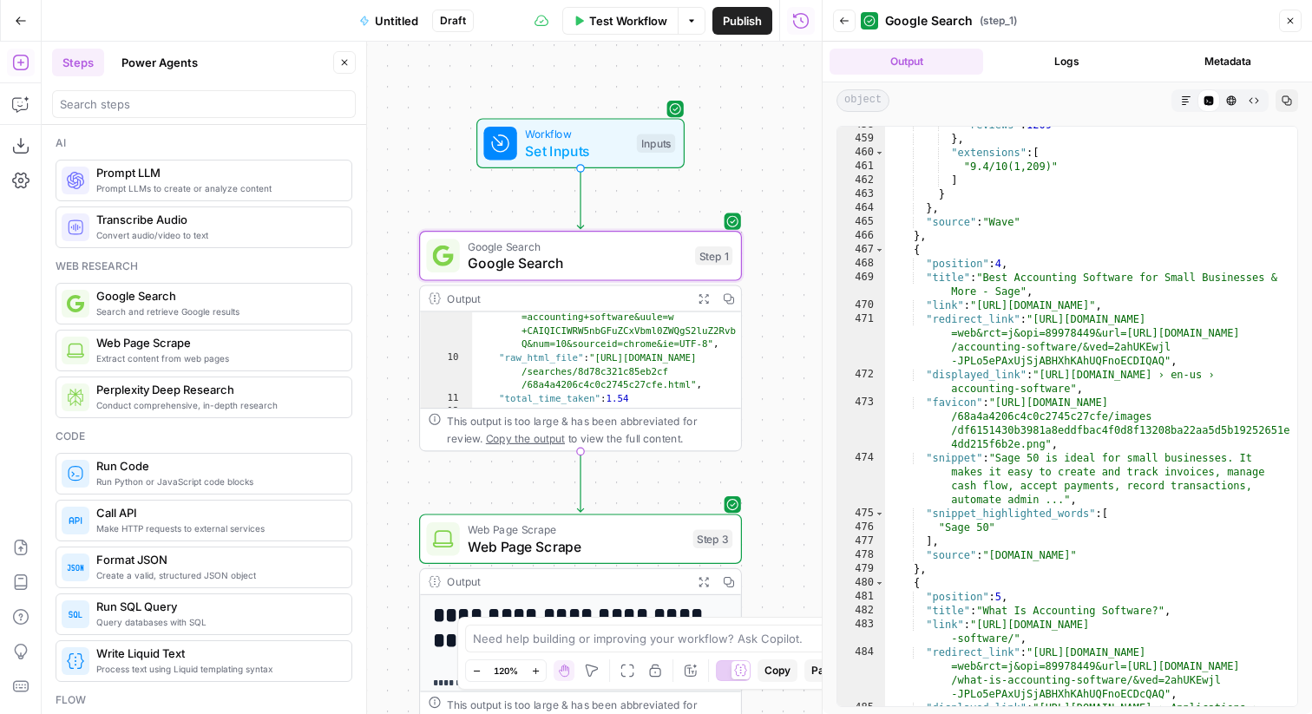
scroll to position [11777, 0]
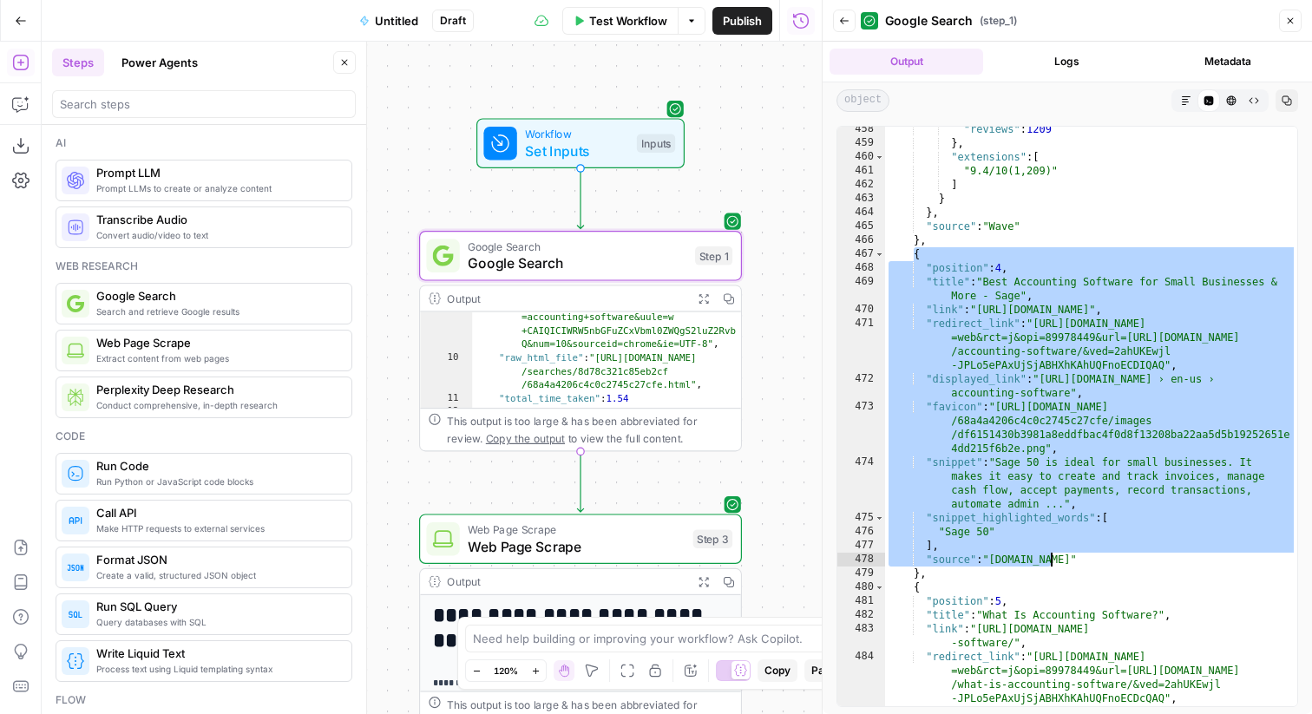
drag, startPoint x: 914, startPoint y: 254, endPoint x: 1081, endPoint y: 555, distance: 344.5
click at [1081, 555] on div ""reviews" : 1209 } , "extensions" : [ "9.4/10(1,209)" ] } } , "source" : "Wave"…" at bounding box center [1091, 432] width 412 height 621
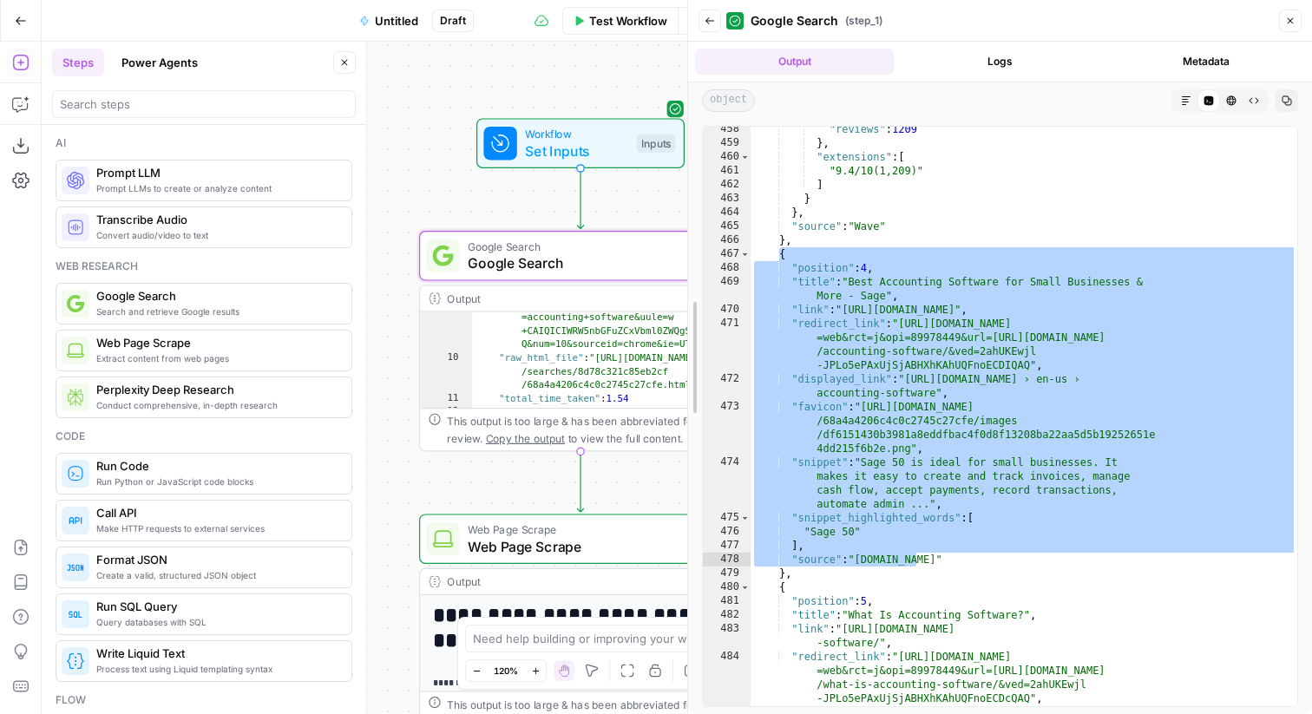
drag, startPoint x: 826, startPoint y: 356, endPoint x: 625, endPoint y: 357, distance: 201.3
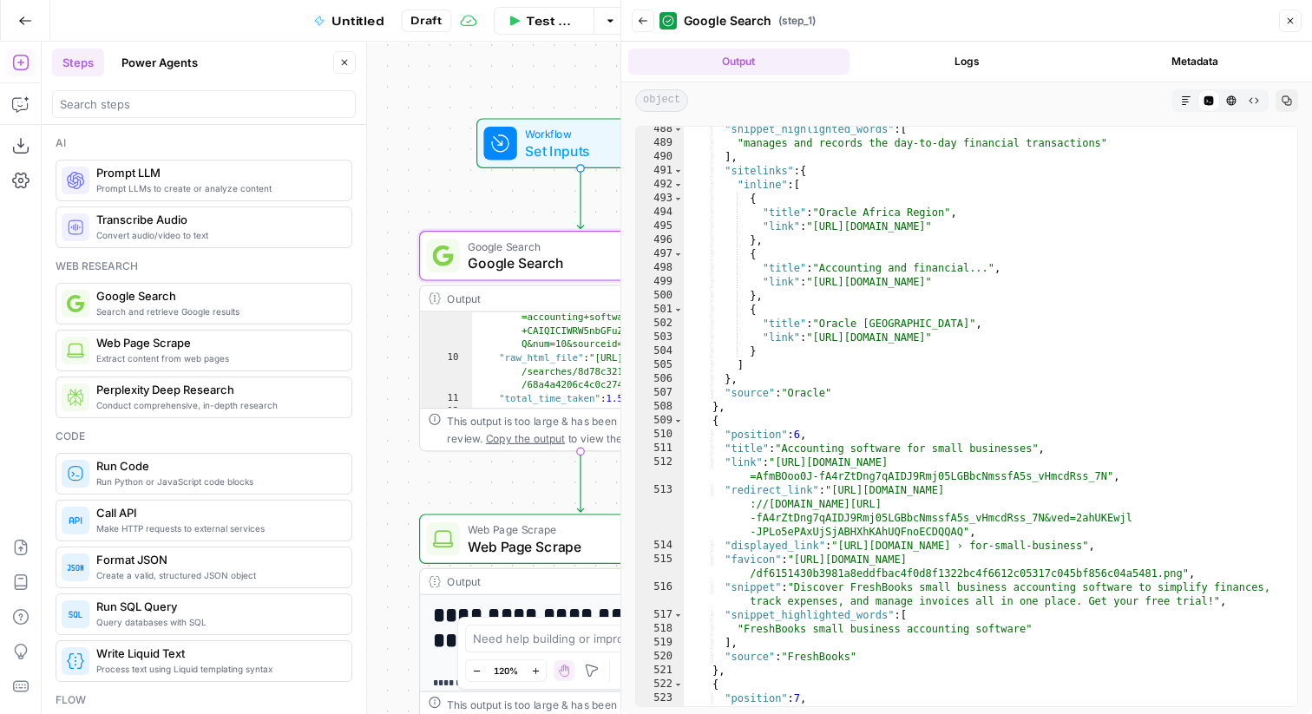
scroll to position [9611, 0]
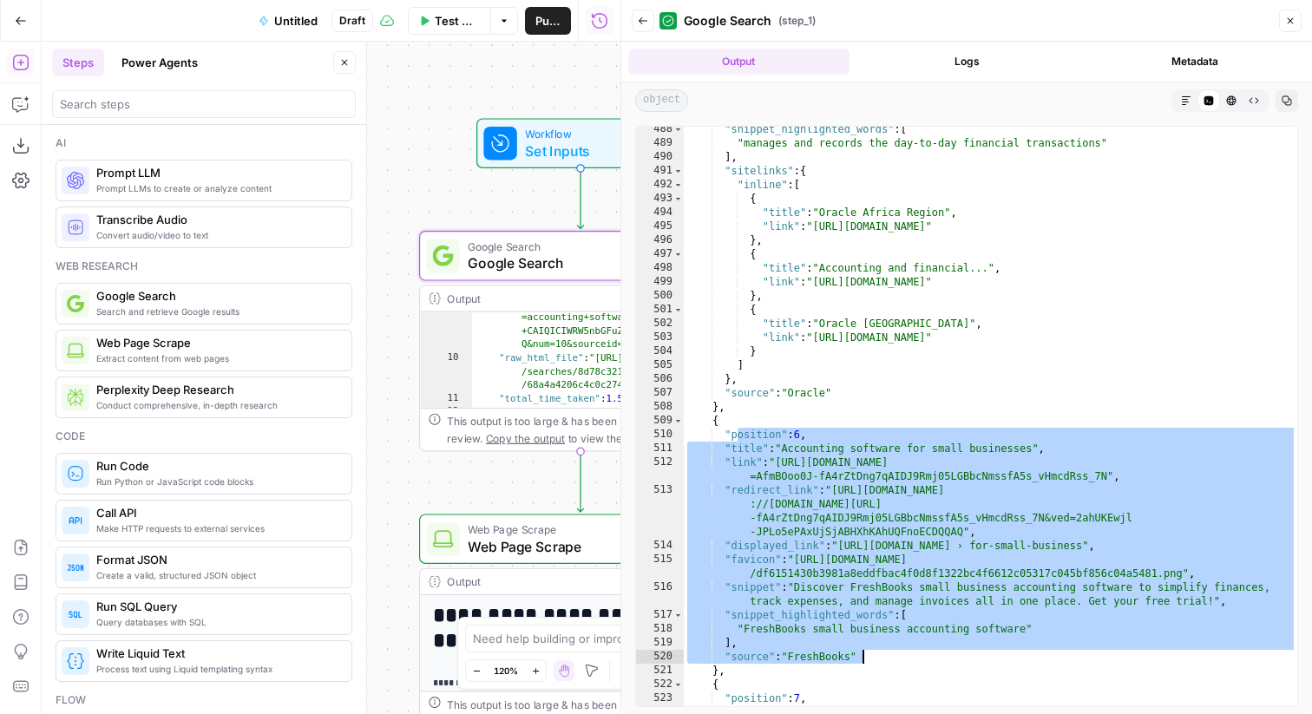
drag, startPoint x: 739, startPoint y: 432, endPoint x: 932, endPoint y: 662, distance: 300.0
click at [932, 662] on div ""snippet_highlighted_words" : [ "manages and records the day-to-day financial t…" at bounding box center [990, 425] width 613 height 607
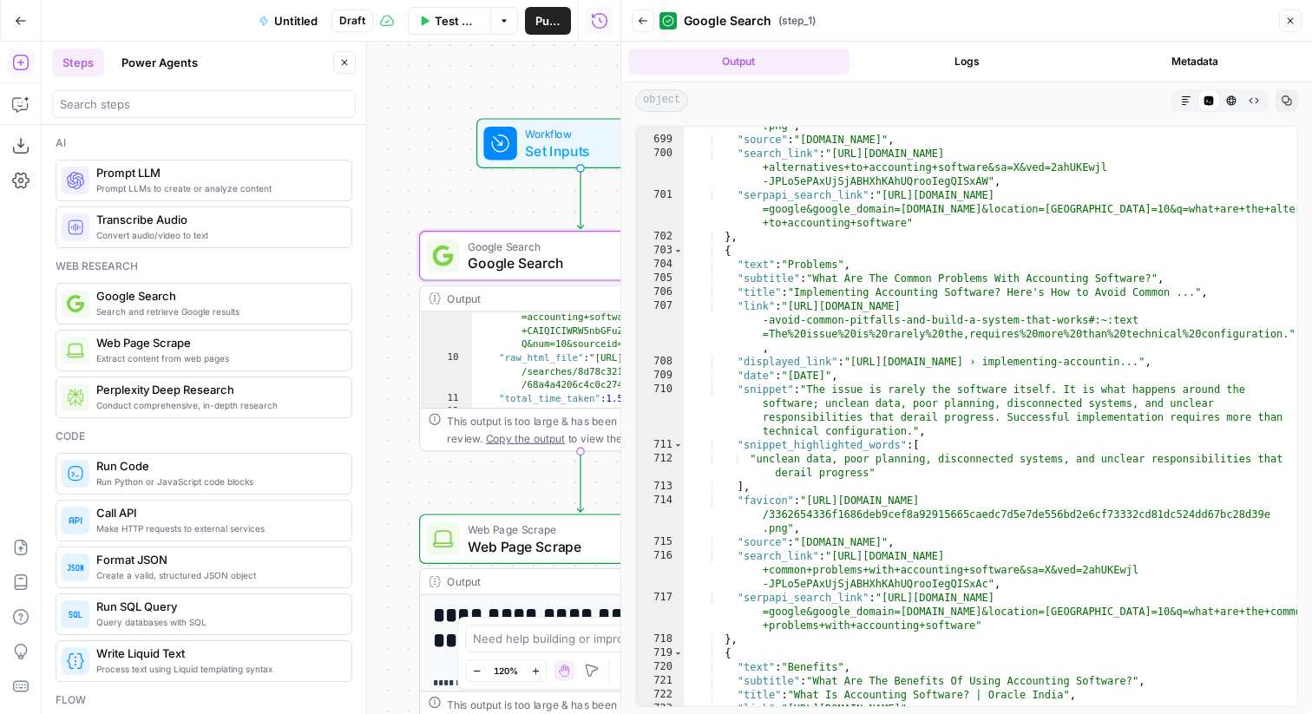
scroll to position [13102, 0]
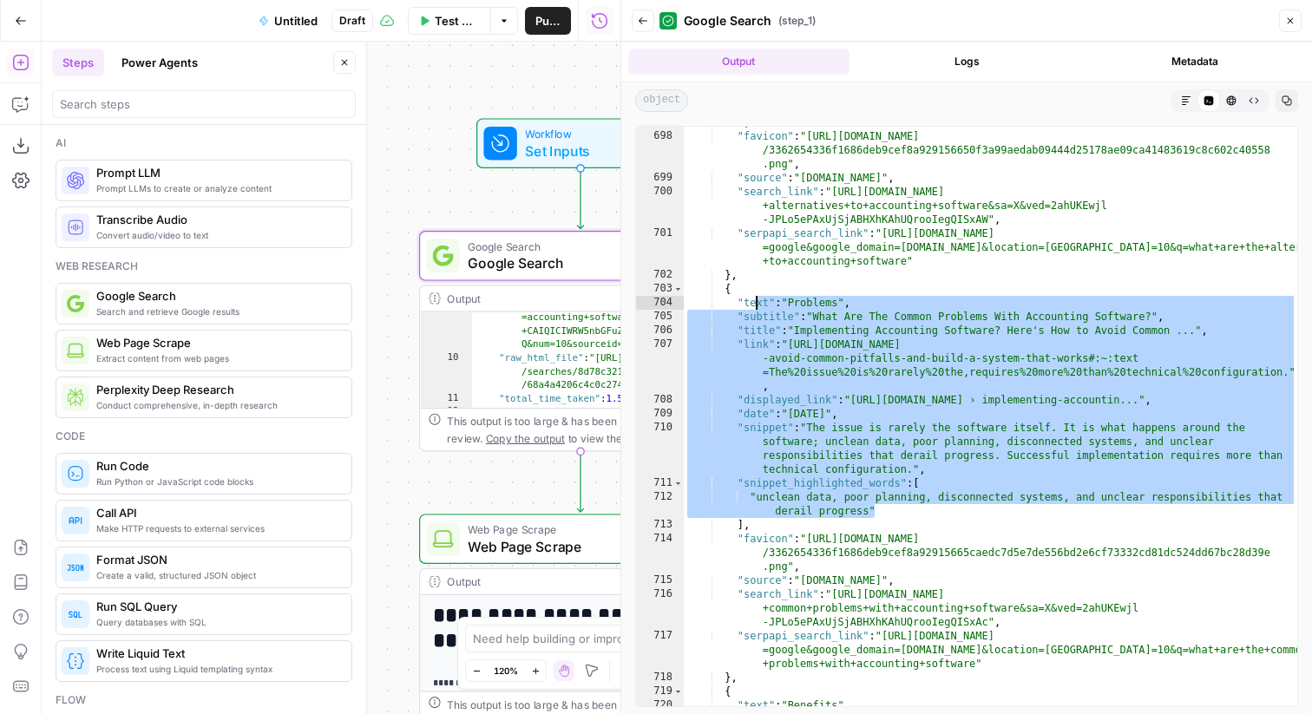
drag, startPoint x: 895, startPoint y: 513, endPoint x: 754, endPoint y: 305, distance: 250.5
click at [754, 305] on div "] , "favicon" : "[URL][DOMAIN_NAME] /3362654336f1686deb9cef8a929156650f3a99aeda…" at bounding box center [990, 418] width 613 height 607
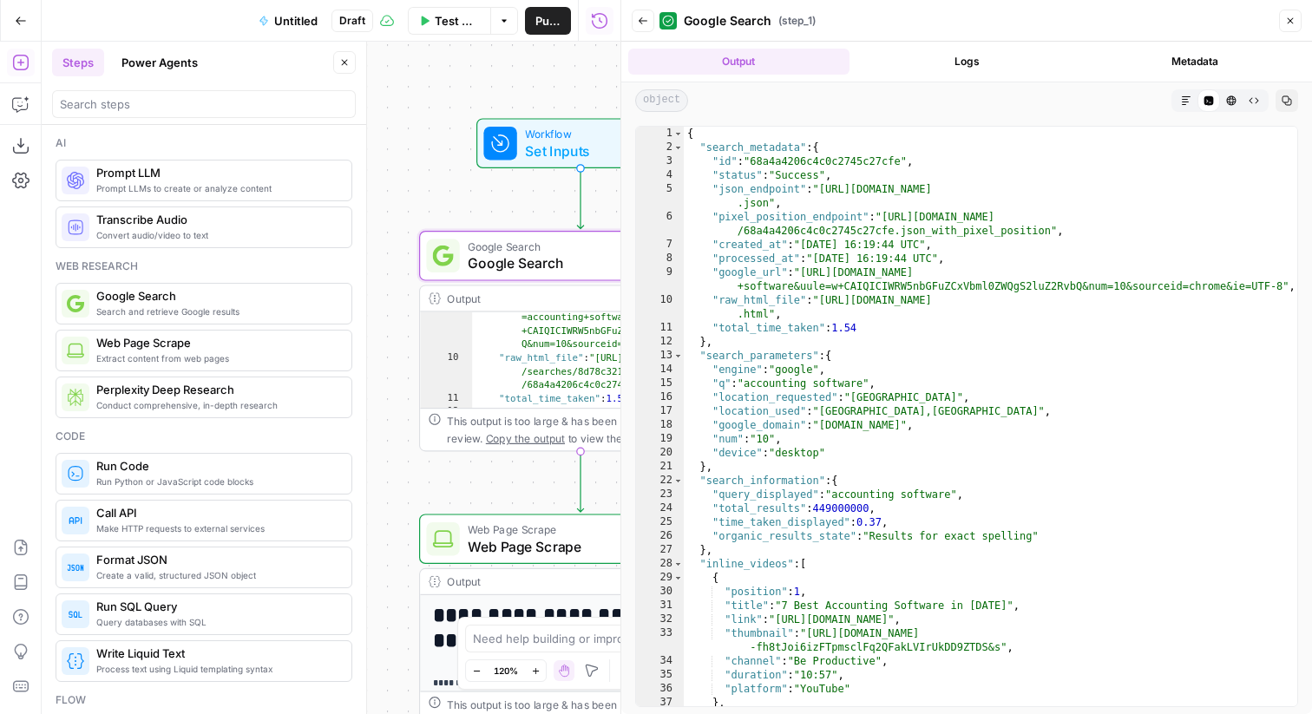
scroll to position [0, 0]
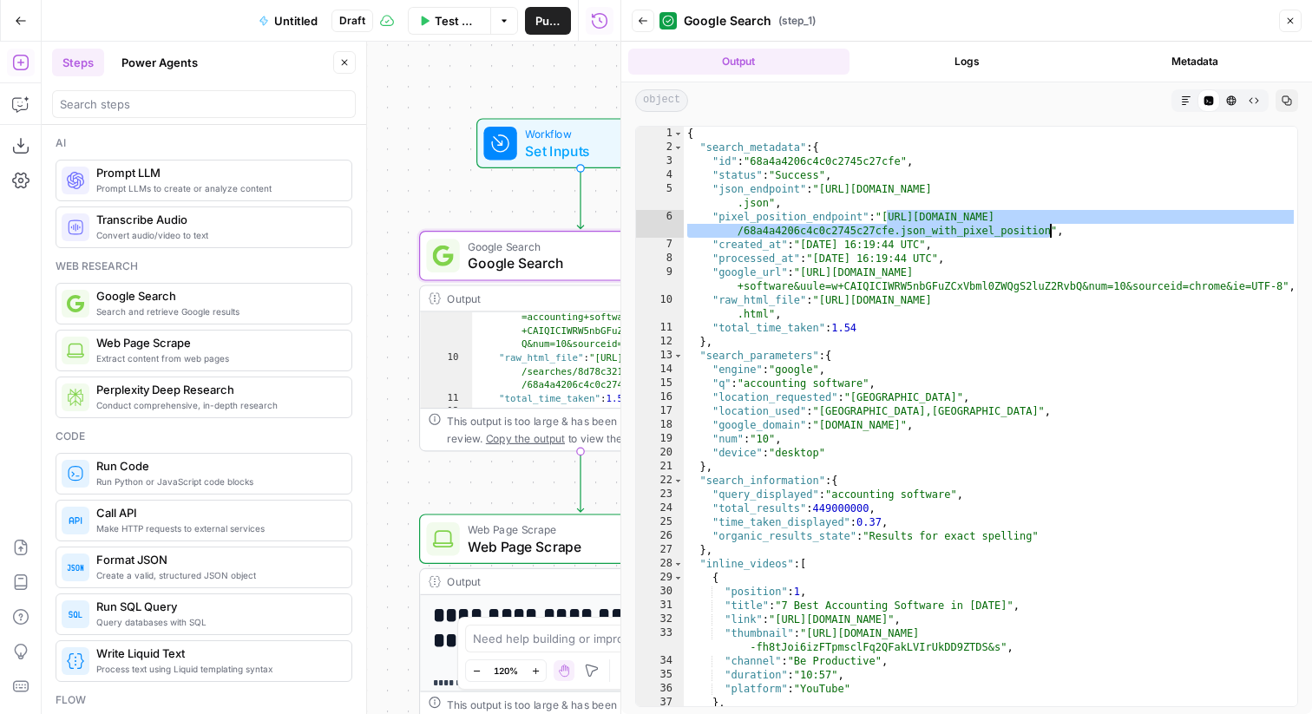
drag, startPoint x: 888, startPoint y: 219, endPoint x: 1047, endPoint y: 234, distance: 159.5
click at [1047, 234] on div "{ "search_metadata" : { "id" : "68a4a4206c4c0c2745c27cfe" , "status" : "Success…" at bounding box center [990, 430] width 613 height 607
type textarea "**********"
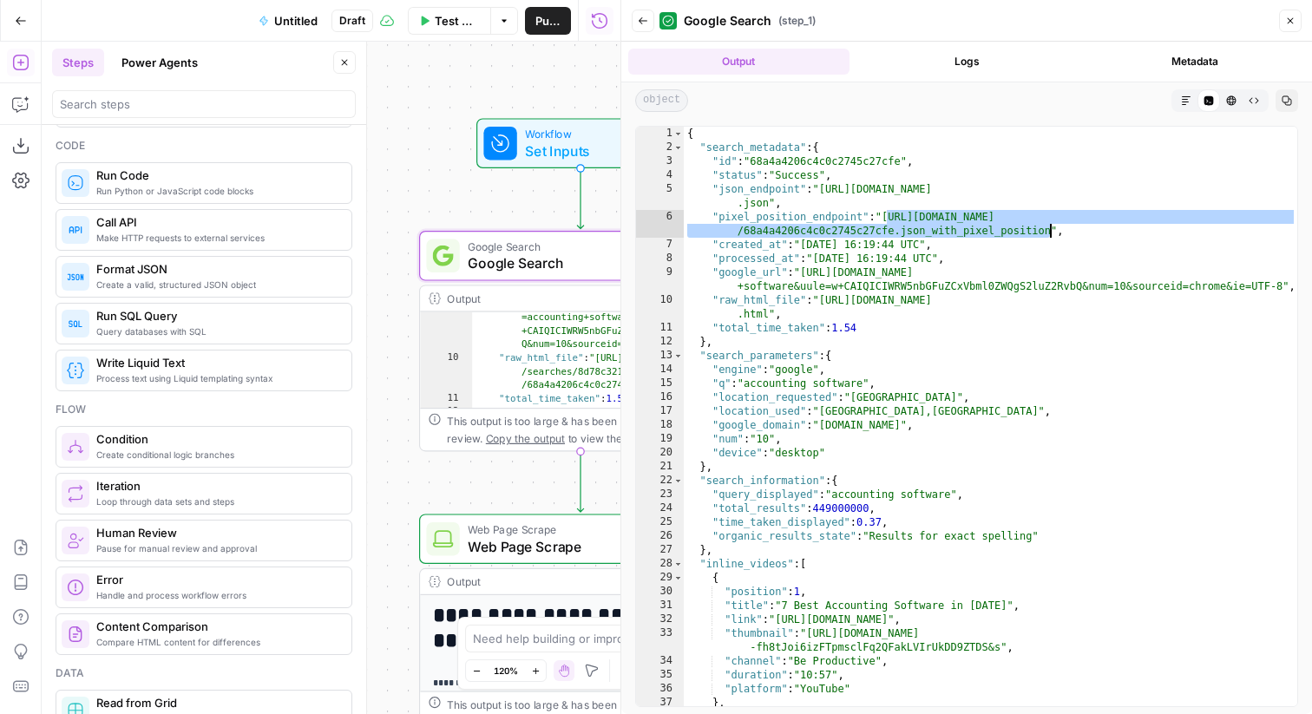
scroll to position [293, 0]
click at [1292, 21] on icon "button" at bounding box center [1290, 21] width 10 height 10
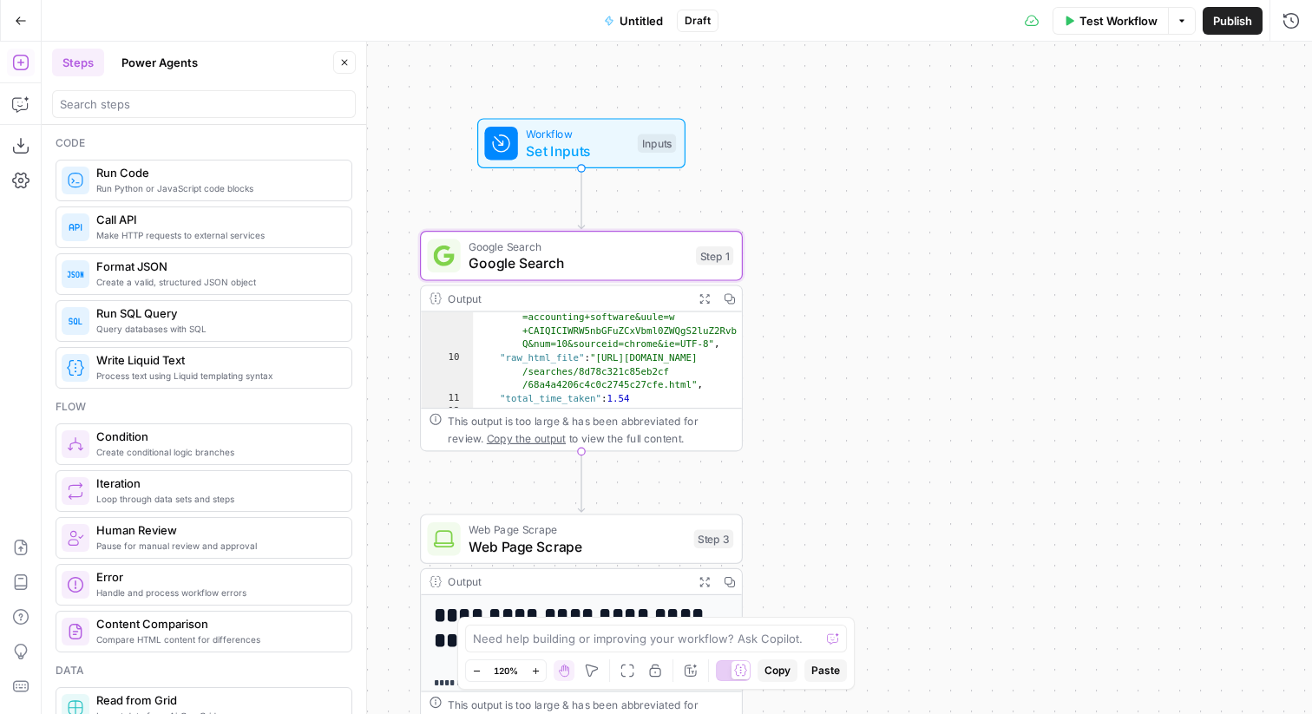
drag, startPoint x: 768, startPoint y: 154, endPoint x: 919, endPoint y: 182, distance: 153.5
click at [919, 182] on div "**********" at bounding box center [677, 378] width 1270 height 672
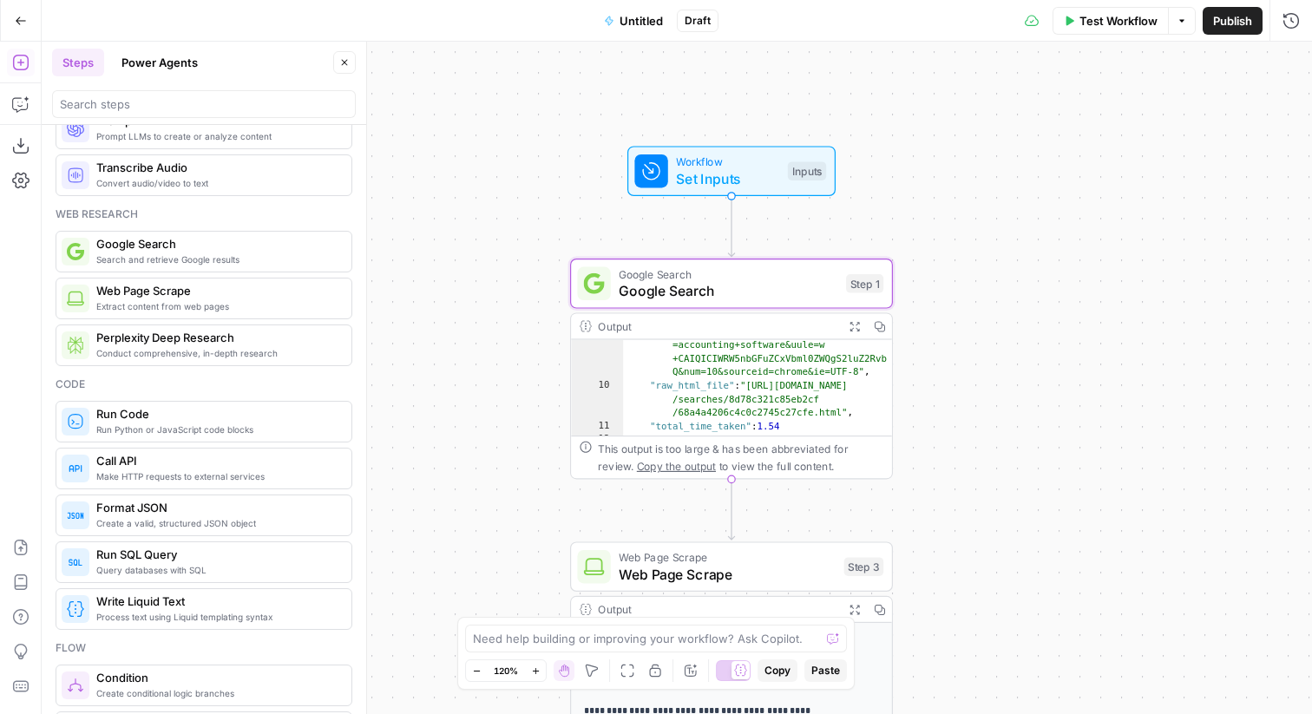
scroll to position [0, 0]
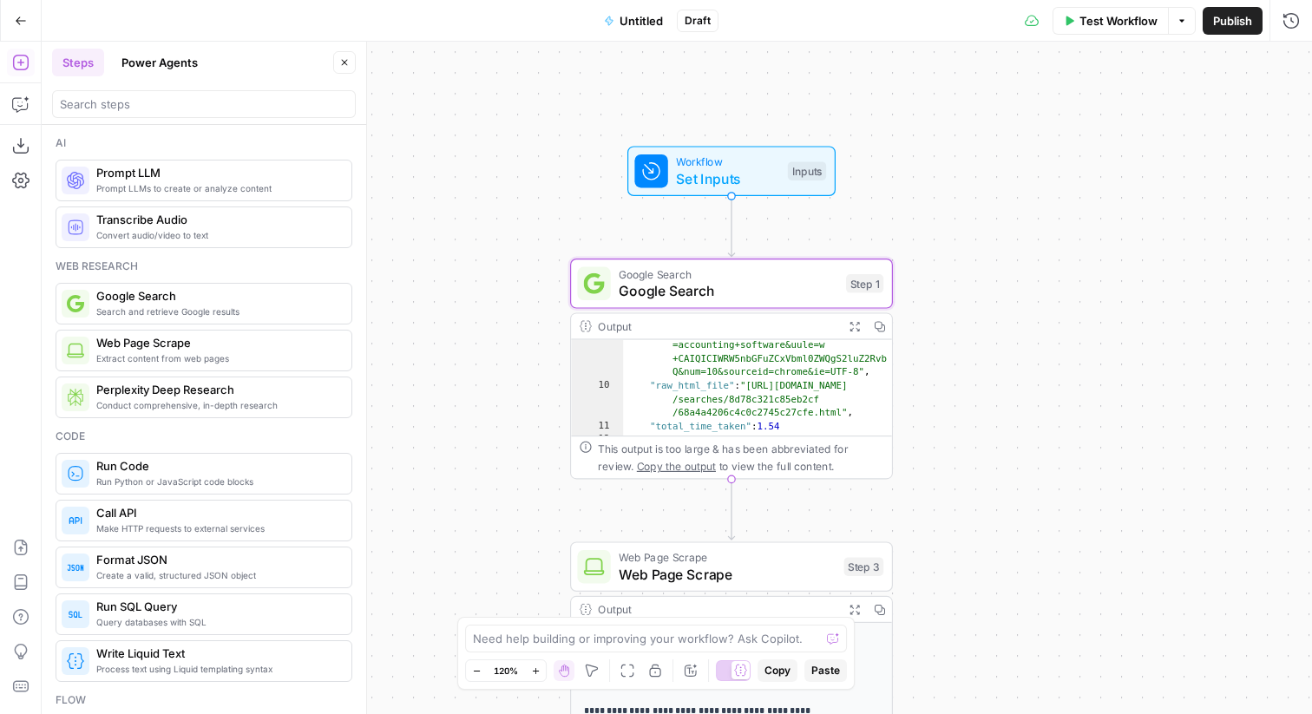
click at [1224, 20] on span "Publish" at bounding box center [1232, 20] width 39 height 17
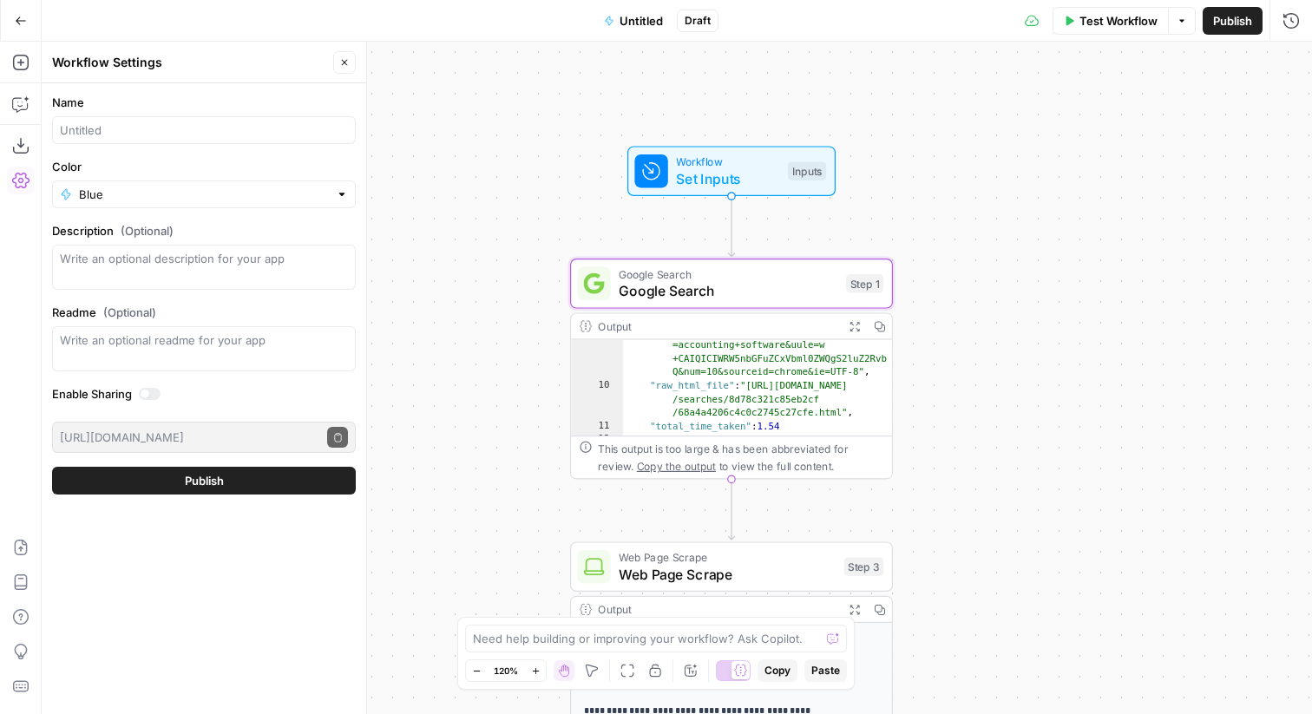
click at [182, 487] on button "Publish" at bounding box center [204, 481] width 304 height 28
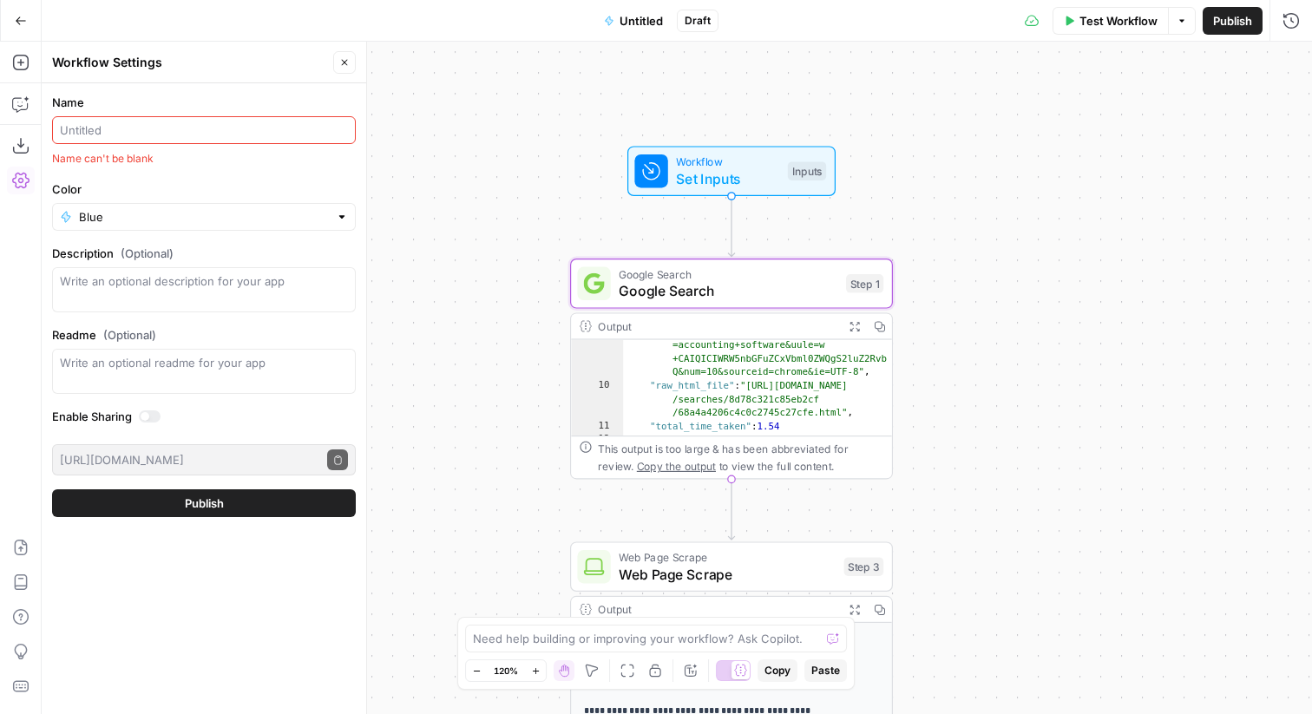
click at [193, 116] on div at bounding box center [204, 130] width 304 height 28
type input "f"
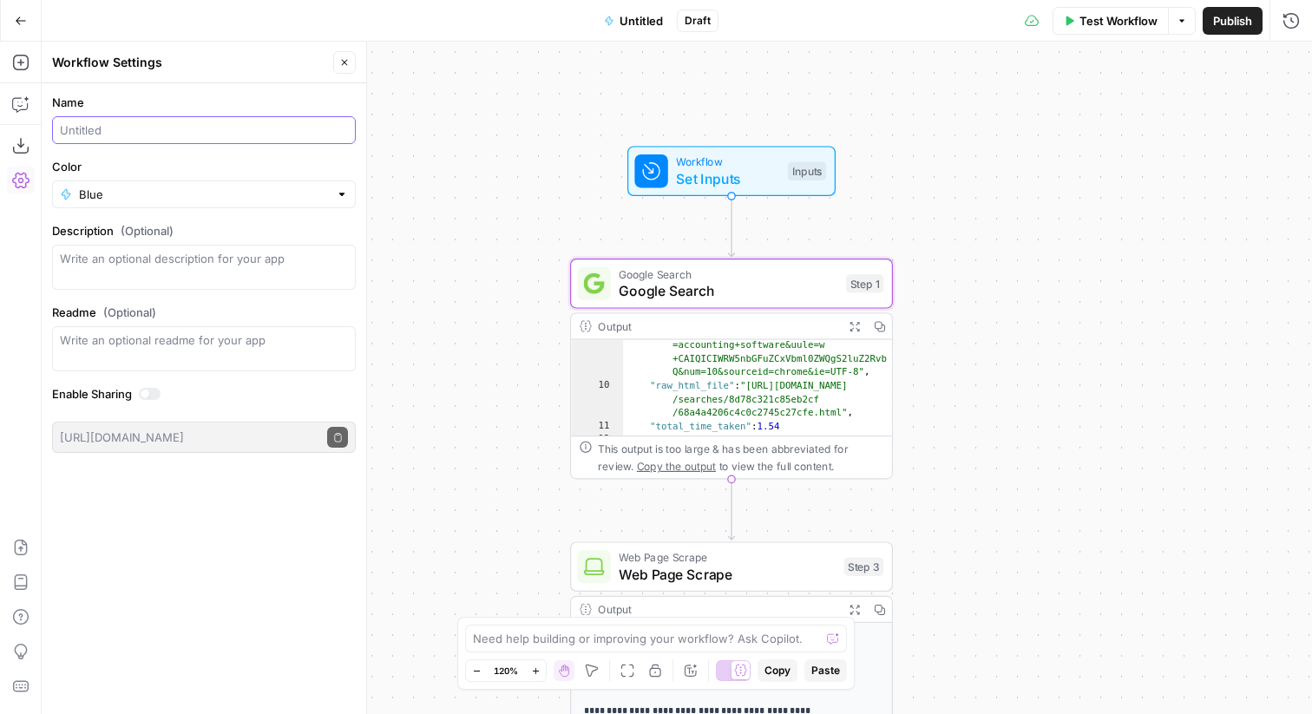
click at [183, 128] on input "Name" at bounding box center [204, 129] width 288 height 17
type input "[DEMOGRAPHIC_DATA]"
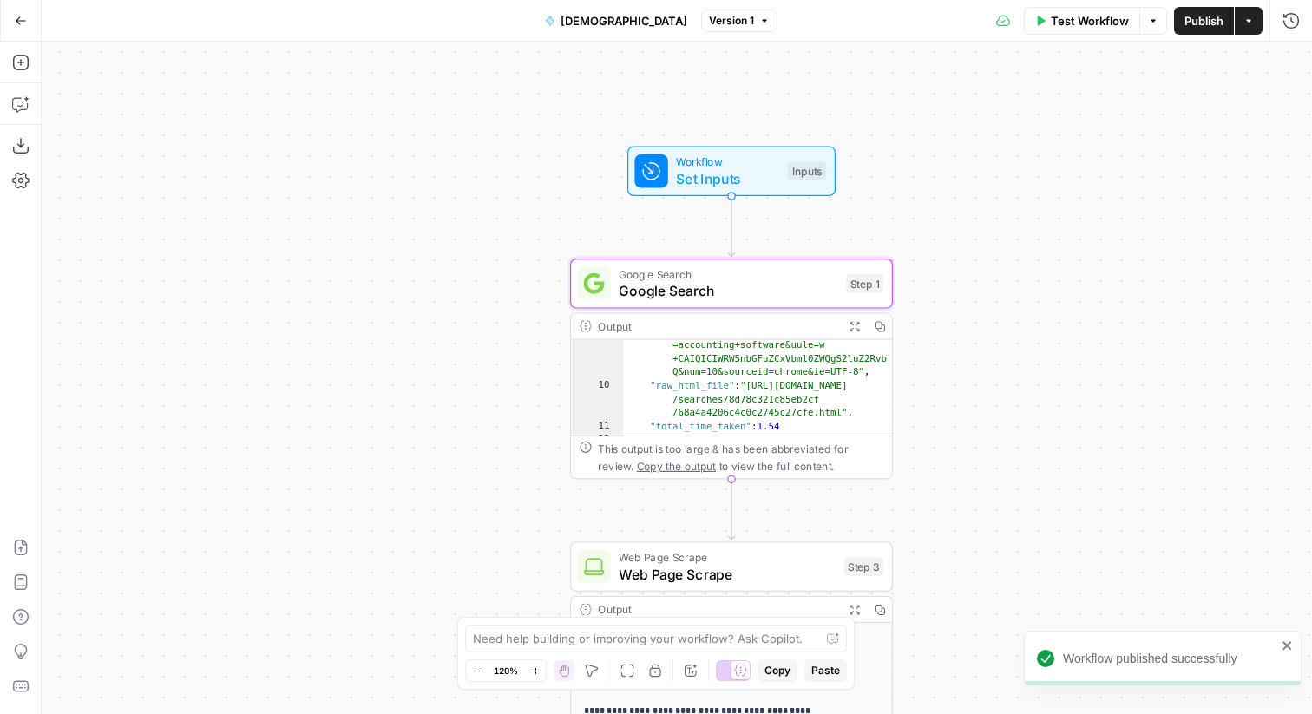
click at [1203, 16] on span "Publish" at bounding box center [1203, 20] width 39 height 17
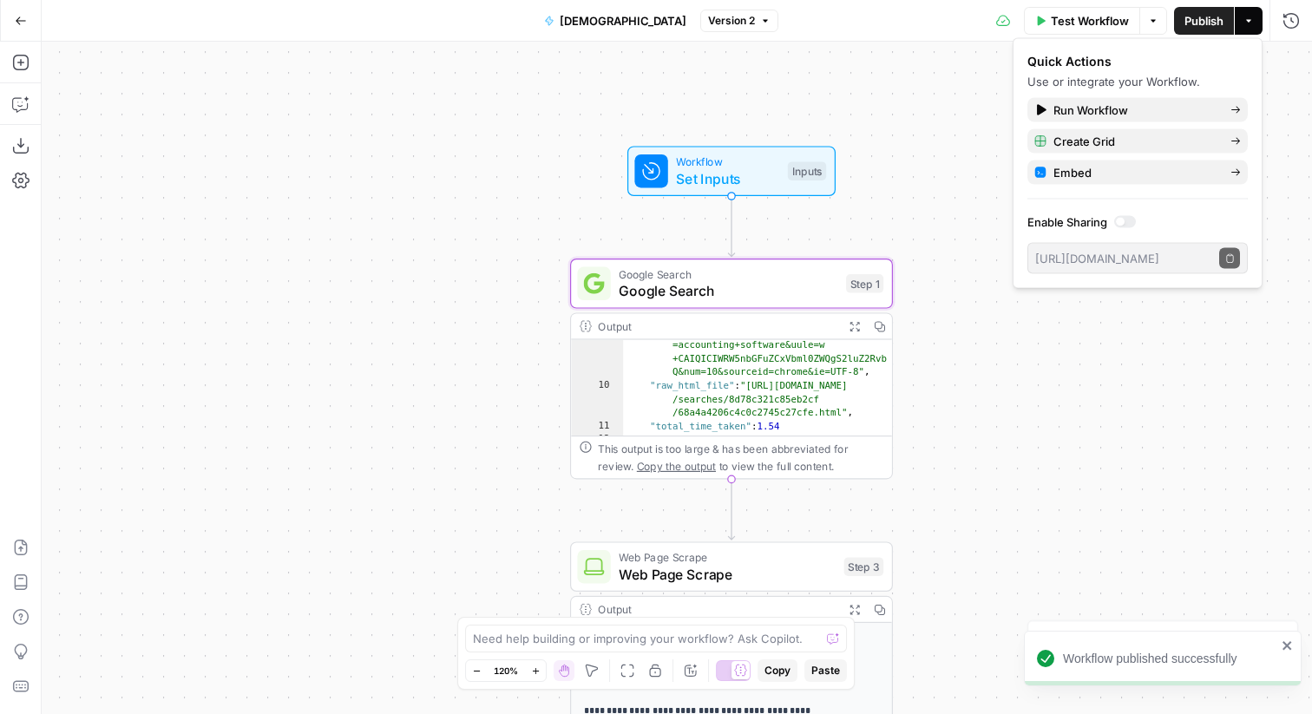
click at [22, 23] on icon "button" at bounding box center [21, 21] width 12 height 12
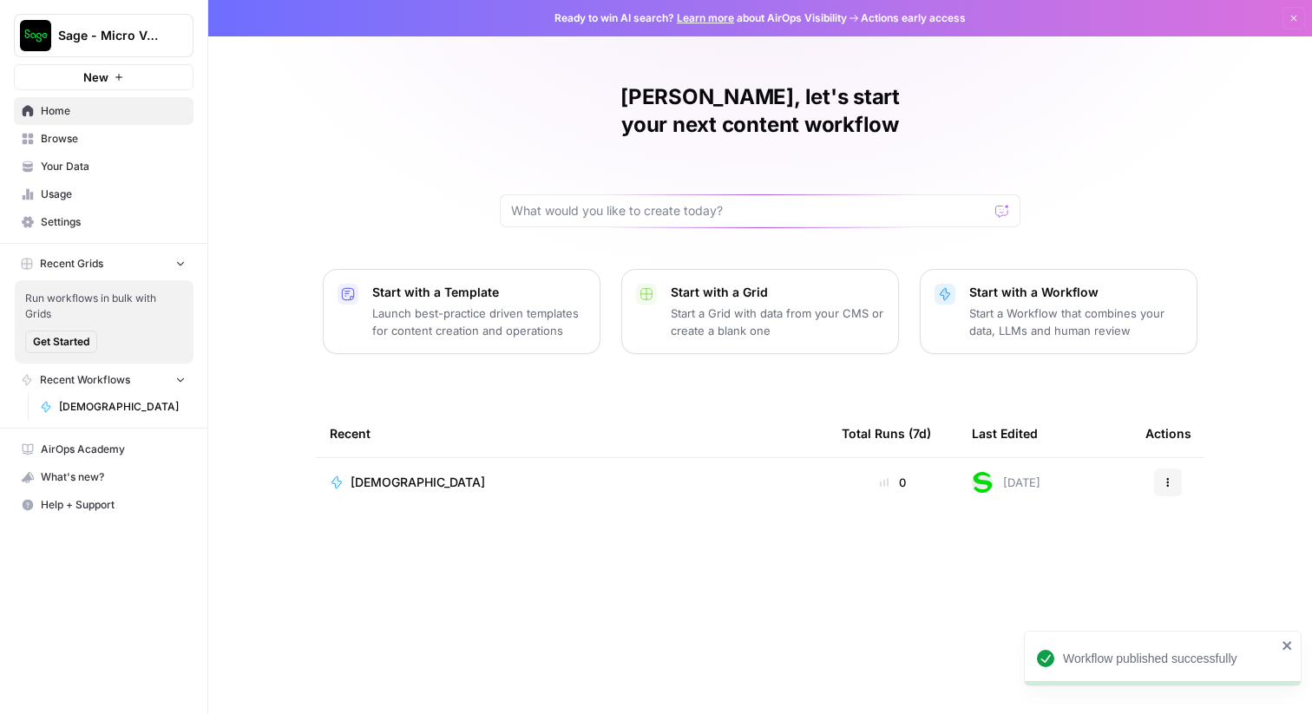
click at [384, 474] on span "[DEMOGRAPHIC_DATA]" at bounding box center [418, 482] width 134 height 17
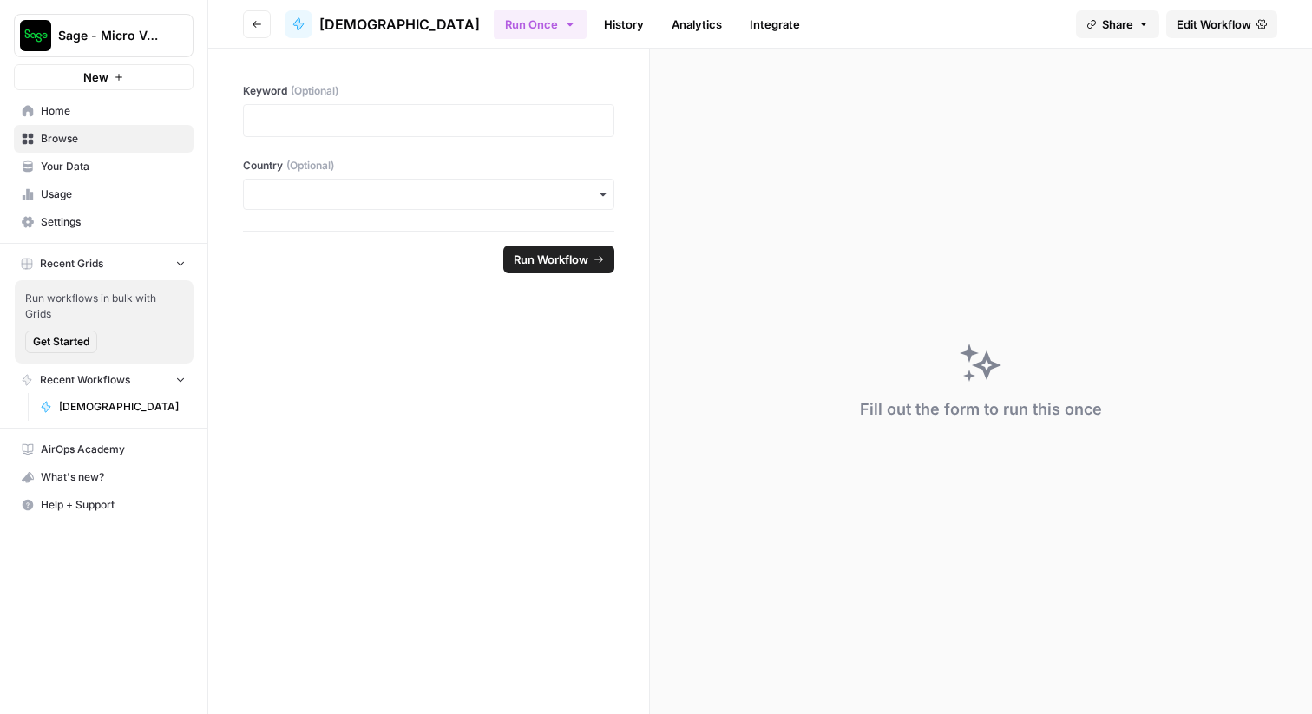
click at [739, 18] on link "Integrate" at bounding box center [774, 24] width 71 height 28
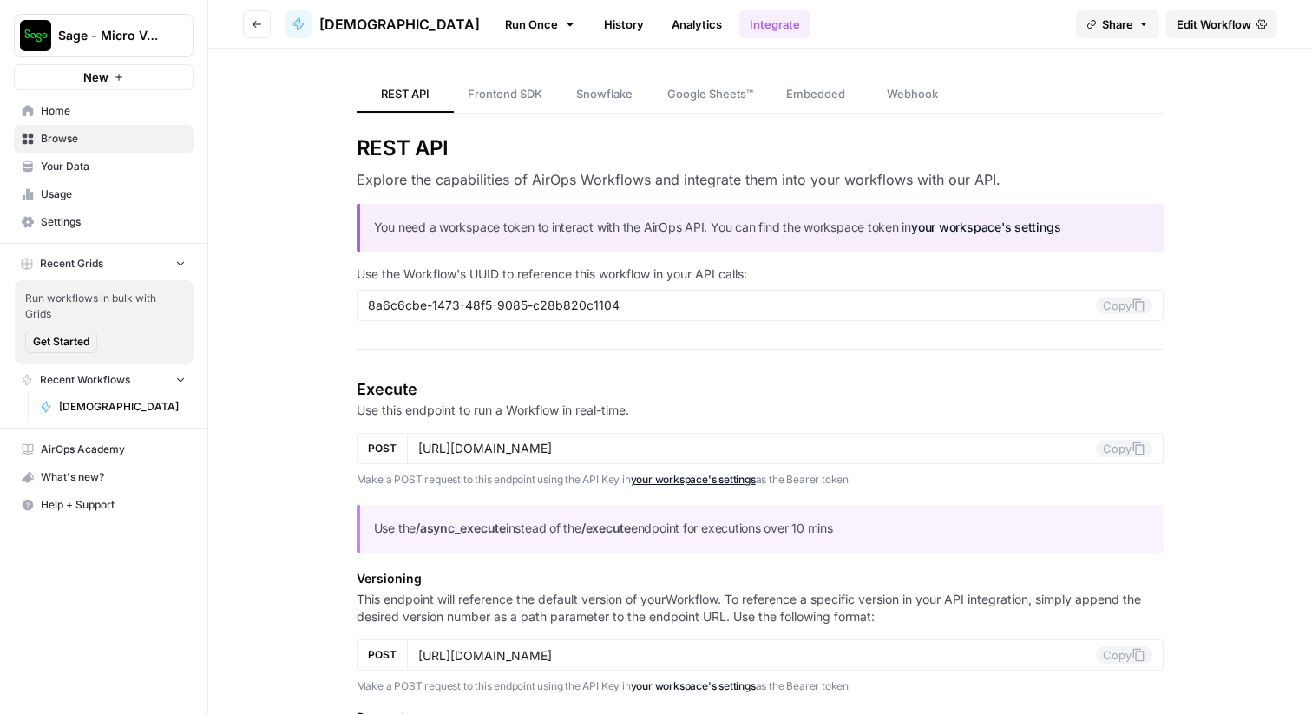
click at [901, 90] on span "Webhook" at bounding box center [912, 93] width 51 height 17
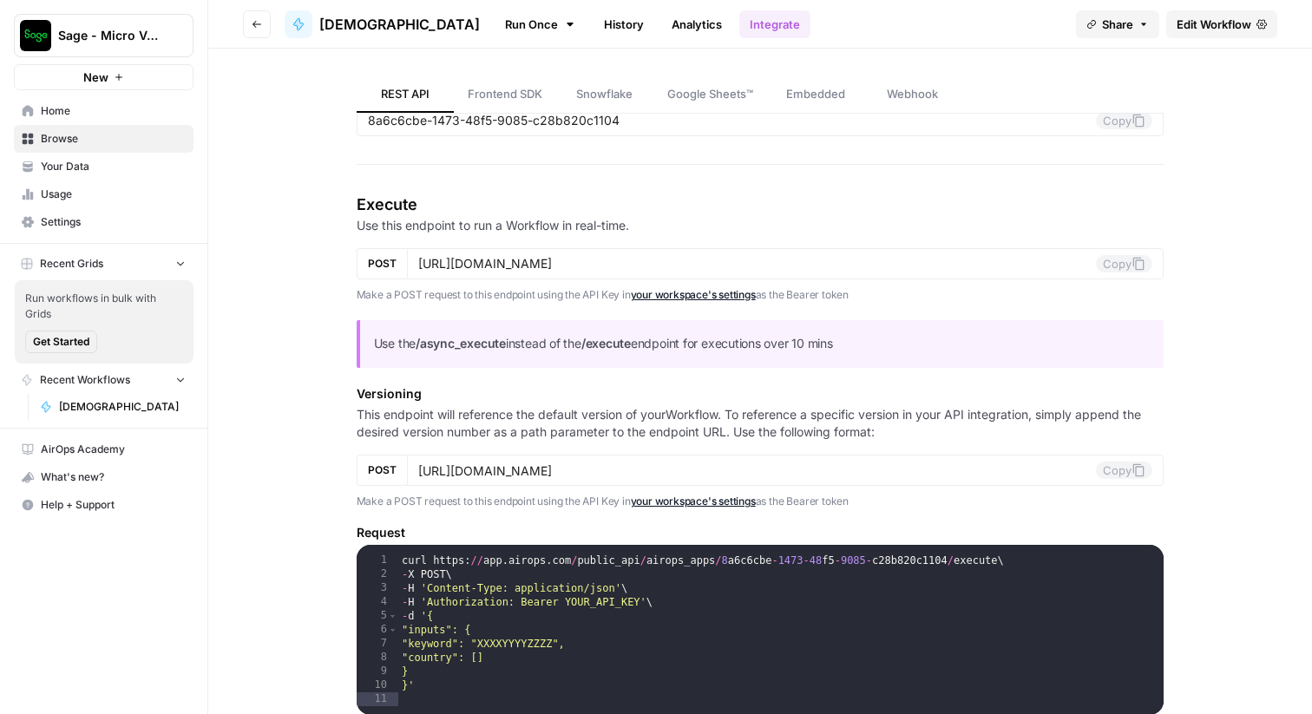
scroll to position [187, 0]
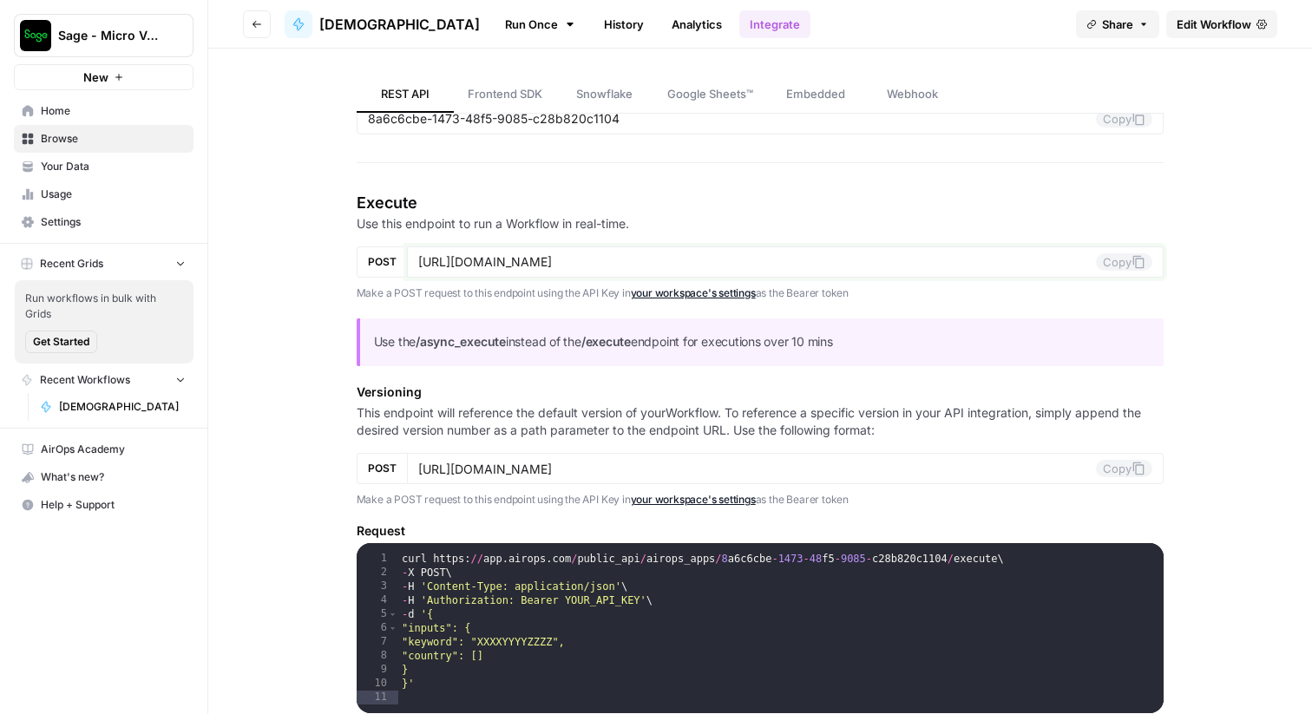
click at [552, 259] on input "[URL][DOMAIN_NAME]" at bounding box center [757, 262] width 679 height 16
click at [574, 257] on input "[URL][DOMAIN_NAME]" at bounding box center [757, 262] width 679 height 16
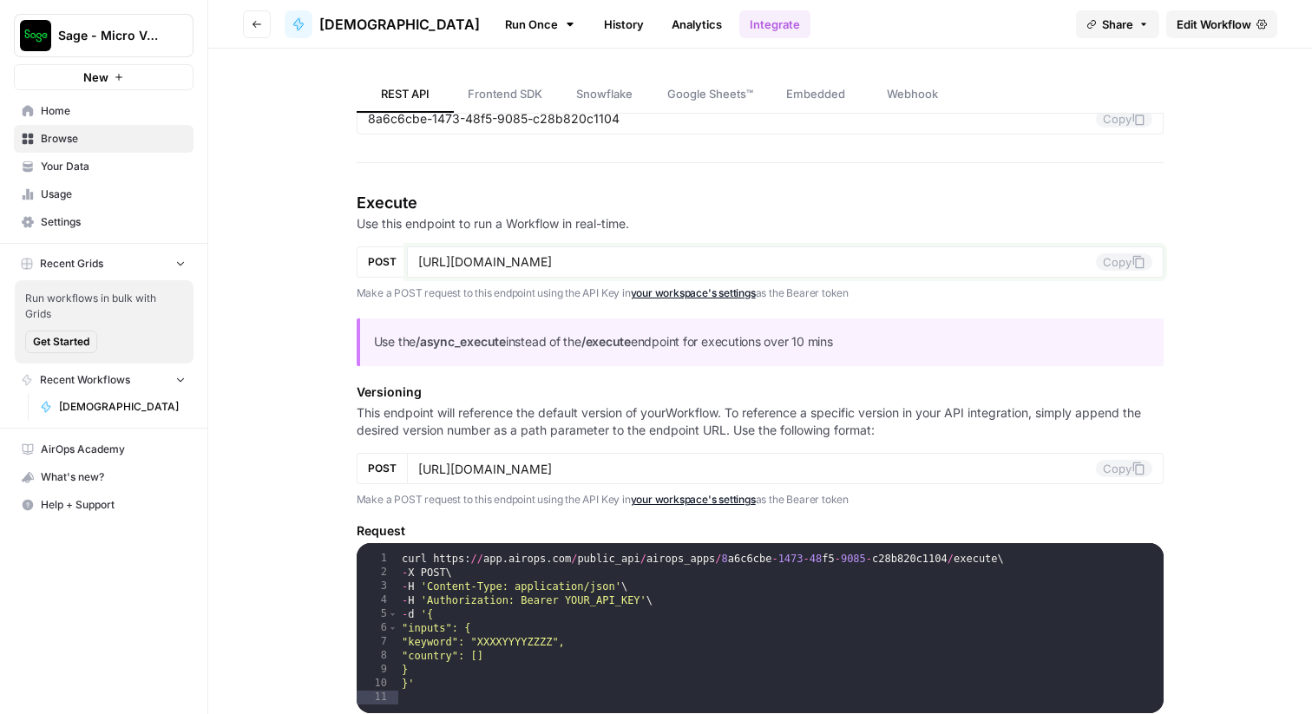
click at [574, 257] on input "[URL][DOMAIN_NAME]" at bounding box center [757, 262] width 679 height 16
click at [253, 19] on icon "button" at bounding box center [257, 24] width 10 height 10
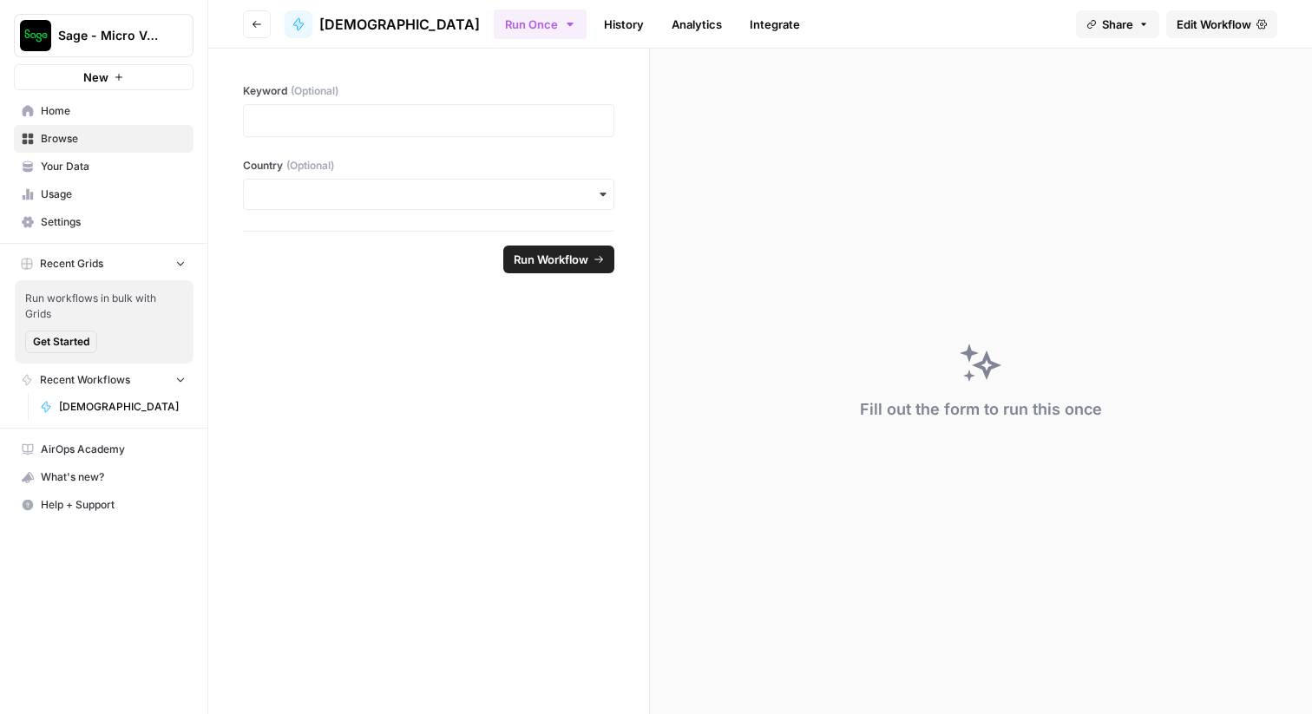
click at [739, 21] on link "Integrate" at bounding box center [774, 24] width 71 height 28
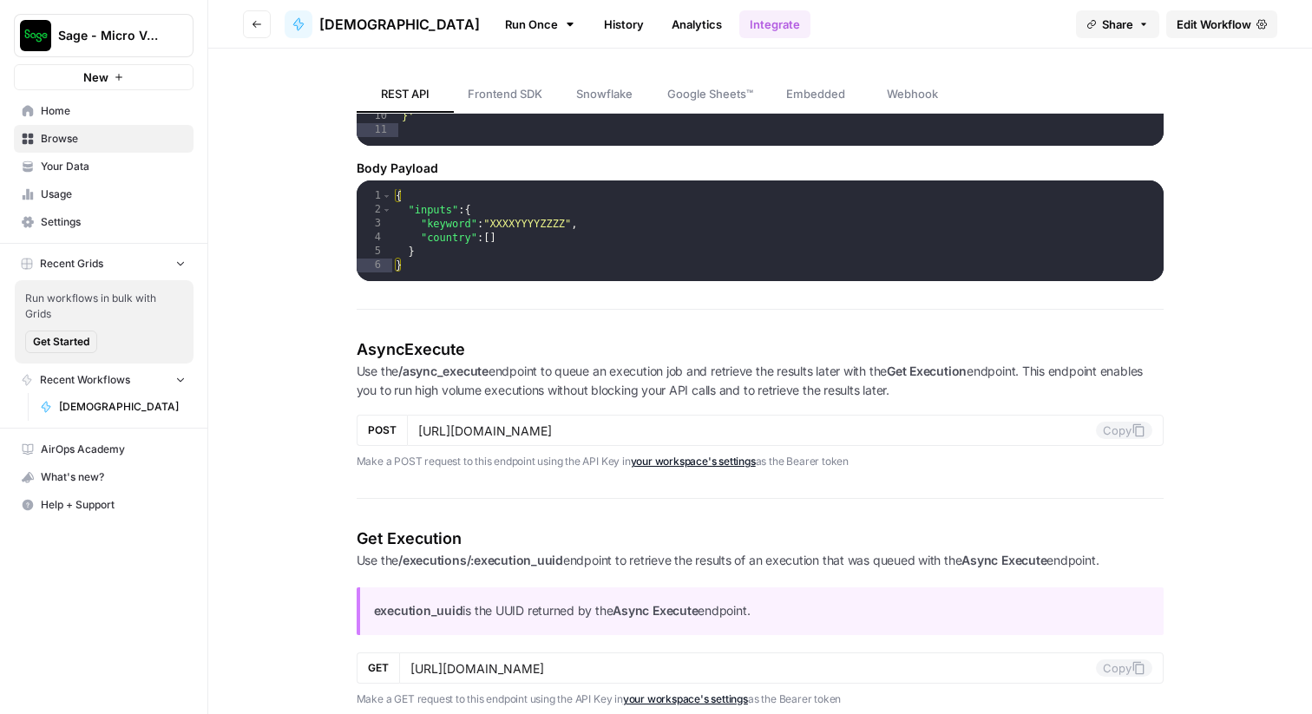
scroll to position [756, 0]
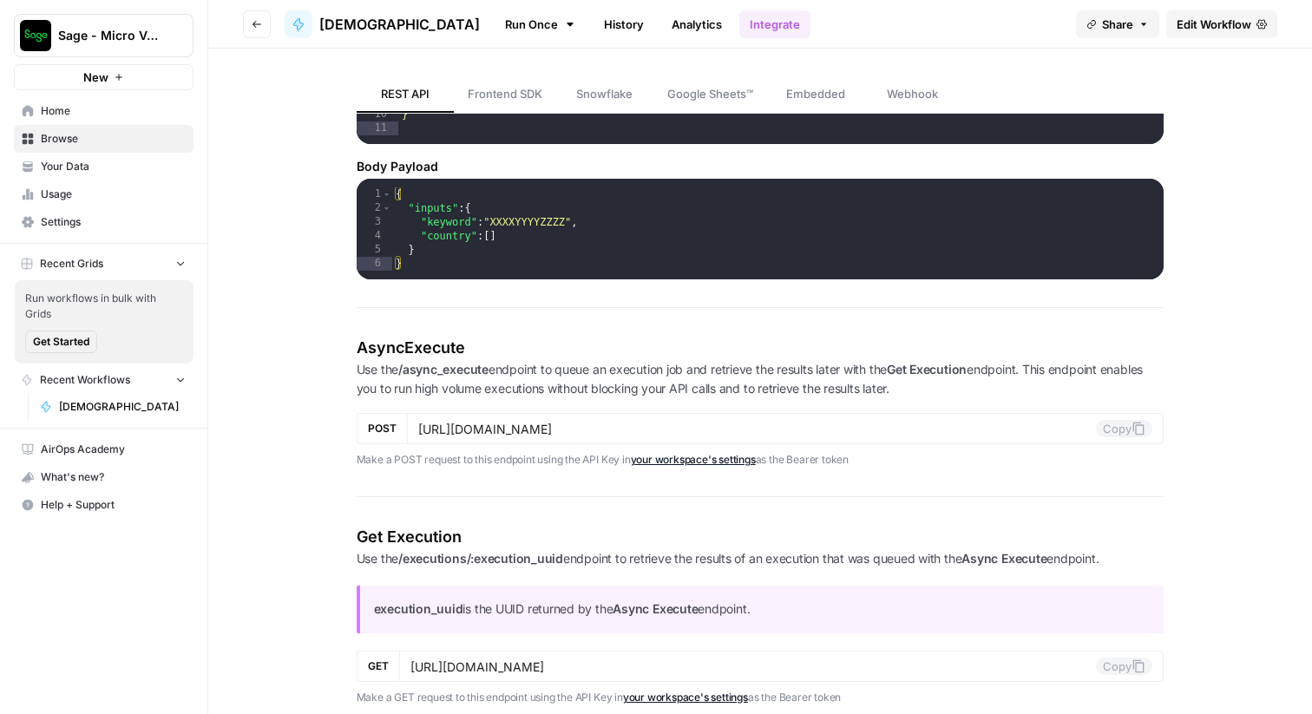
click at [297, 194] on div "REST API Frontend SDK Snowflake Google Sheets™ Embedded Webhook REST API Explor…" at bounding box center [759, 673] width 1041 height 2760
click at [1215, 30] on span "Edit Workflow" at bounding box center [1214, 24] width 75 height 17
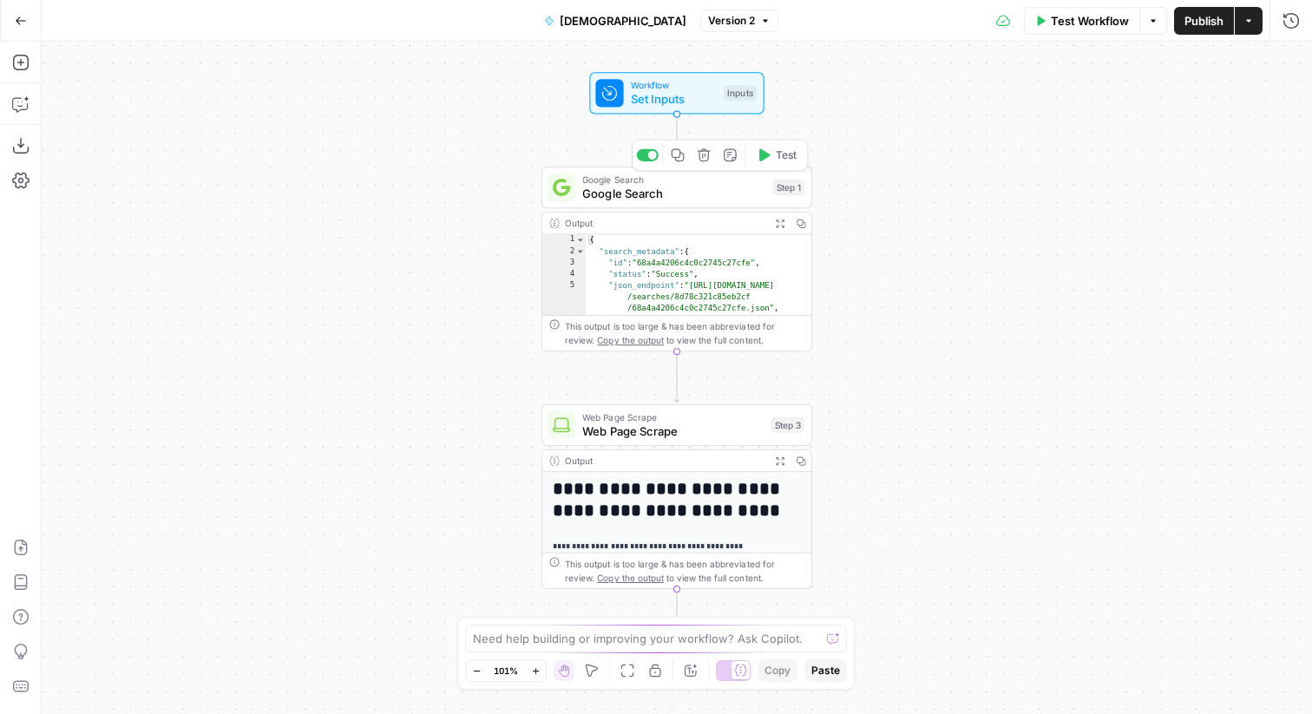
click at [634, 185] on span "Google Search" at bounding box center [673, 193] width 183 height 17
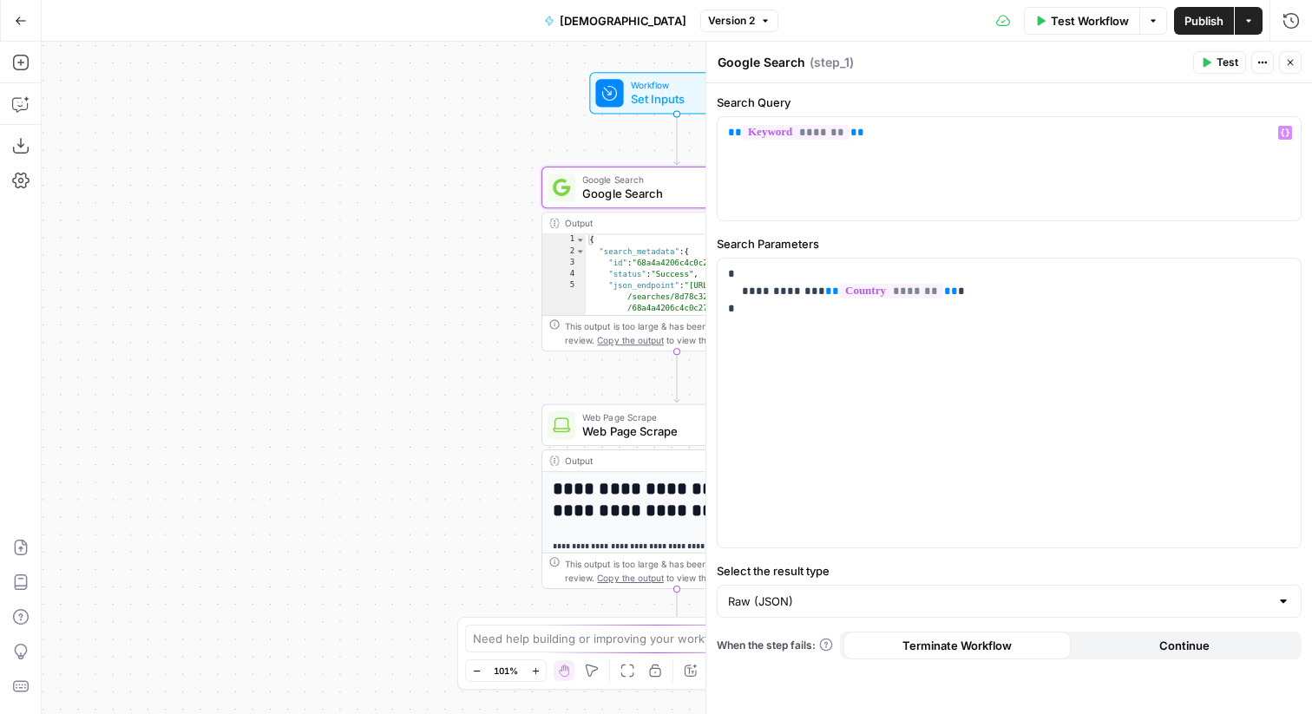
type textarea "**********"
click at [671, 269] on div "{ "search_metadata" : { "id" : "68a4a4206c4c0c2745c27cfe" , "status" : "Success…" at bounding box center [699, 309] width 226 height 150
click at [1290, 67] on icon "button" at bounding box center [1290, 62] width 10 height 10
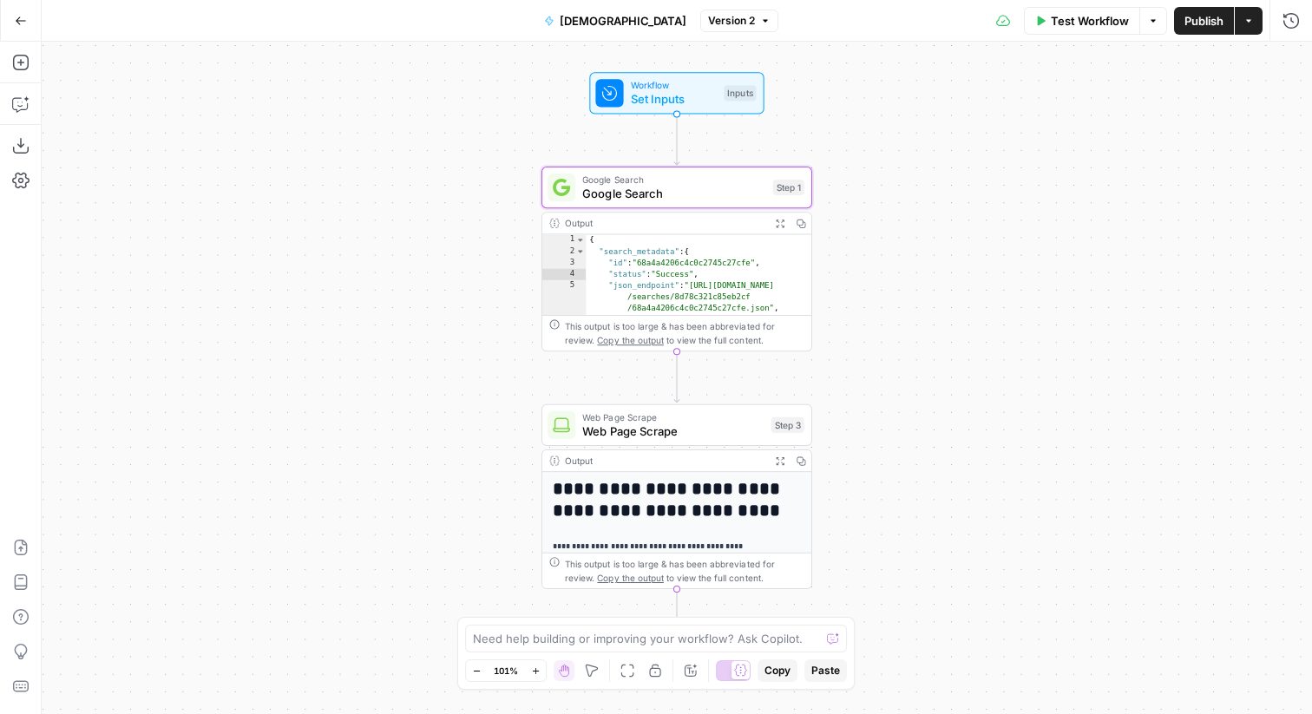
click at [993, 241] on div "**********" at bounding box center [677, 378] width 1270 height 672
click at [229, 164] on div "**********" at bounding box center [677, 378] width 1270 height 672
click at [16, 23] on icon "button" at bounding box center [21, 21] width 12 height 12
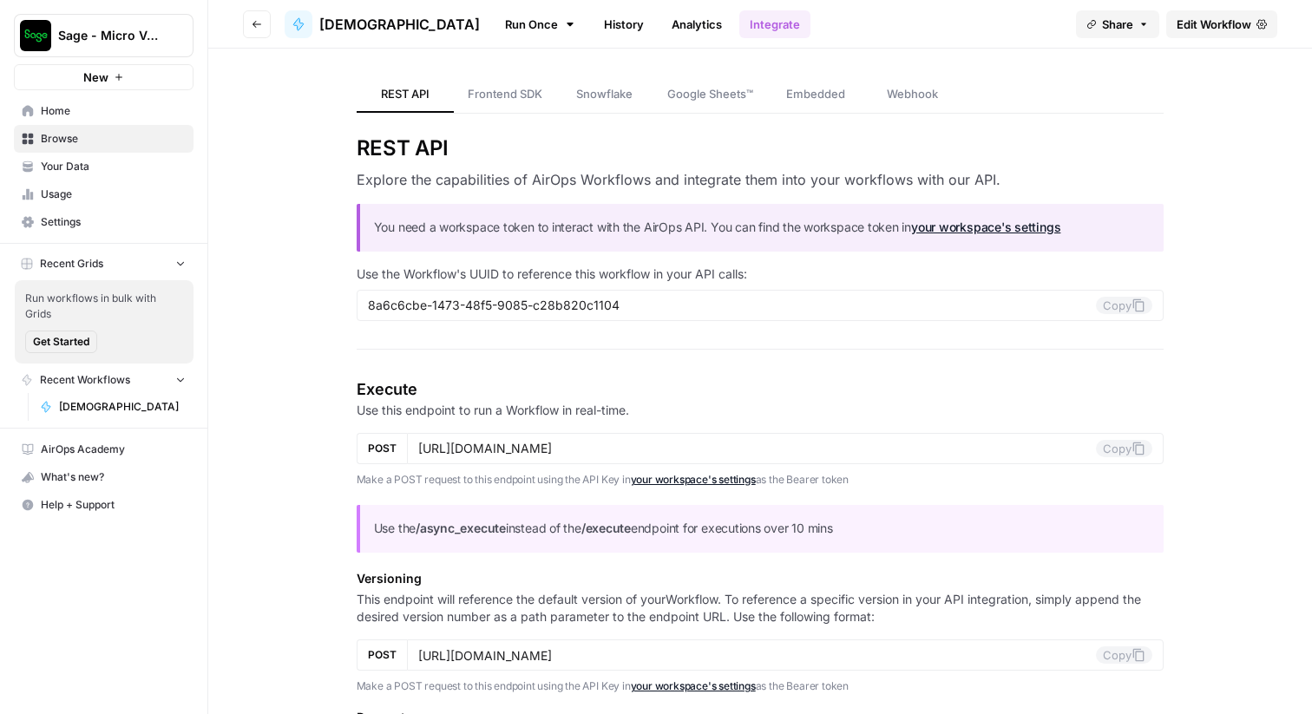
click at [79, 114] on span "Home" at bounding box center [113, 111] width 145 height 16
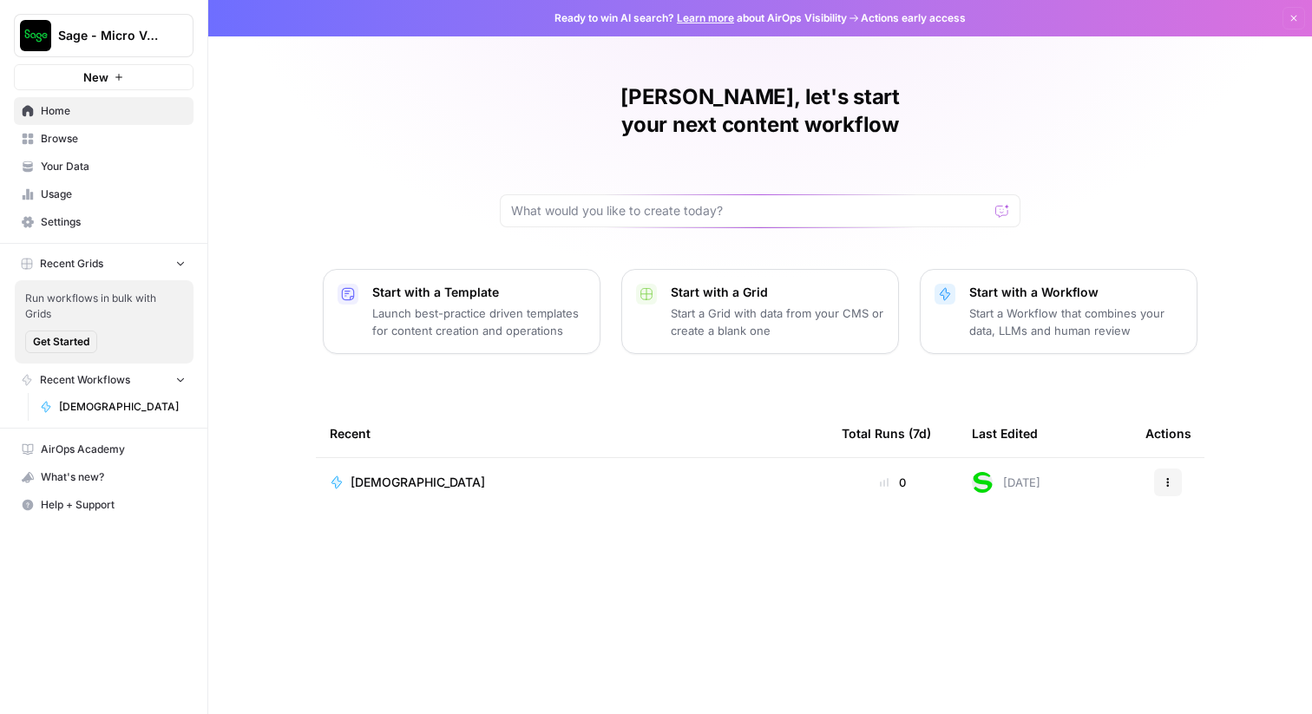
click at [1169, 477] on icon "button" at bounding box center [1168, 482] width 10 height 10
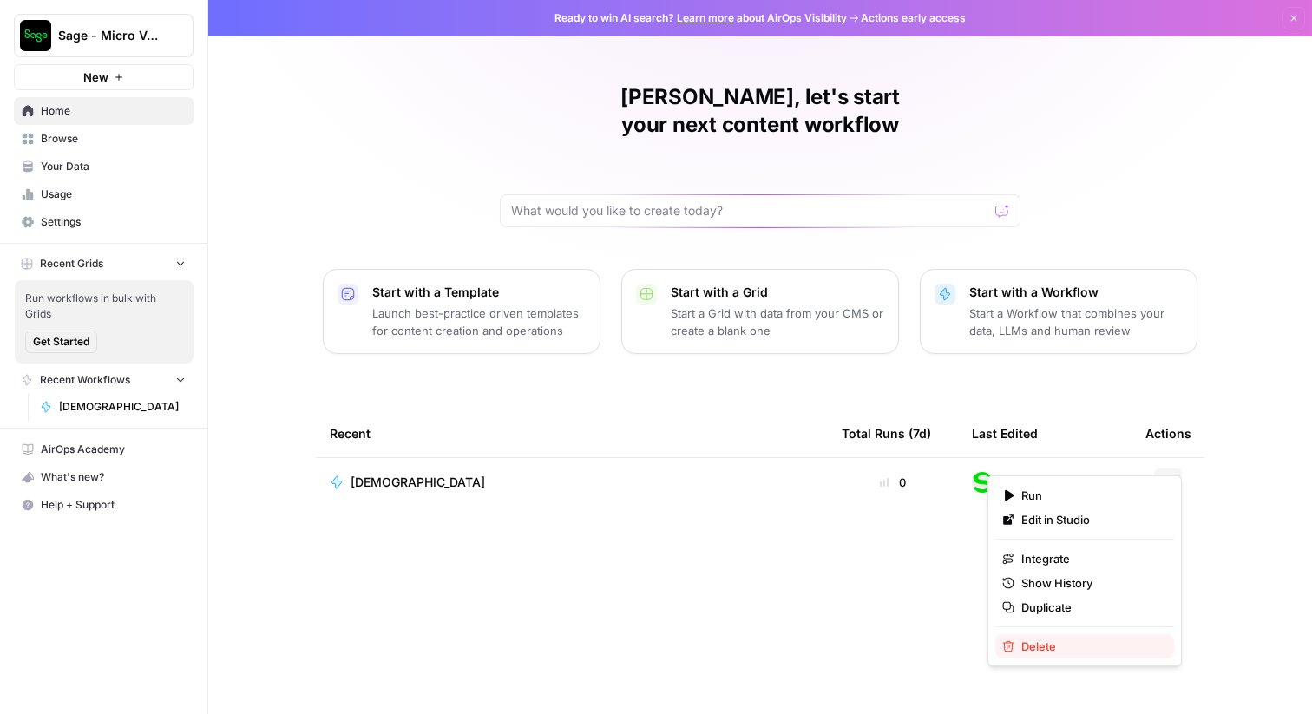
click at [1071, 644] on span "Delete" at bounding box center [1090, 646] width 139 height 17
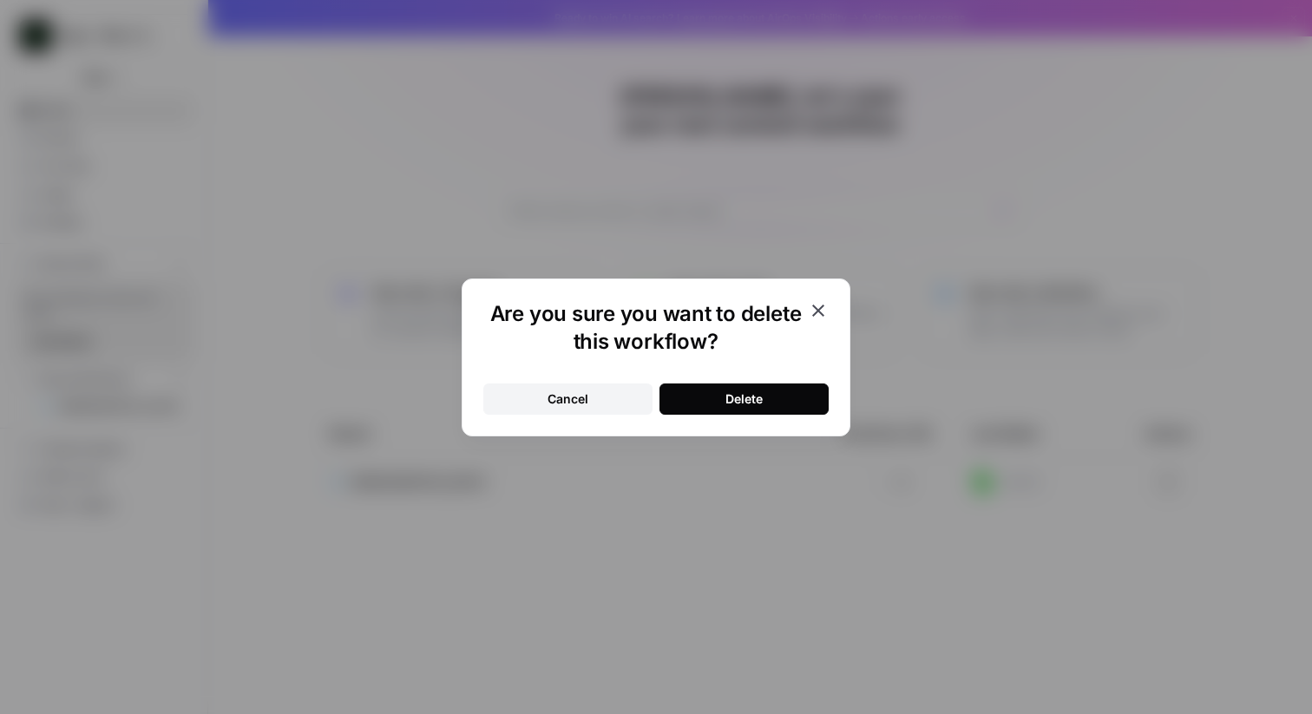
click at [782, 400] on button "Delete" at bounding box center [743, 399] width 169 height 31
